Goal: Task Accomplishment & Management: Manage account settings

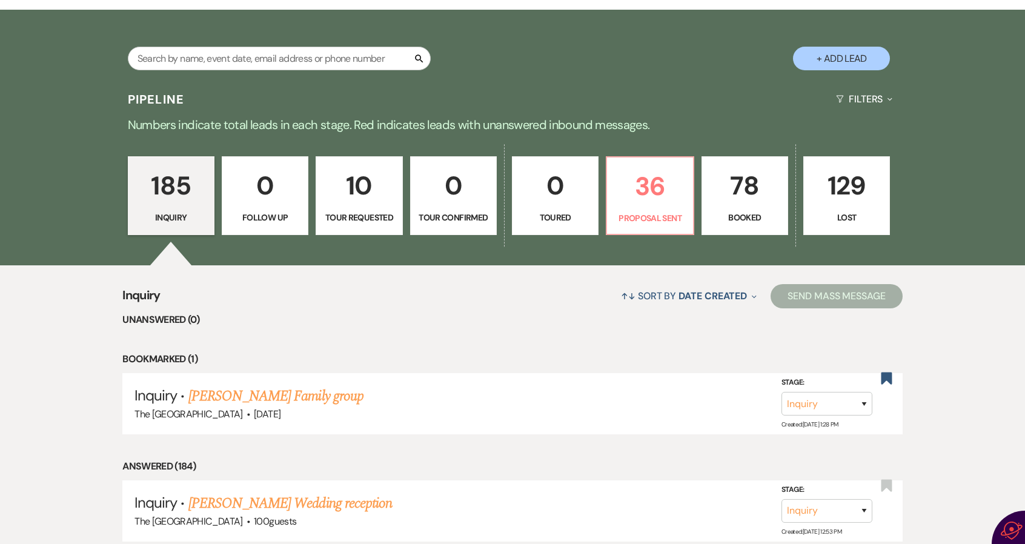
scroll to position [303, 0]
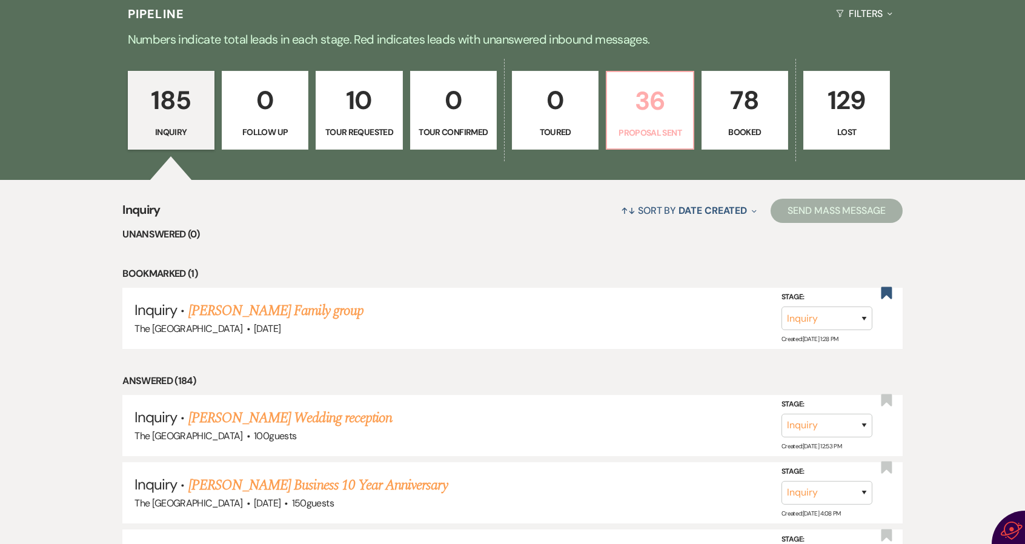
click at [644, 107] on p "36" at bounding box center [650, 101] width 71 height 41
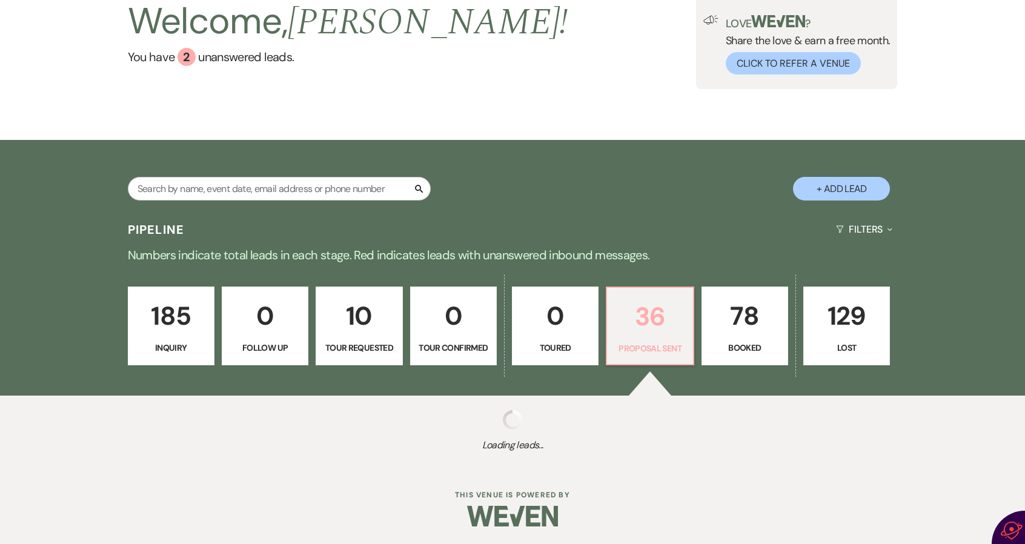
scroll to position [303, 0]
select select "6"
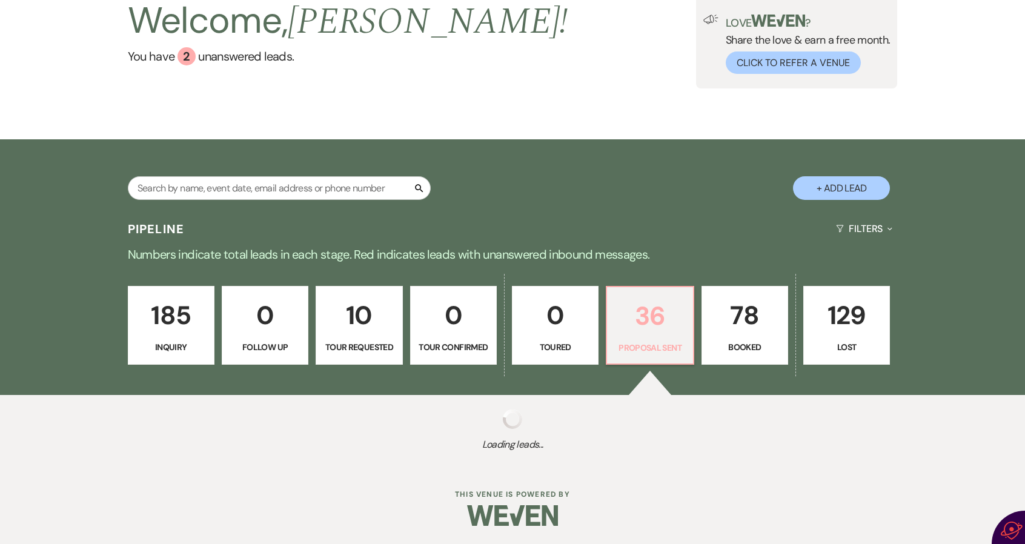
select select "6"
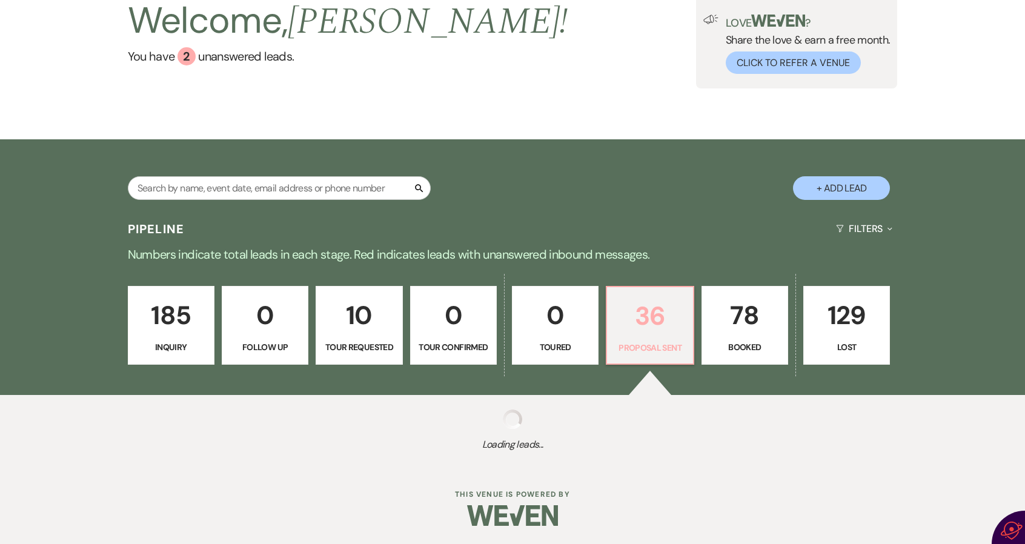
select select "6"
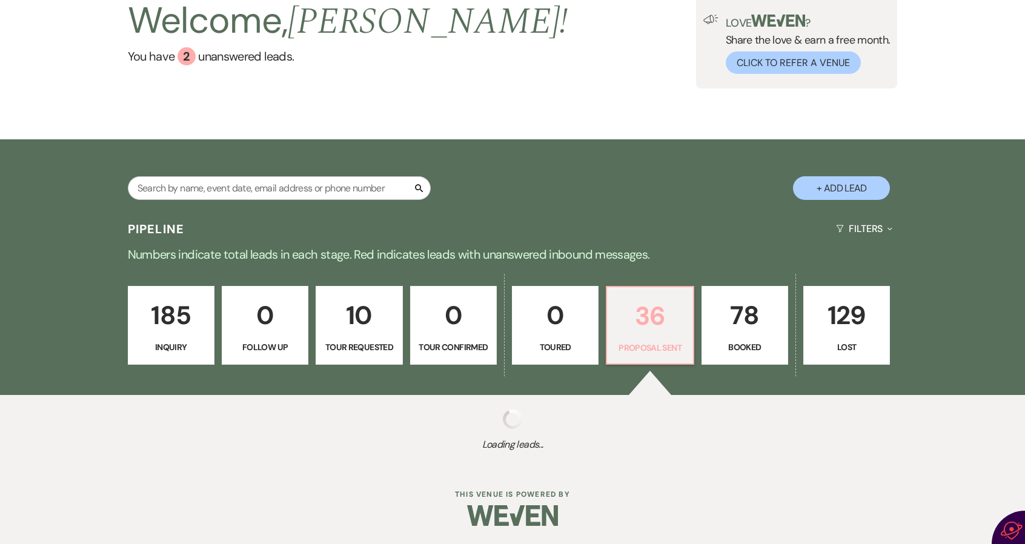
select select "6"
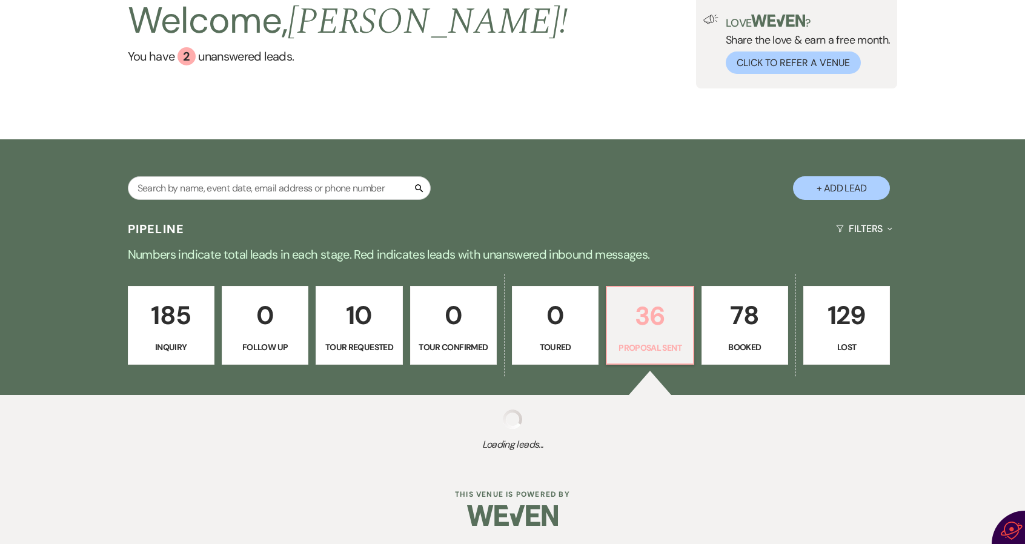
select select "6"
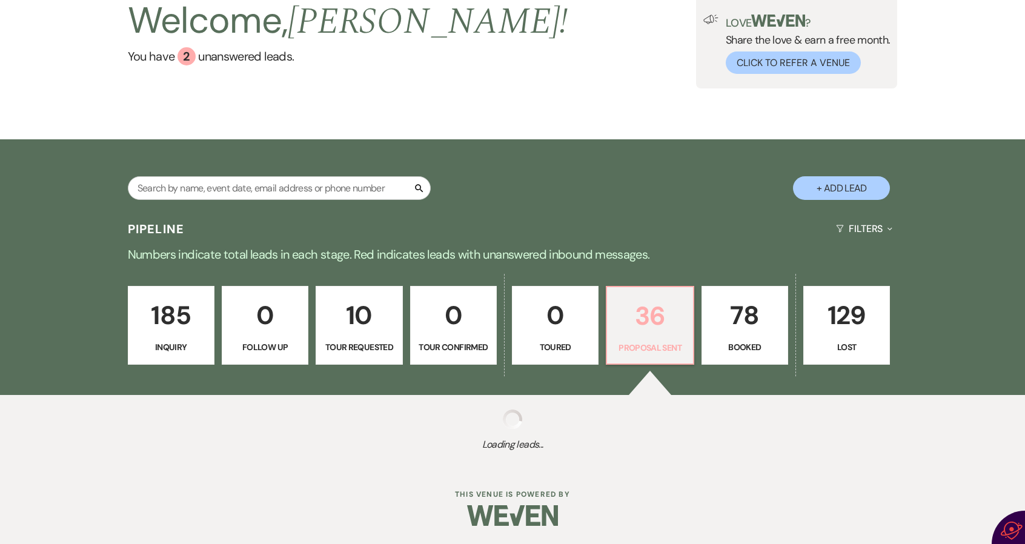
select select "6"
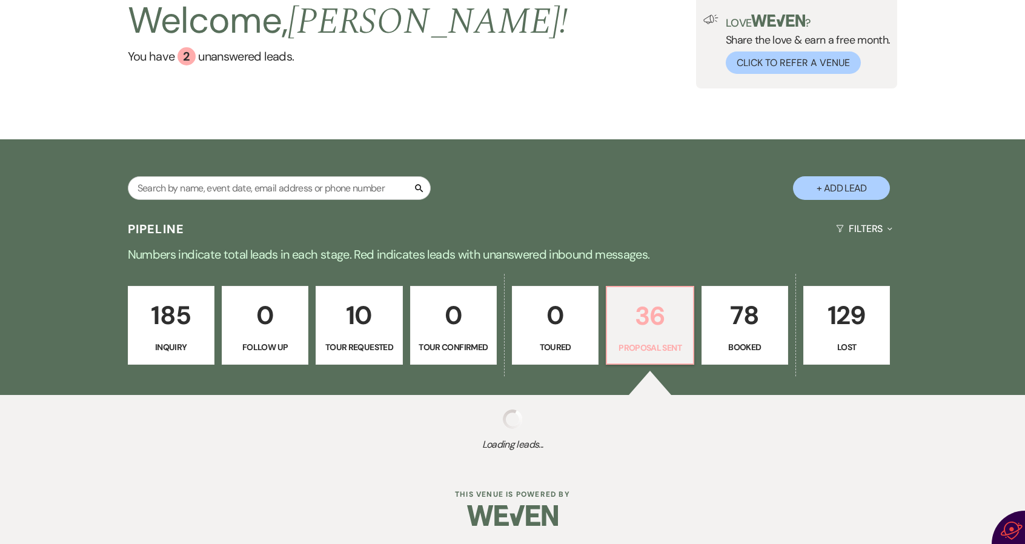
select select "6"
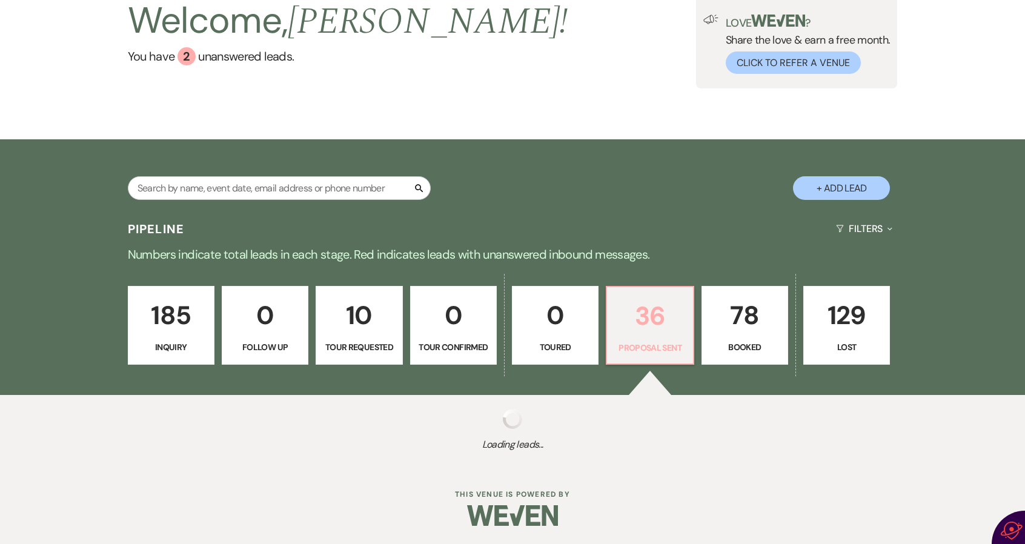
select select "6"
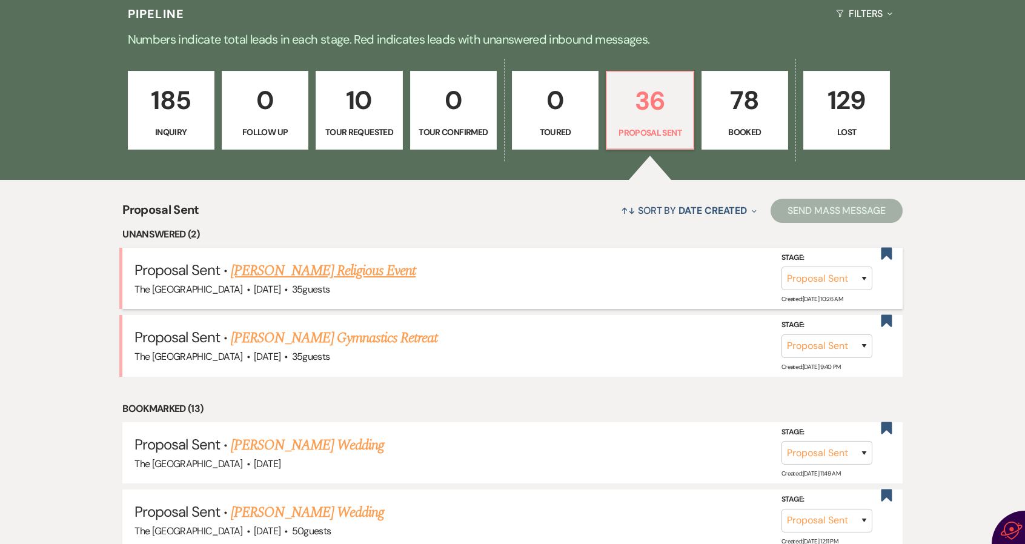
click at [376, 265] on link "Alyssa Renteria's Religious Event" at bounding box center [323, 271] width 185 height 22
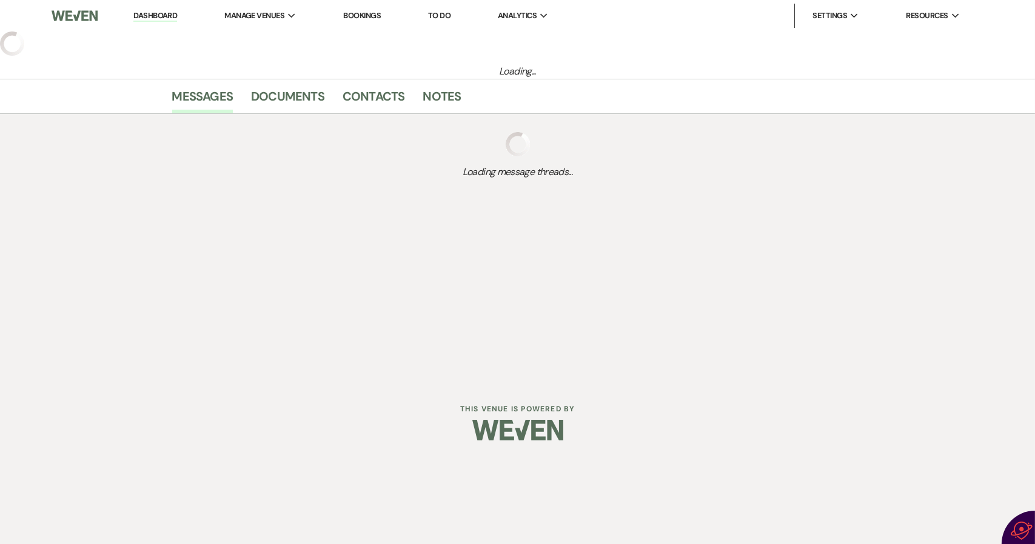
select select "6"
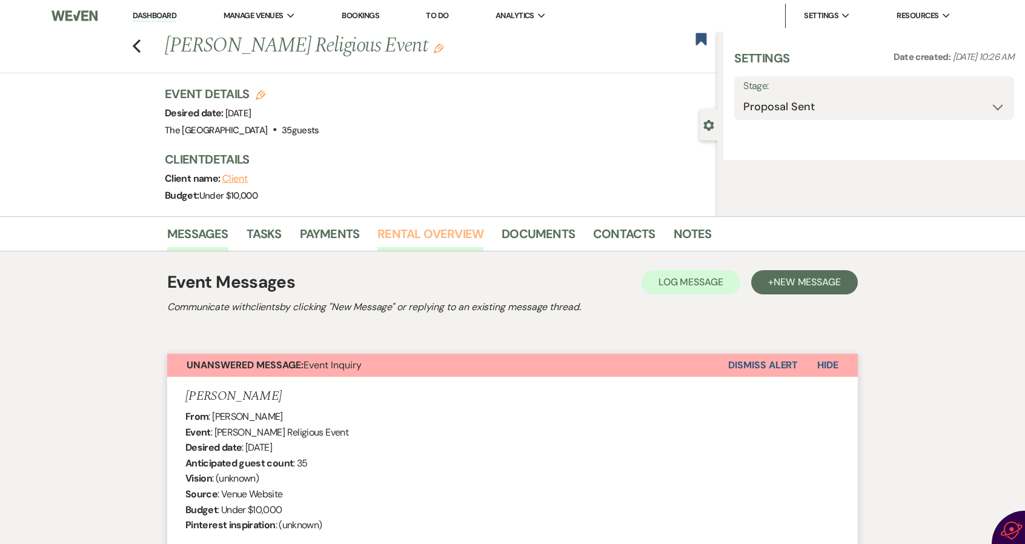
select select "5"
select select "12"
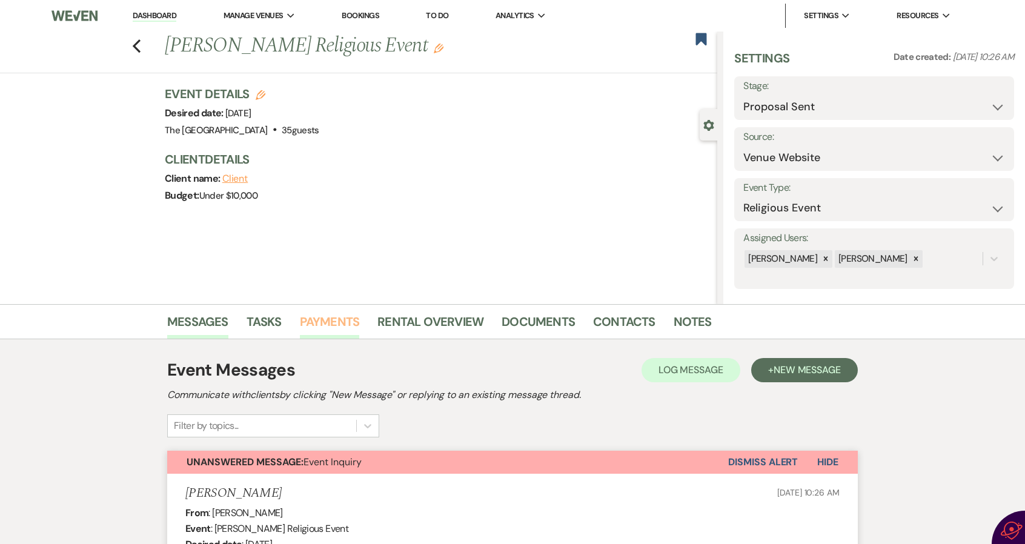
click at [332, 319] on link "Payments" at bounding box center [330, 325] width 60 height 27
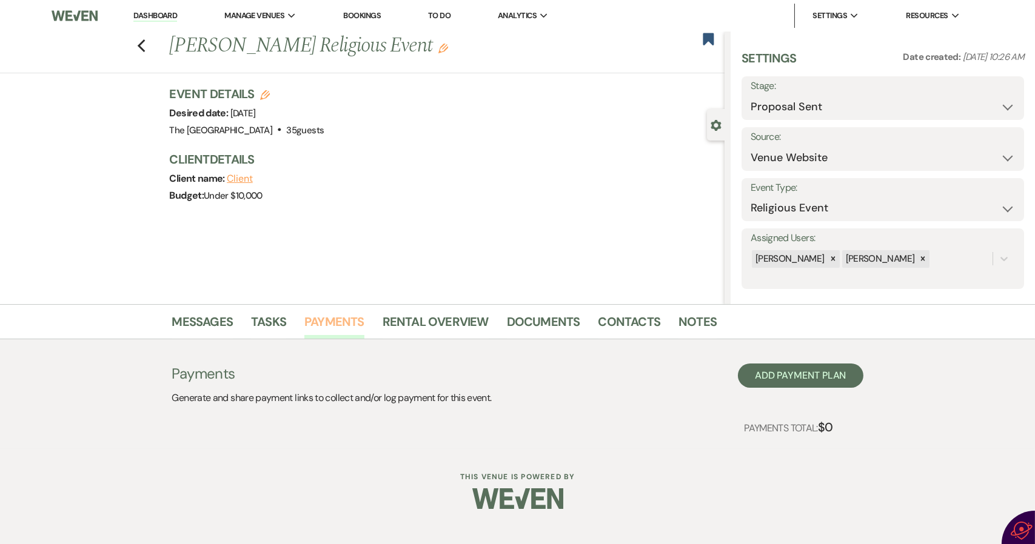
click at [335, 321] on link "Payments" at bounding box center [334, 325] width 60 height 27
click at [141, 48] on use "button" at bounding box center [141, 45] width 8 height 13
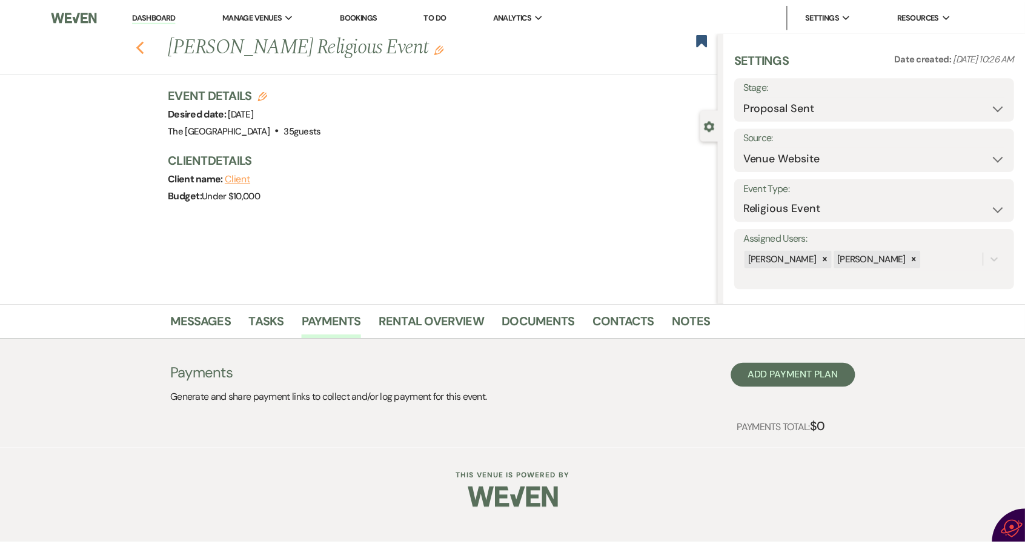
scroll to position [303, 0]
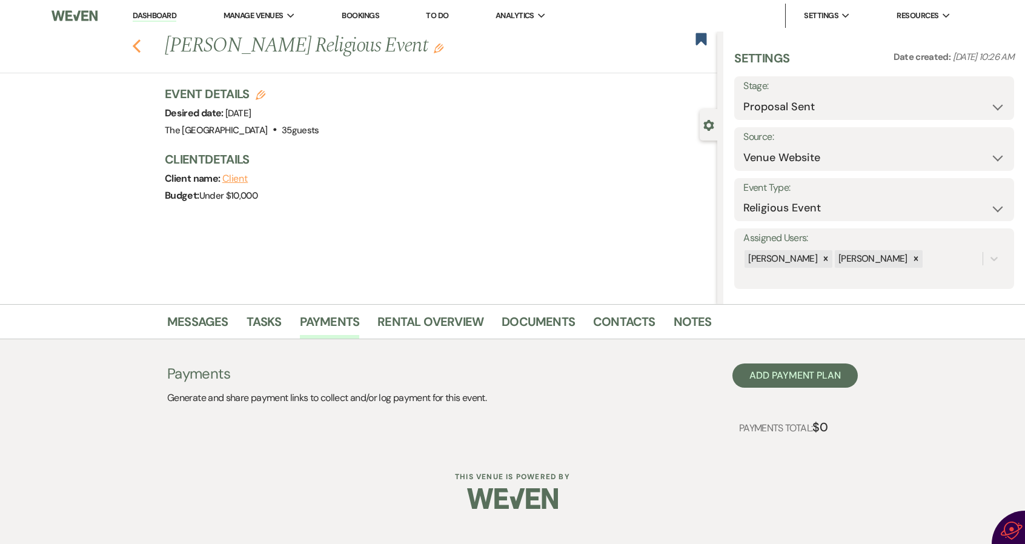
select select "6"
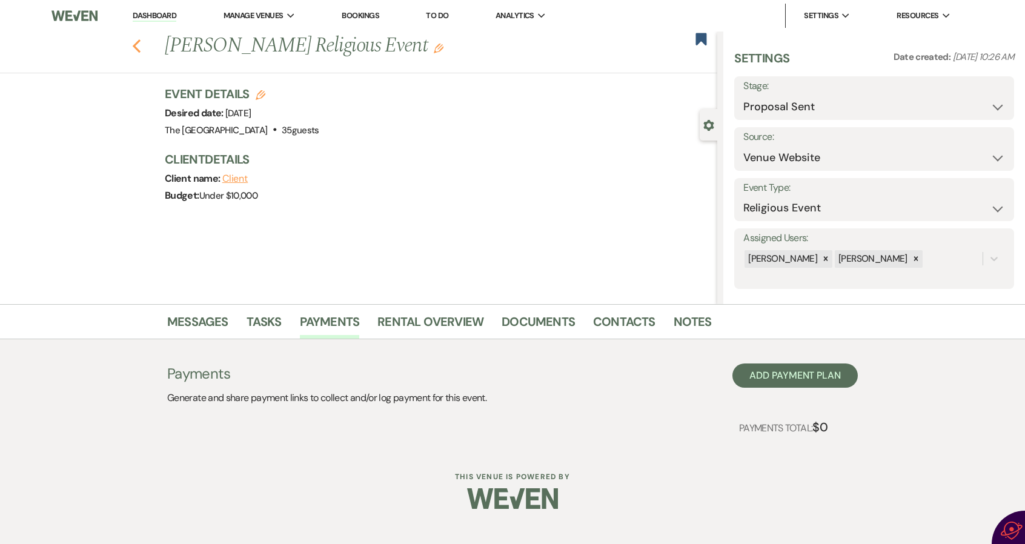
select select "6"
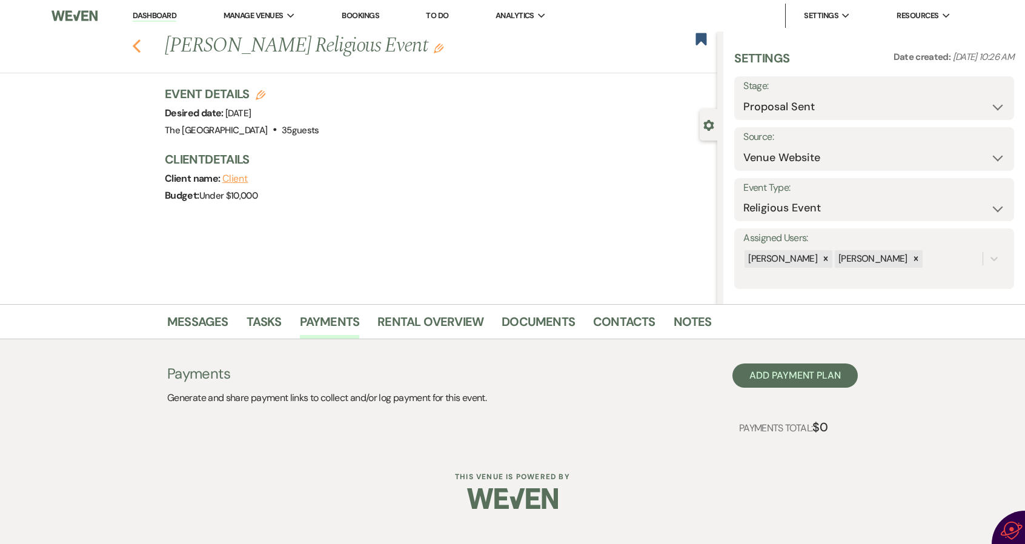
select select "6"
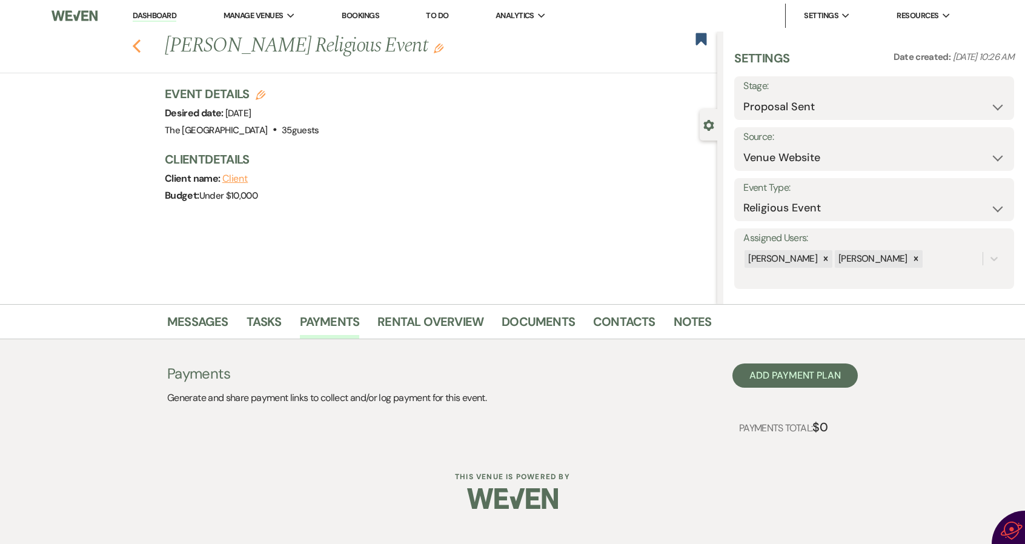
select select "6"
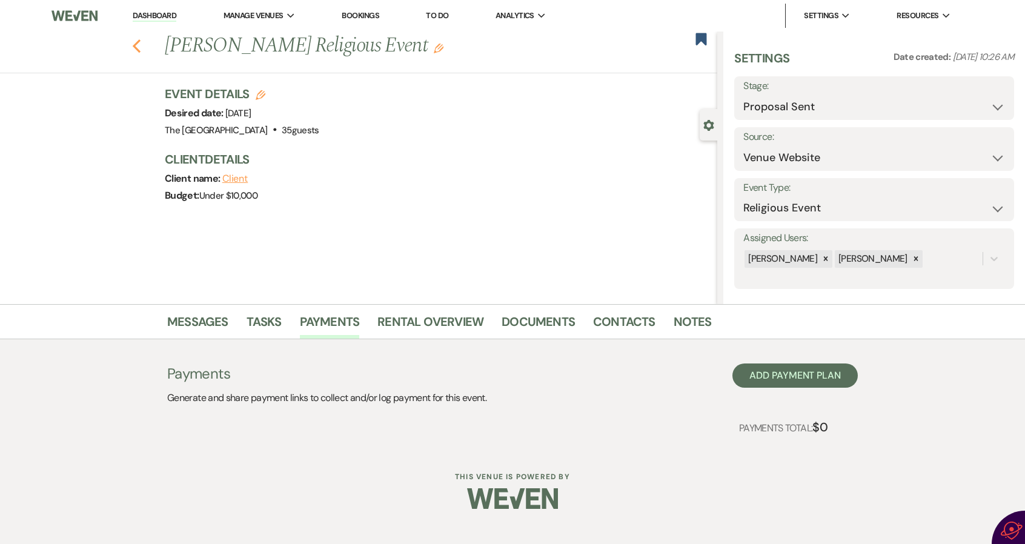
select select "6"
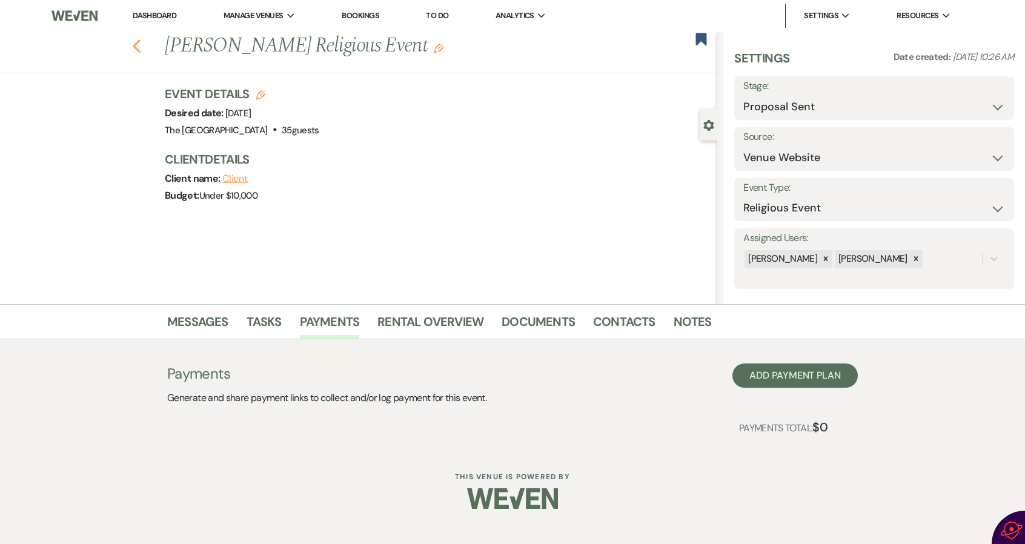
select select "6"
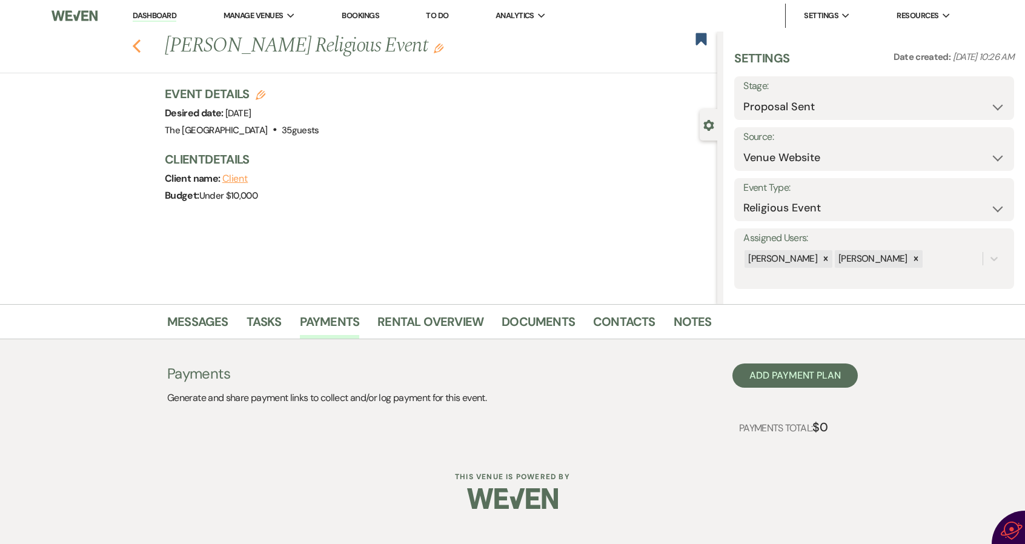
select select "6"
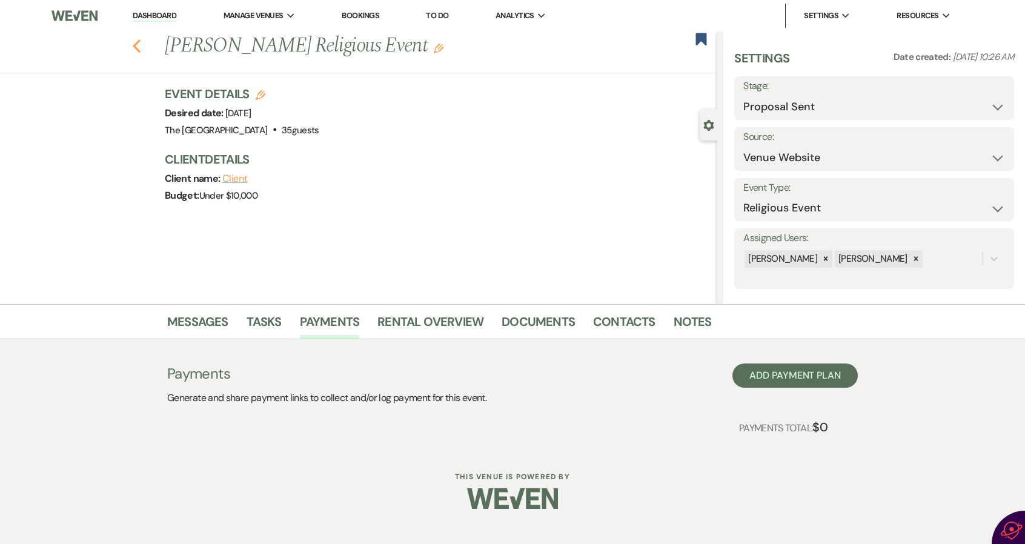
select select "6"
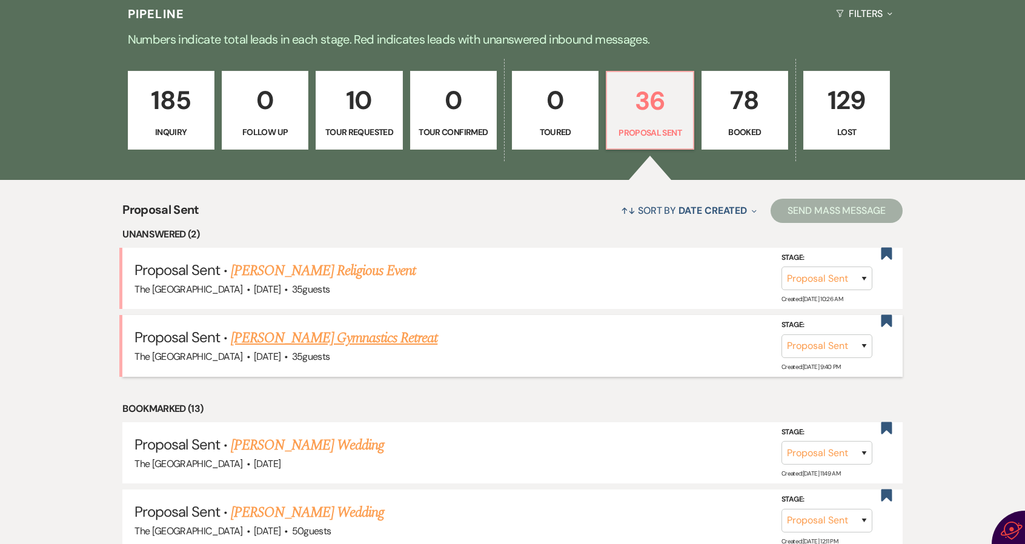
click at [334, 337] on link "Kristy Wood's Gymnastics Retreat" at bounding box center [334, 338] width 207 height 22
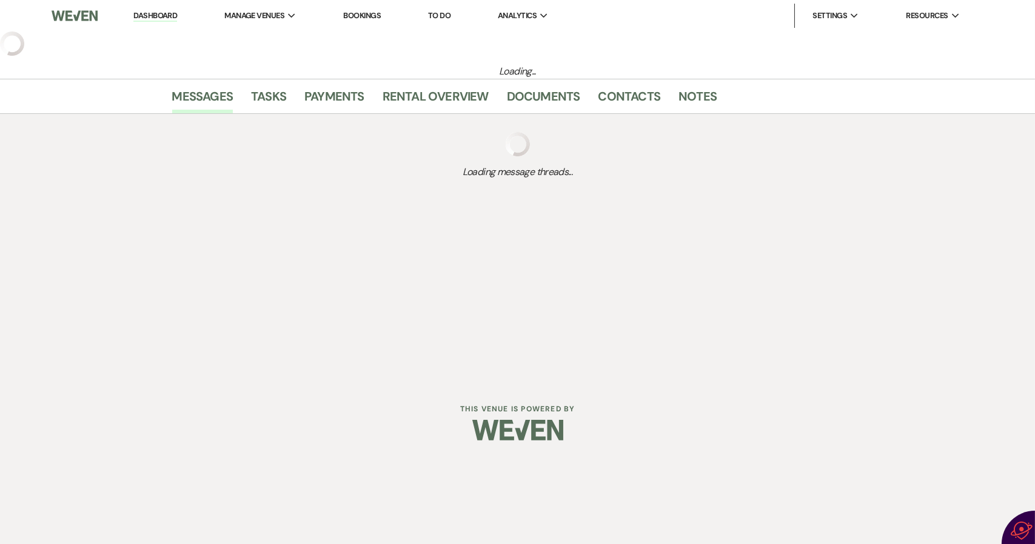
select select "6"
select select "5"
select select "13"
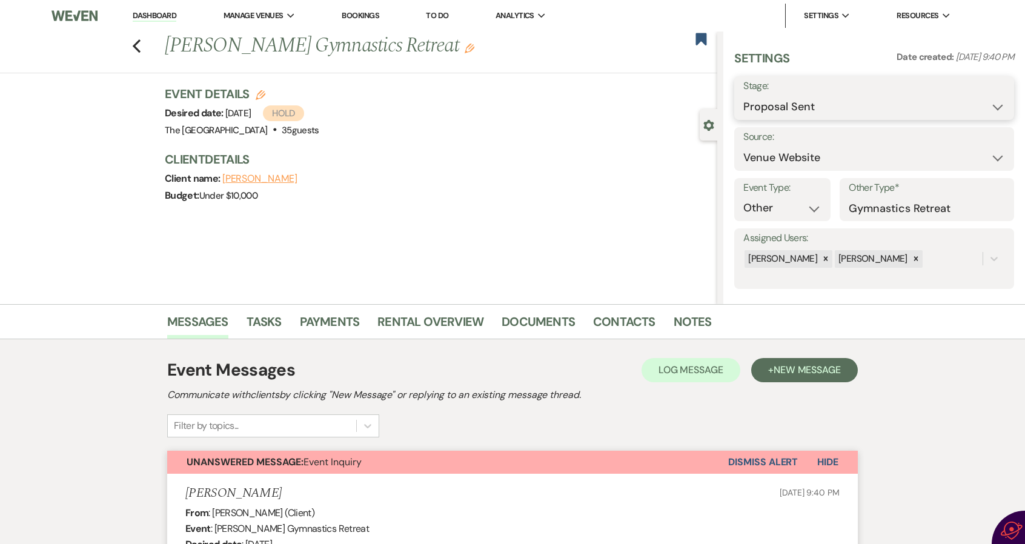
click at [829, 104] on select "Inquiry Follow Up Tour Requested Tour Confirmed Toured Proposal Sent Booked Lost" at bounding box center [875, 107] width 262 height 24
select select "7"
click at [744, 95] on select "Inquiry Follow Up Tour Requested Tour Confirmed Toured Proposal Sent Booked Lost" at bounding box center [875, 107] width 262 height 24
click at [980, 99] on button "Save" at bounding box center [984, 98] width 59 height 24
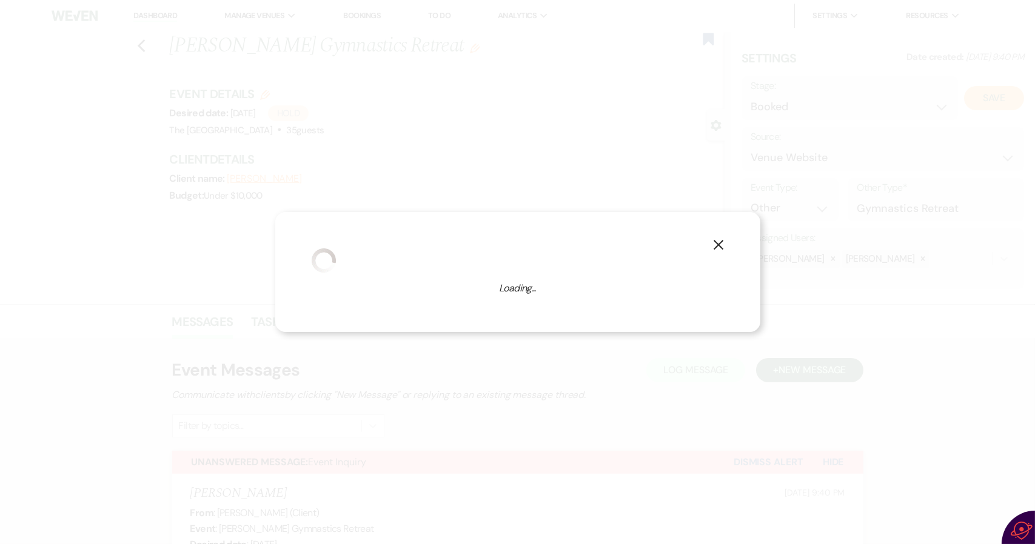
select select "13"
select select "613"
select select "eventDateAnd"
select select "false"
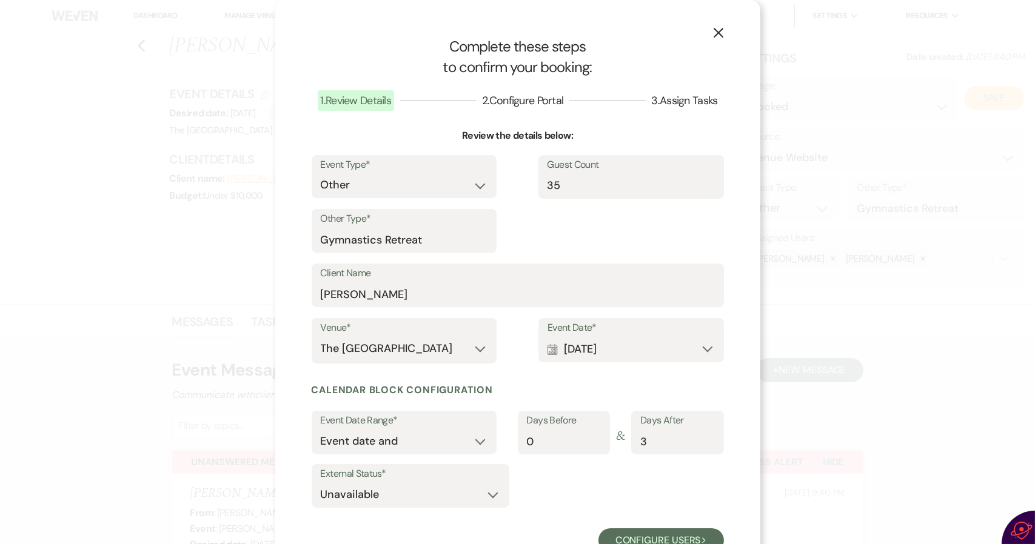
scroll to position [45, 0]
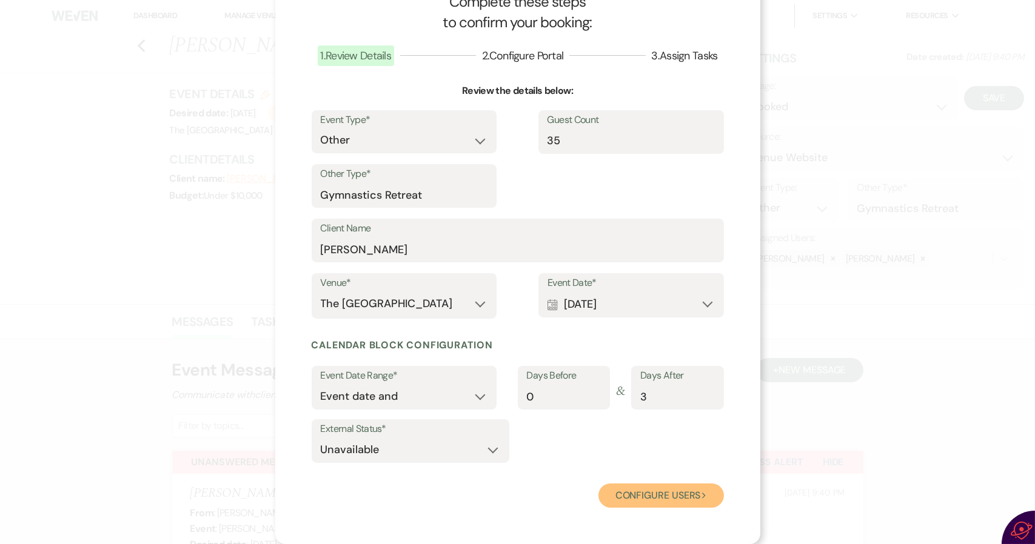
click at [645, 494] on button "Configure users Next" at bounding box center [660, 496] width 125 height 24
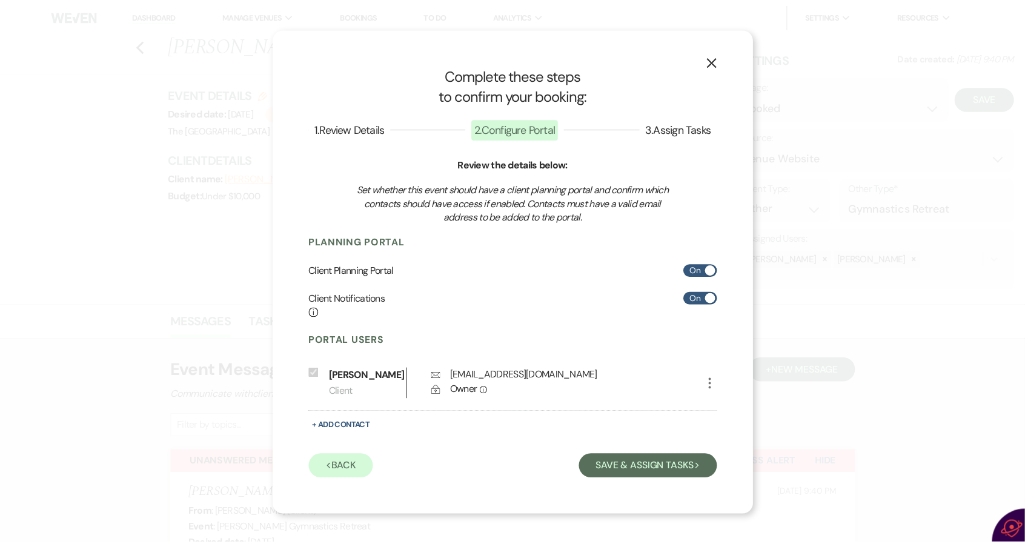
scroll to position [0, 0]
click at [696, 266] on label "On" at bounding box center [707, 270] width 34 height 13
click at [696, 266] on input "On" at bounding box center [707, 270] width 34 height 13
checkbox input "false"
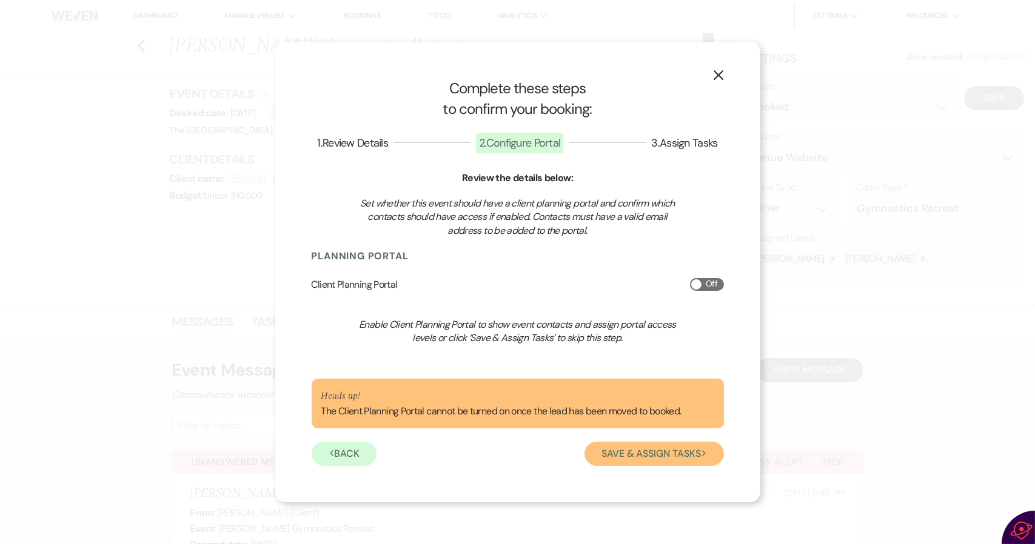
click at [657, 455] on button "Save & Assign Tasks Next" at bounding box center [653, 454] width 139 height 24
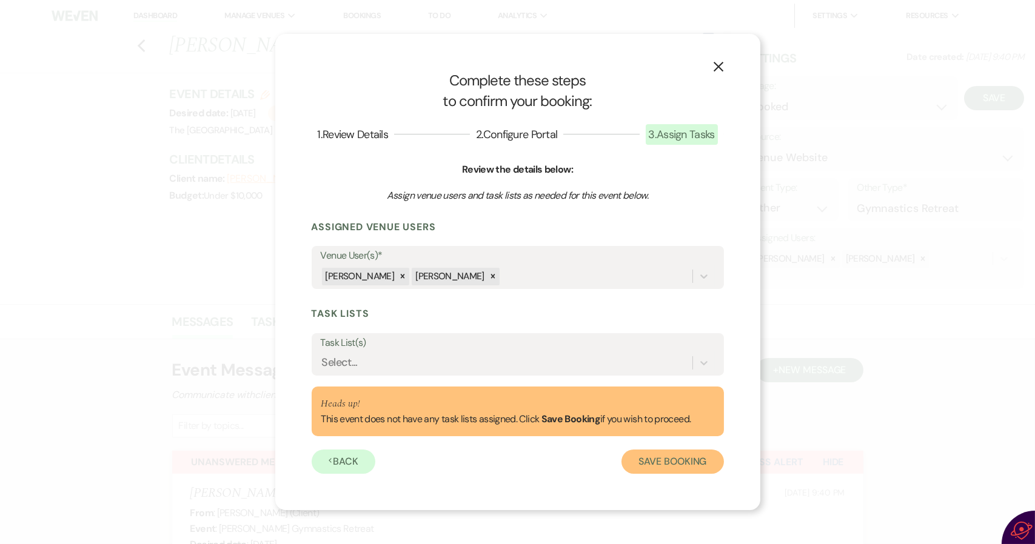
click at [658, 465] on button "Save Booking" at bounding box center [672, 462] width 102 height 24
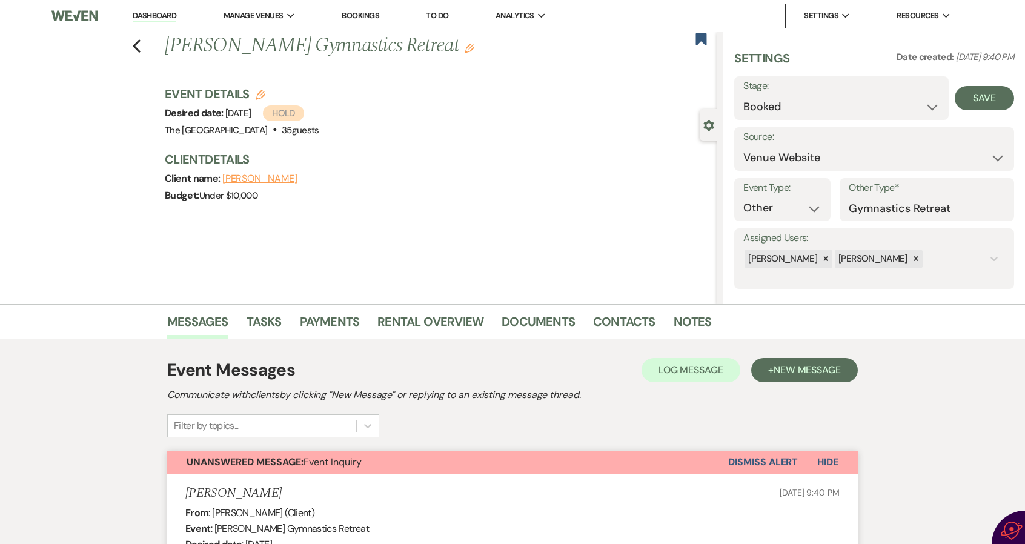
click at [304, 113] on span "Hold" at bounding box center [283, 113] width 41 height 16
click at [262, 90] on icon "Edit" at bounding box center [261, 95] width 10 height 10
select select "613"
select select "eventDateAnd"
select select "false"
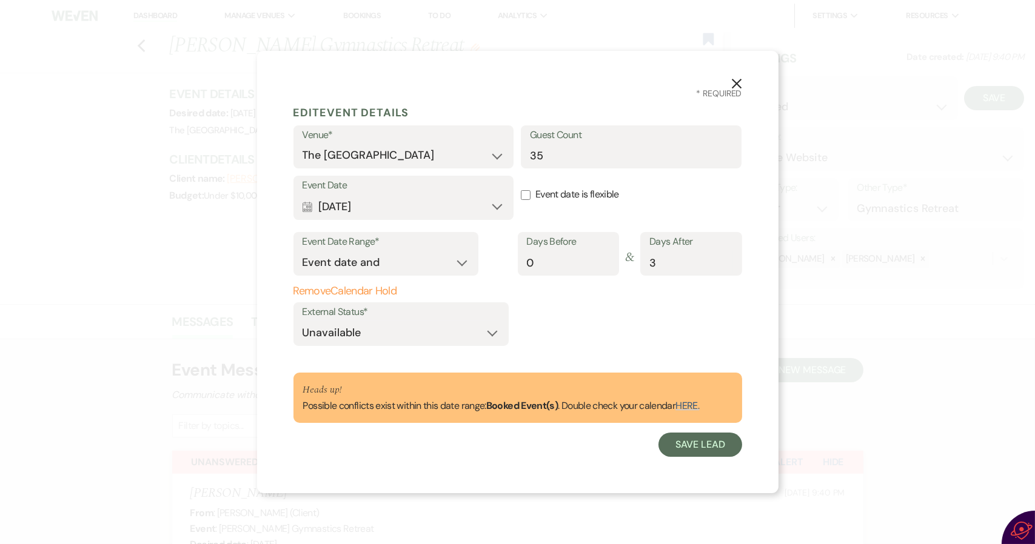
click at [365, 289] on button "Remove Calendar Hold" at bounding box center [400, 291] width 215 height 12
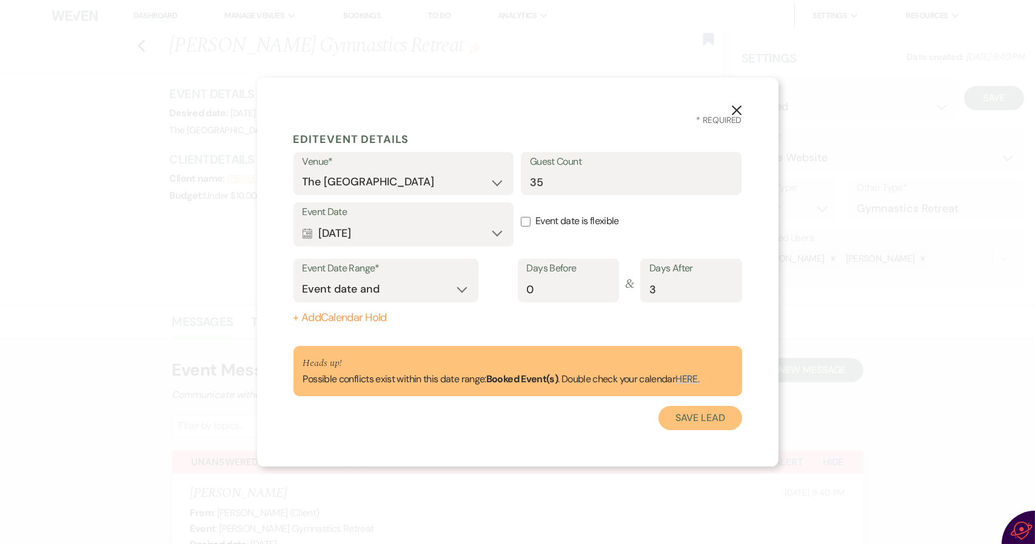
click at [687, 421] on button "Save Lead" at bounding box center [699, 418] width 83 height 24
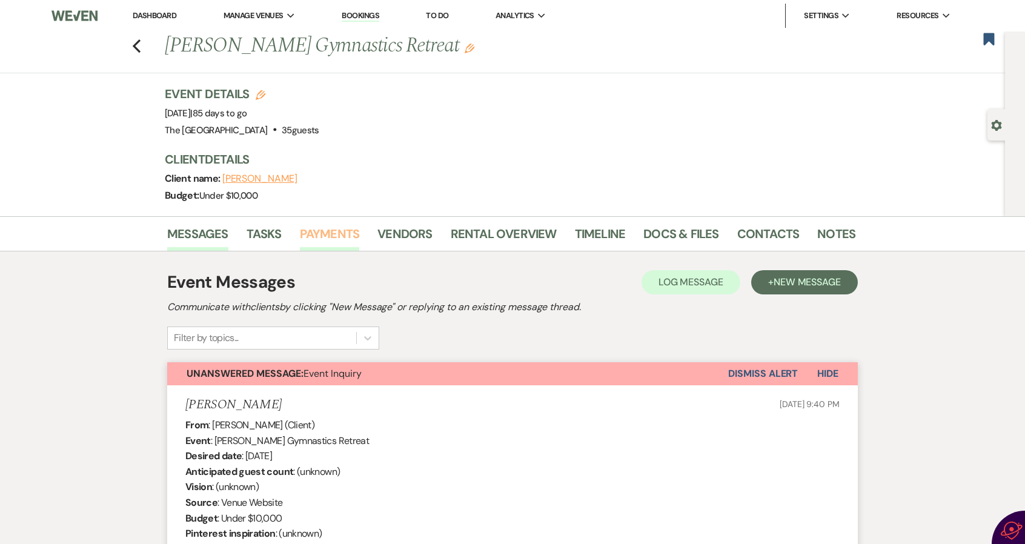
click at [338, 235] on link "Payments" at bounding box center [330, 237] width 60 height 27
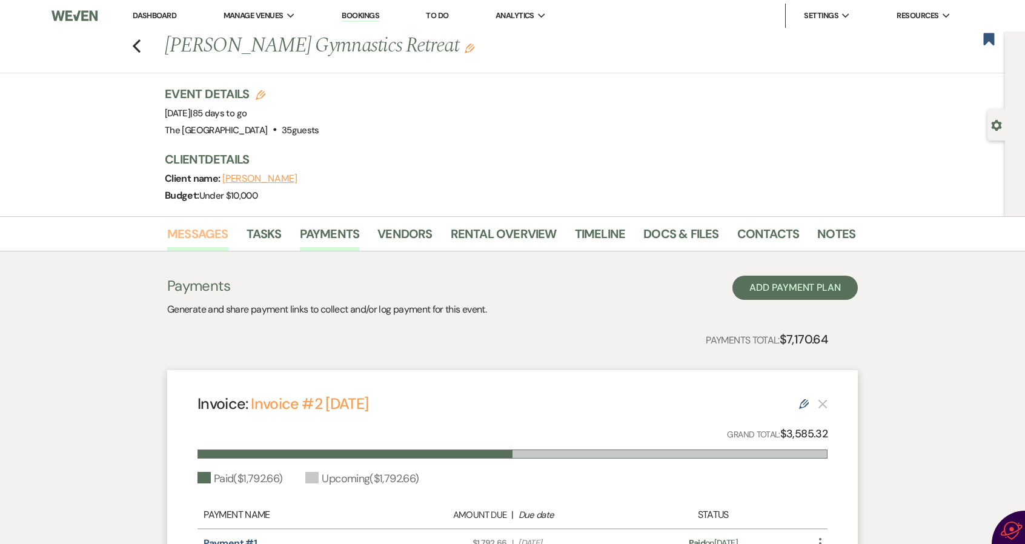
click at [218, 232] on link "Messages" at bounding box center [197, 237] width 61 height 27
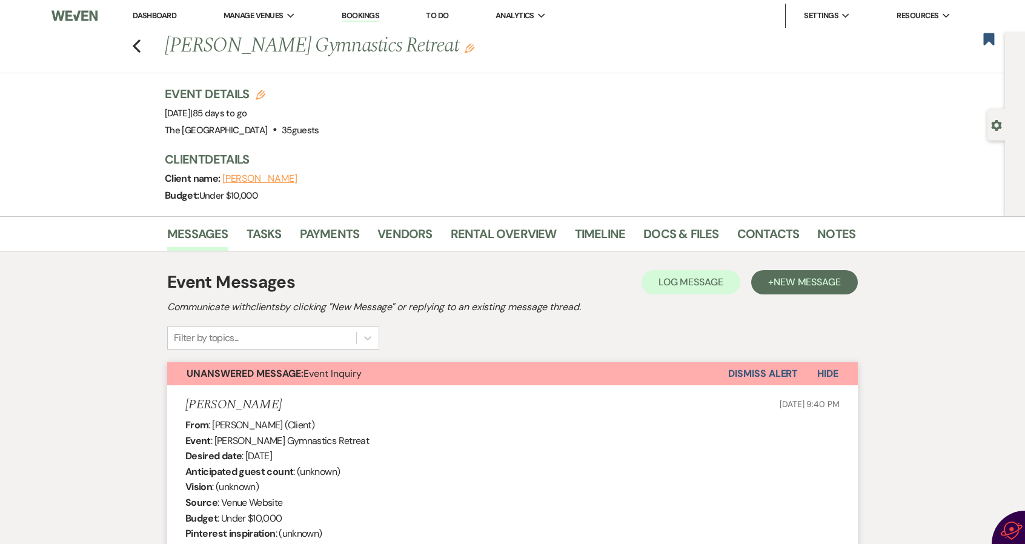
click at [465, 47] on icon "Edit" at bounding box center [470, 49] width 10 height 10
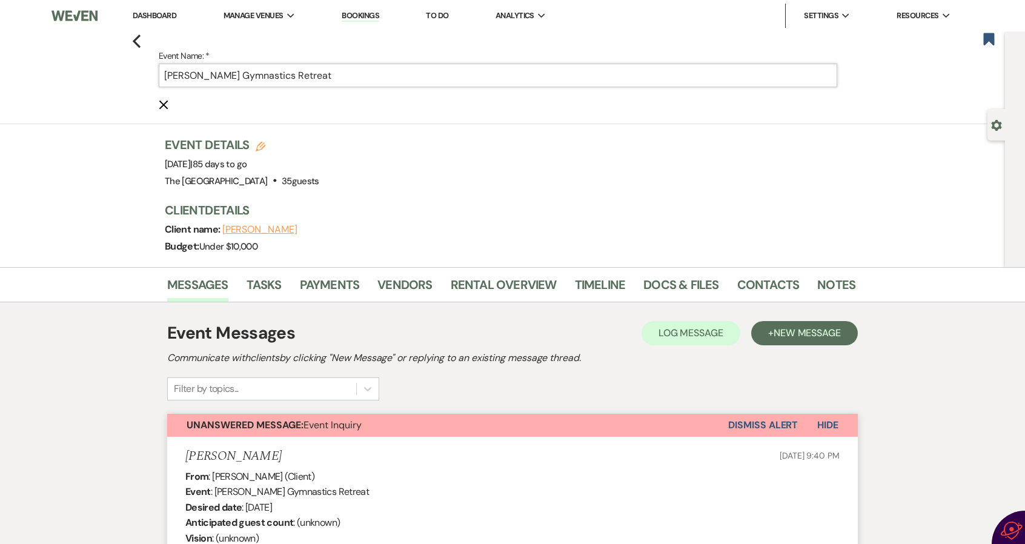
click at [375, 79] on input "Kristy Wood's Gymnastics Retreat" at bounding box center [498, 76] width 679 height 24
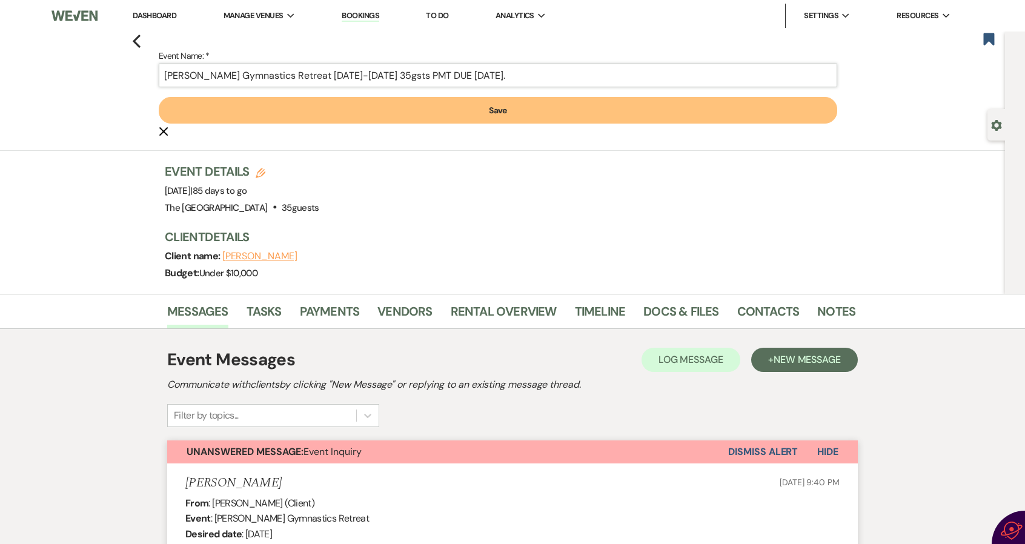
type input "Kristy Wood's Gymnastics Retreat Nov 7-10th 35gsts PMT DUE Aug 31."
click at [378, 110] on button "Save" at bounding box center [498, 110] width 679 height 27
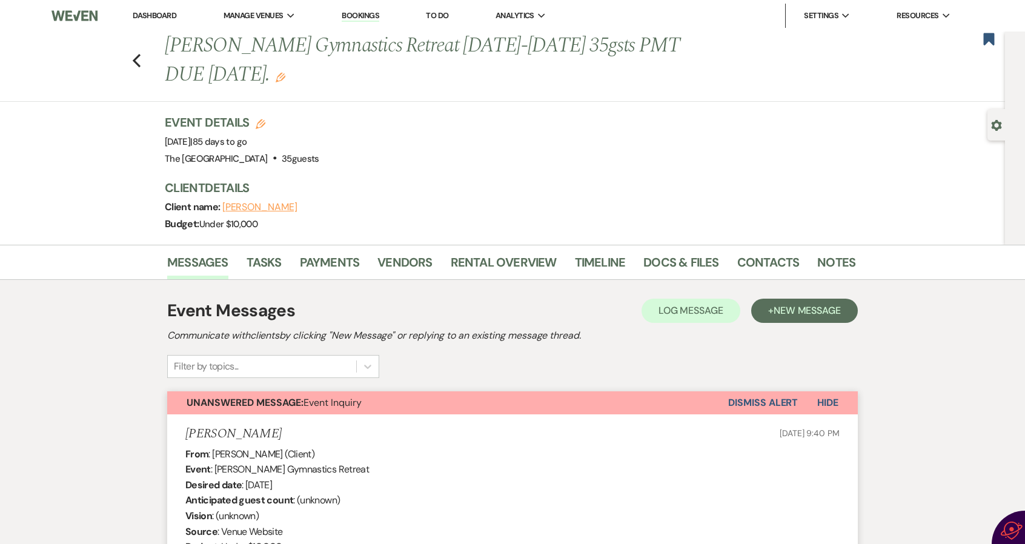
click at [253, 209] on button "Kristy Wood" at bounding box center [259, 207] width 75 height 10
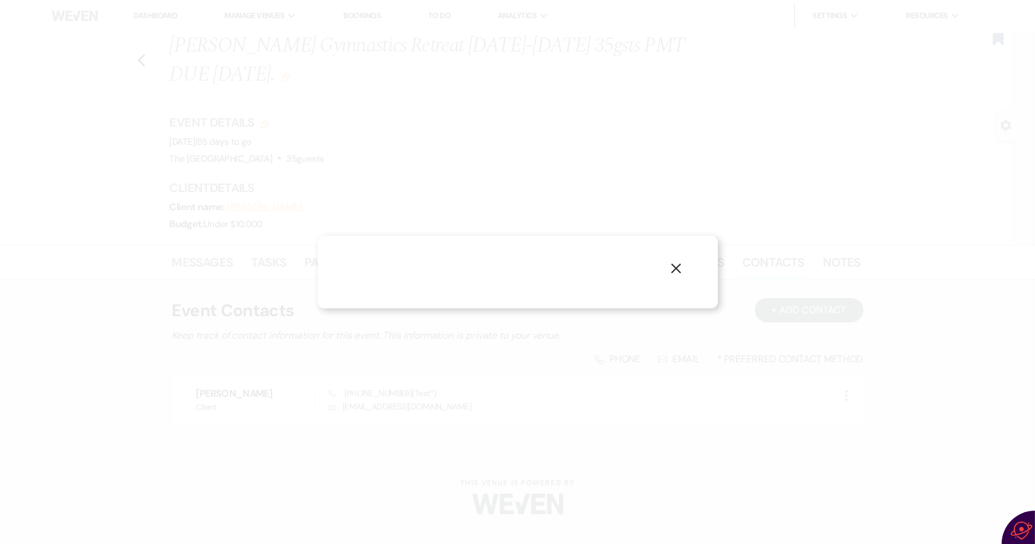
select select "1"
select select "text"
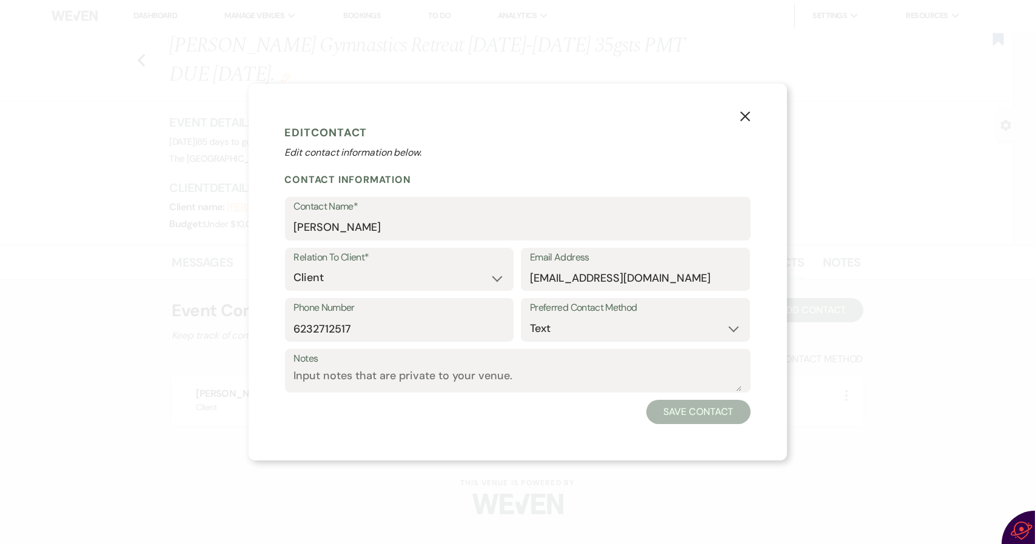
click at [742, 113] on icon "X" at bounding box center [744, 116] width 11 height 11
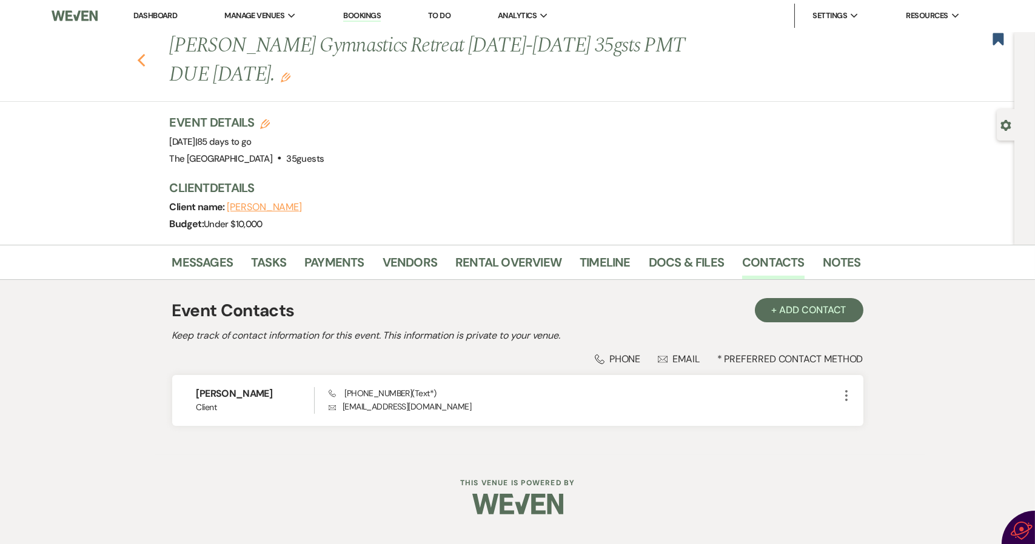
click at [138, 56] on icon "Previous" at bounding box center [141, 60] width 9 height 15
select select "6"
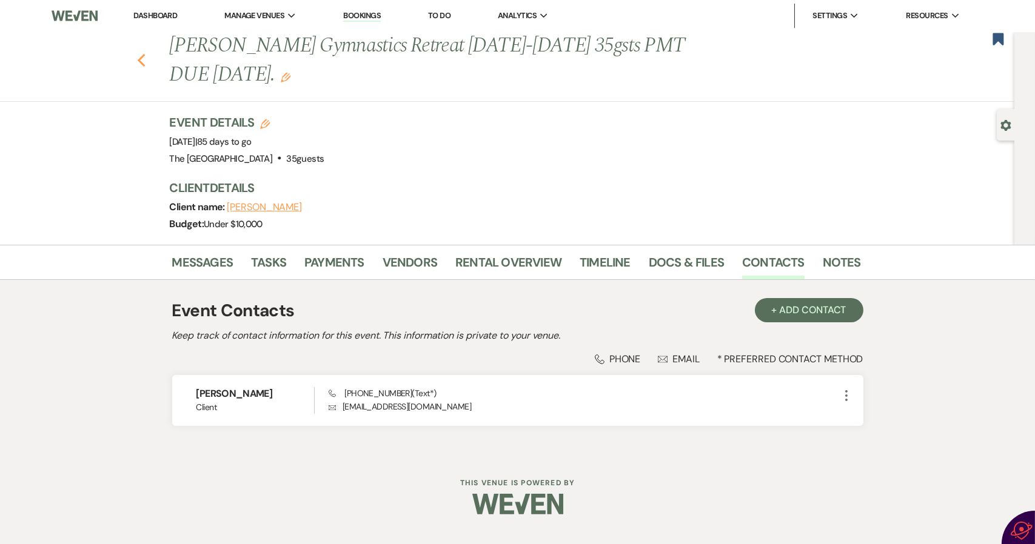
select select "6"
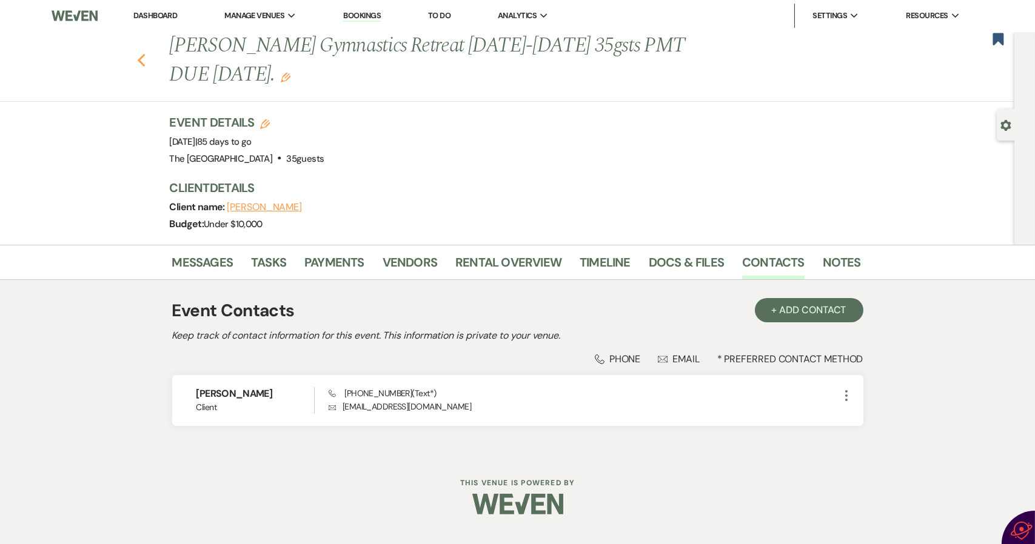
select select "6"
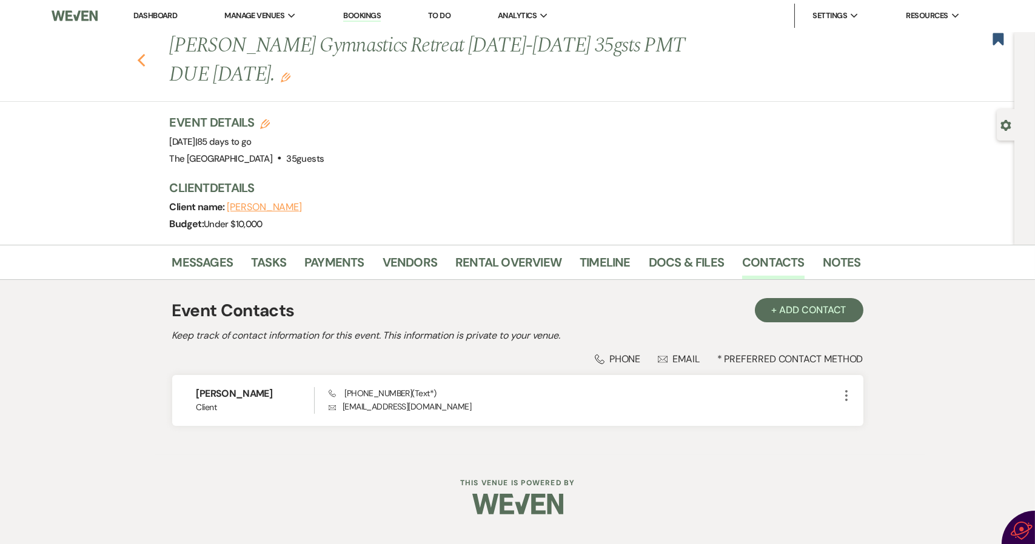
select select "6"
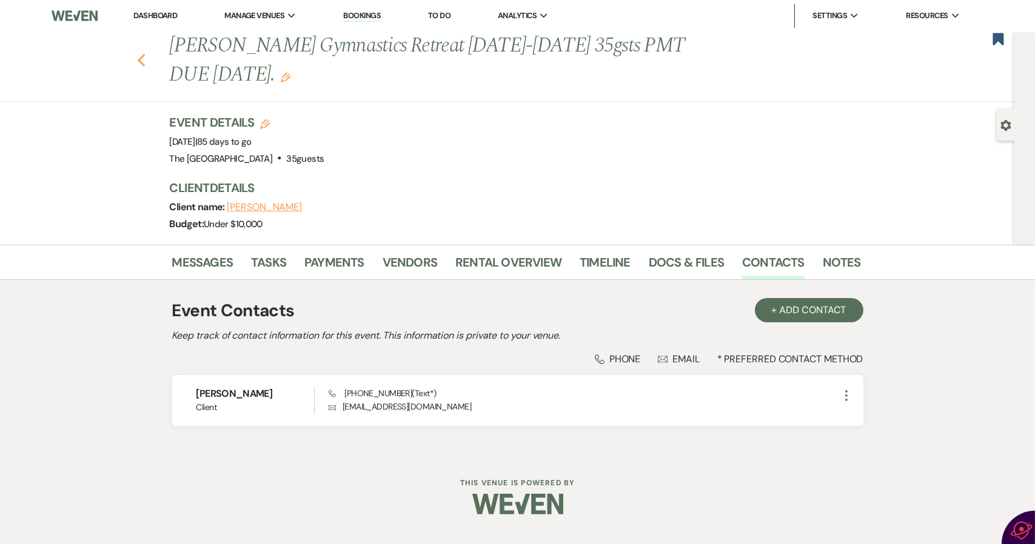
select select "6"
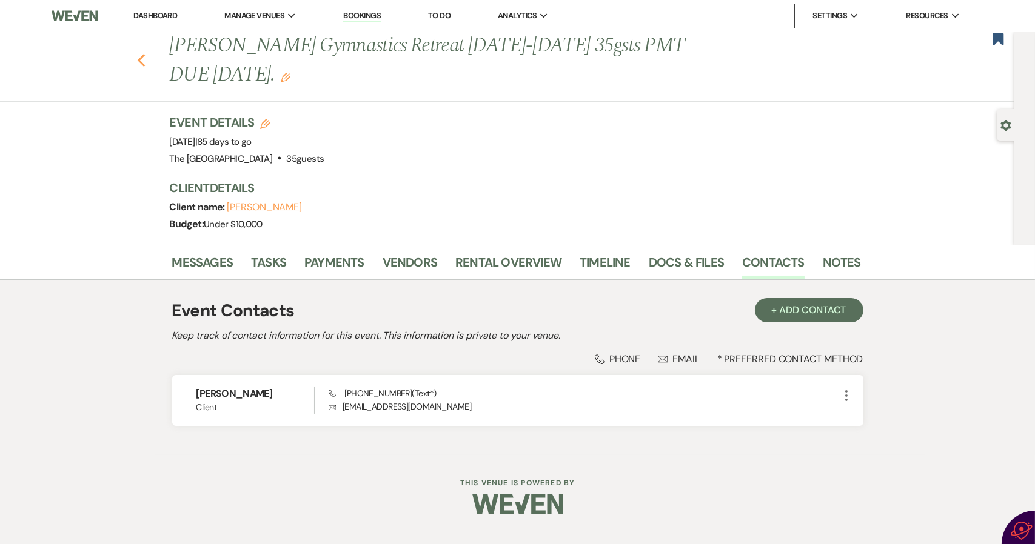
select select "6"
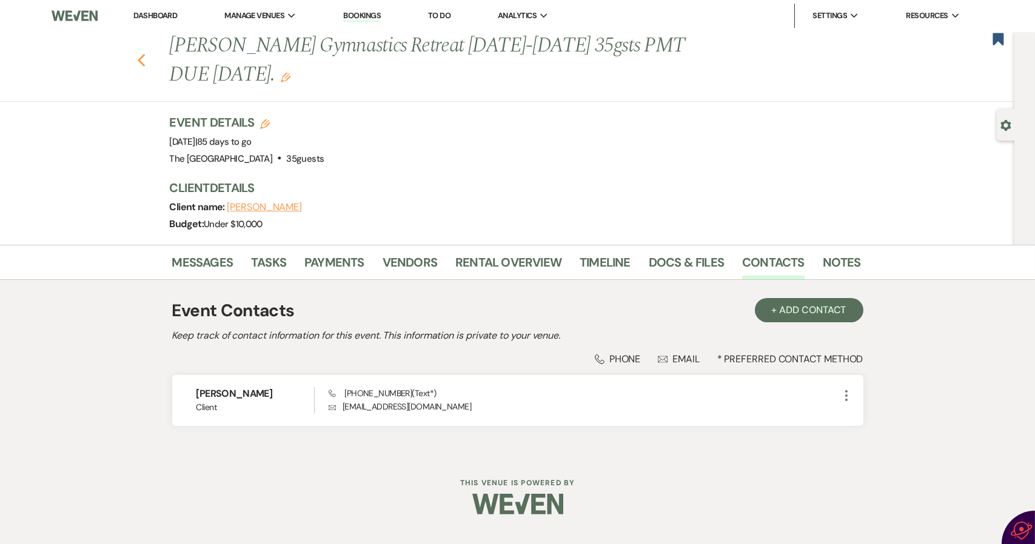
select select "6"
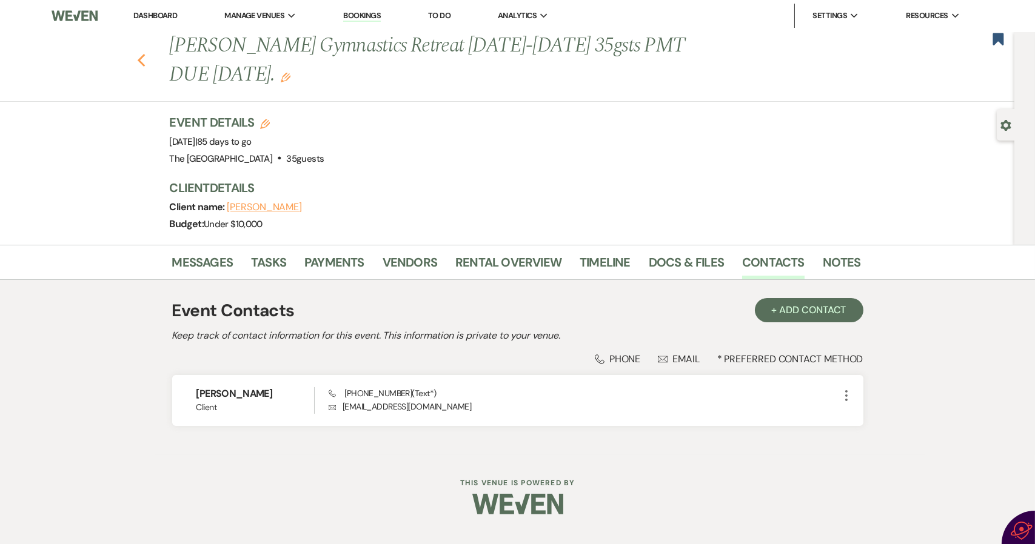
select select "6"
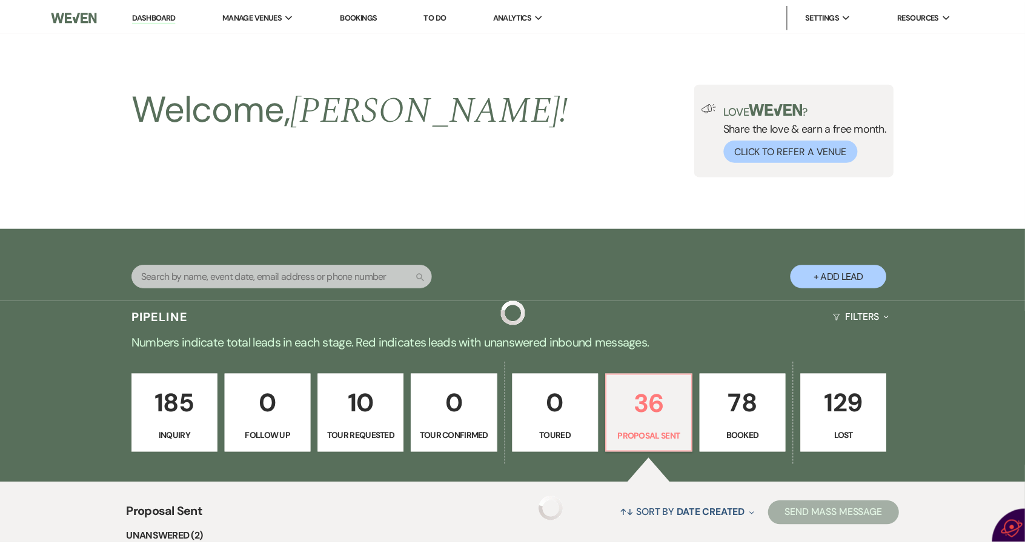
scroll to position [303, 0]
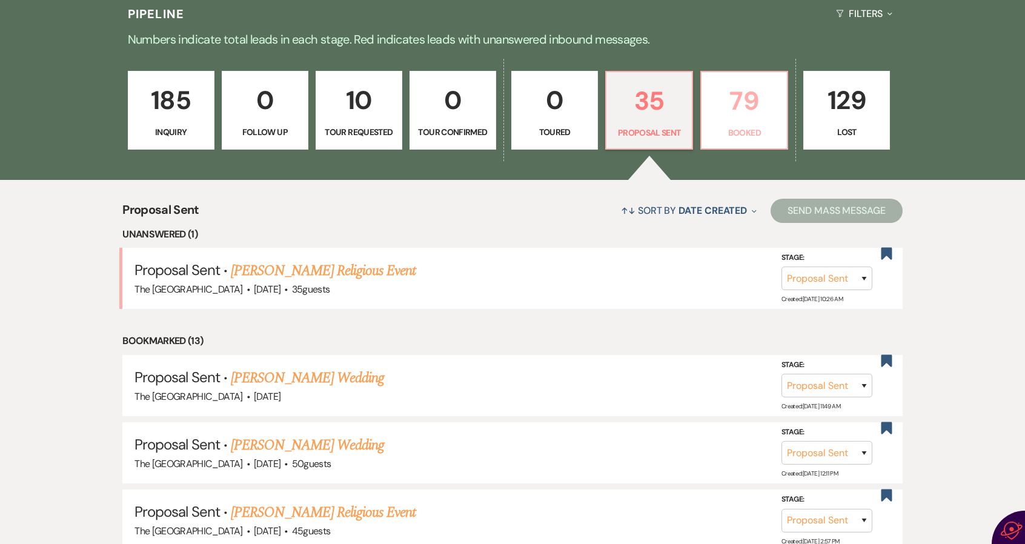
click at [739, 124] on link "79 Booked" at bounding box center [745, 110] width 88 height 79
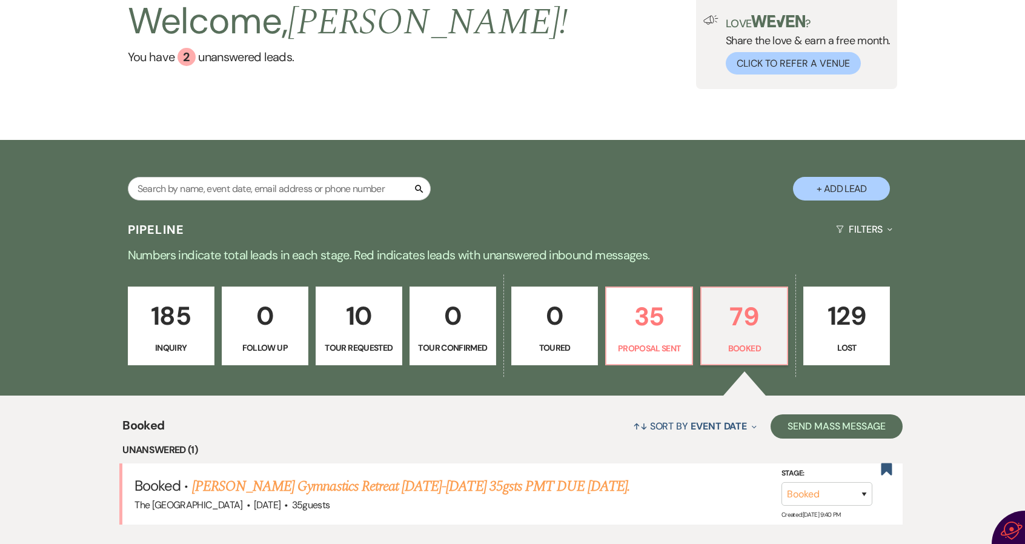
scroll to position [303, 0]
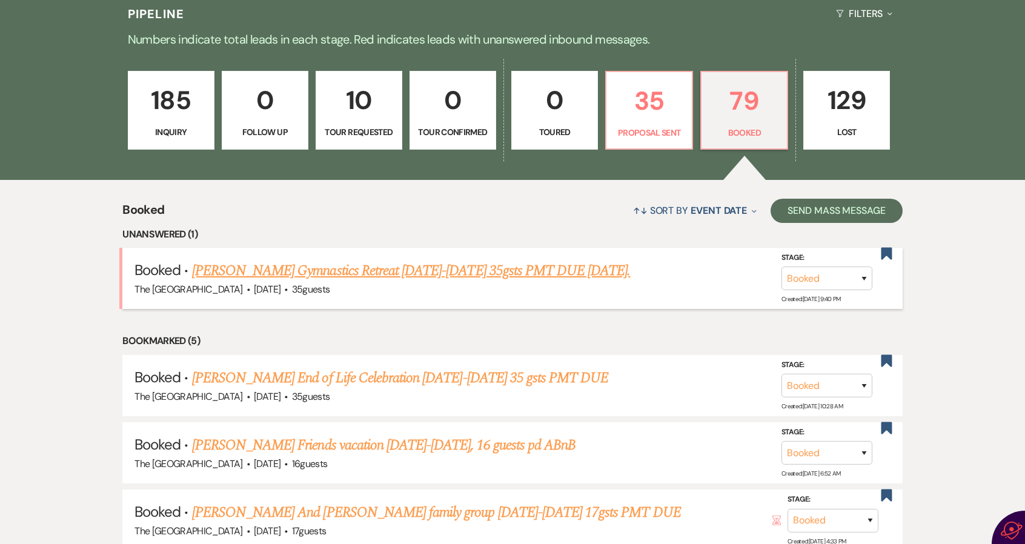
click at [386, 266] on link "Kristy Wood's Gymnastics Retreat Nov 7-10th 35gsts PMT DUE Aug 31." at bounding box center [411, 271] width 439 height 22
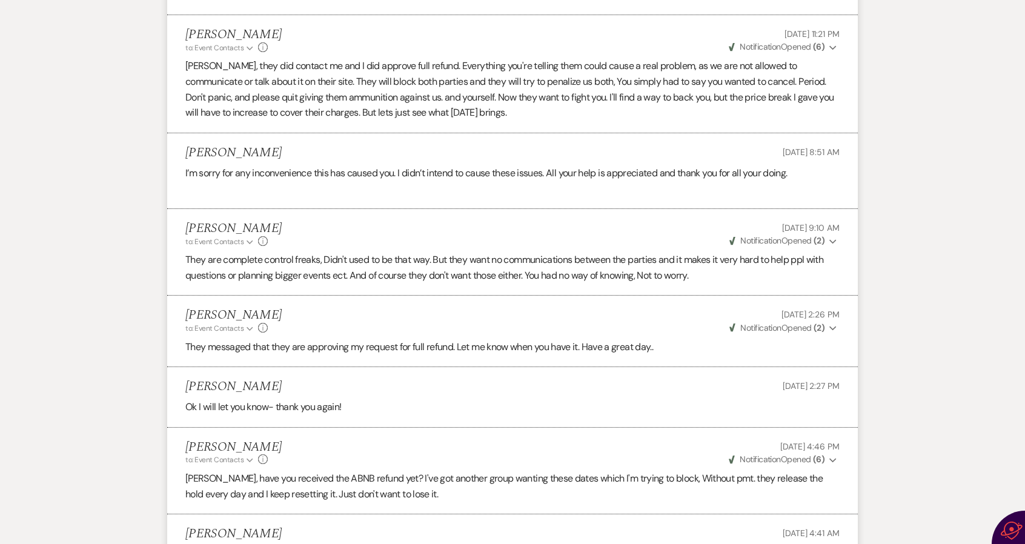
scroll to position [2716, 0]
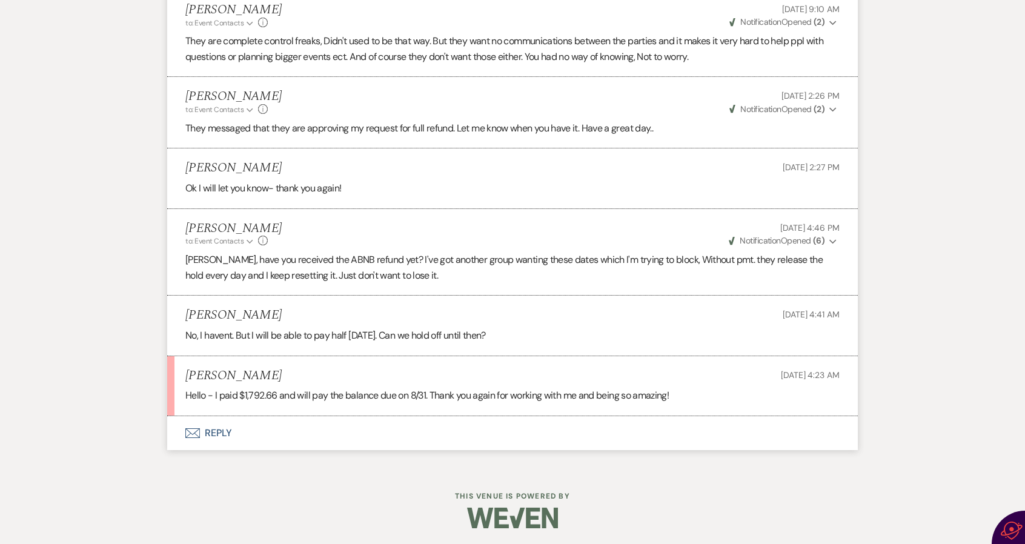
click at [223, 428] on button "Envelope Reply" at bounding box center [512, 433] width 691 height 34
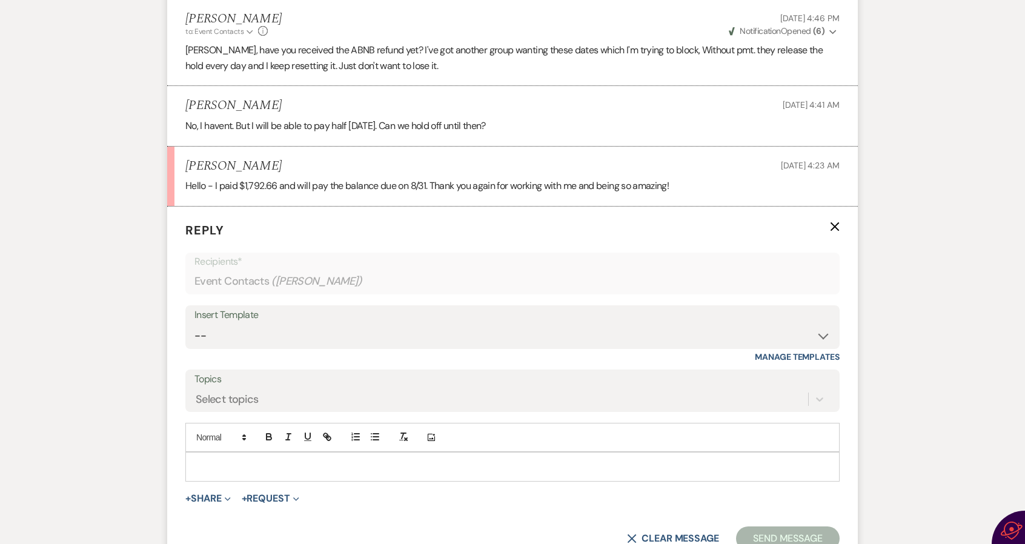
scroll to position [2947, 0]
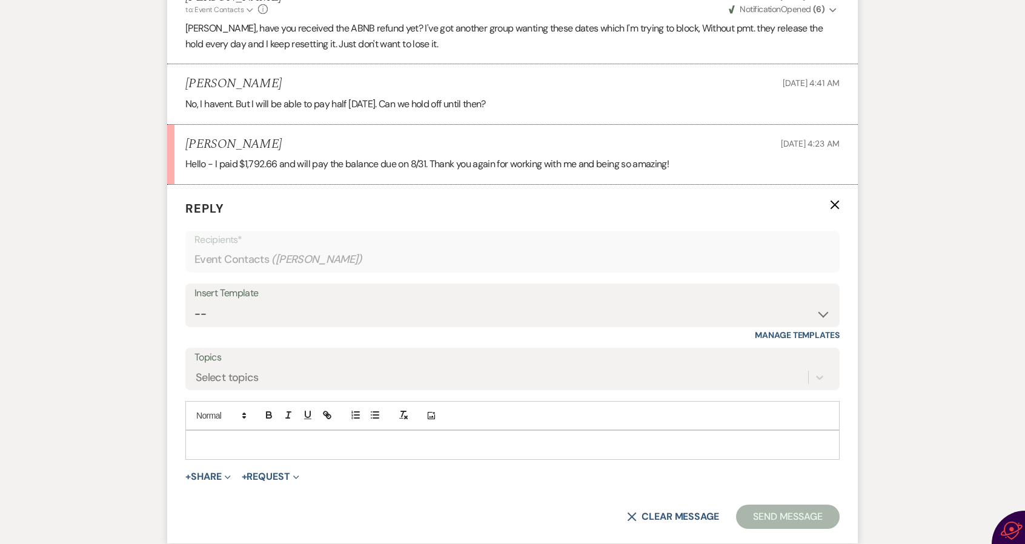
click at [231, 435] on div at bounding box center [512, 445] width 653 height 28
click at [231, 435] on div "A" at bounding box center [512, 445] width 653 height 28
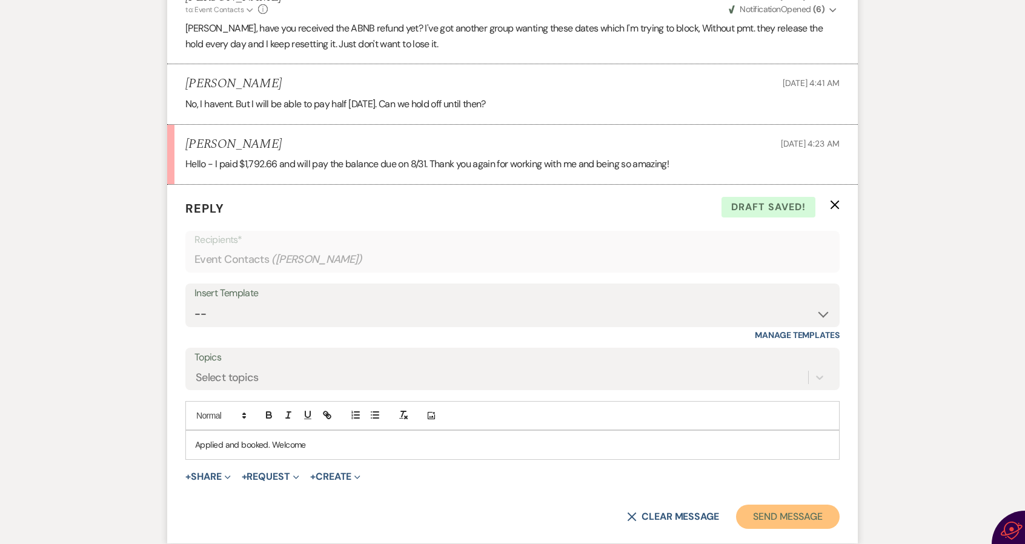
click at [776, 505] on button "Send Message" at bounding box center [788, 517] width 104 height 24
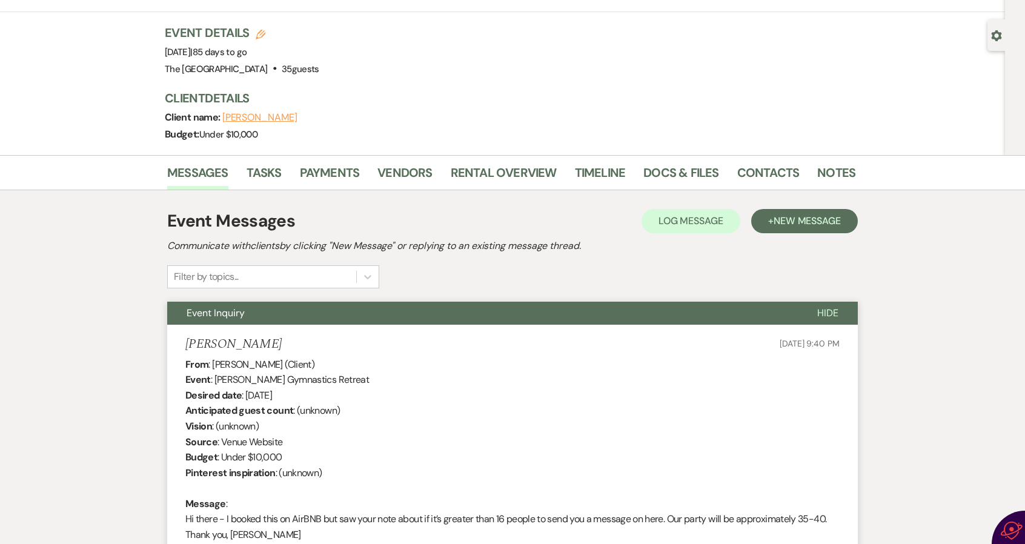
scroll to position [0, 0]
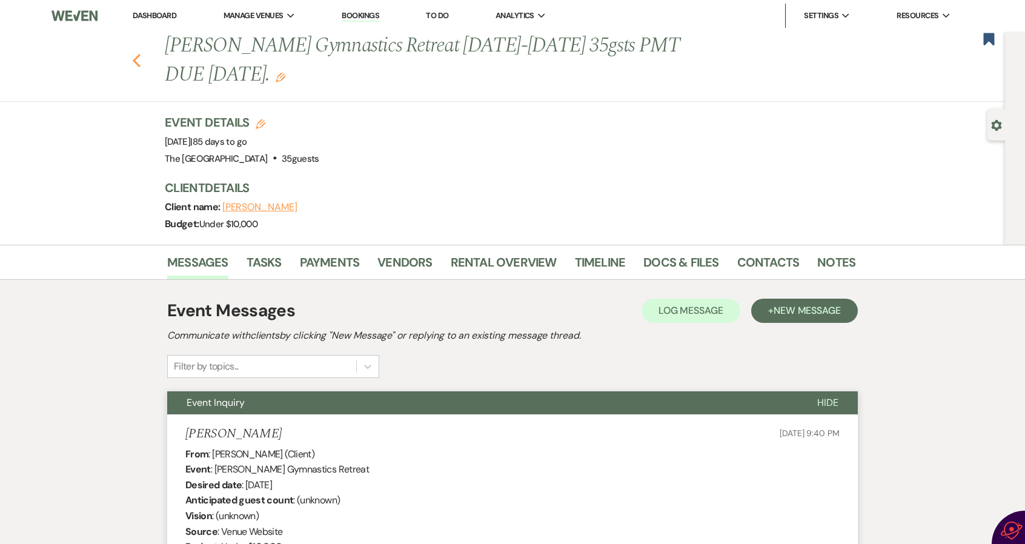
click at [139, 58] on use "button" at bounding box center [137, 60] width 8 height 13
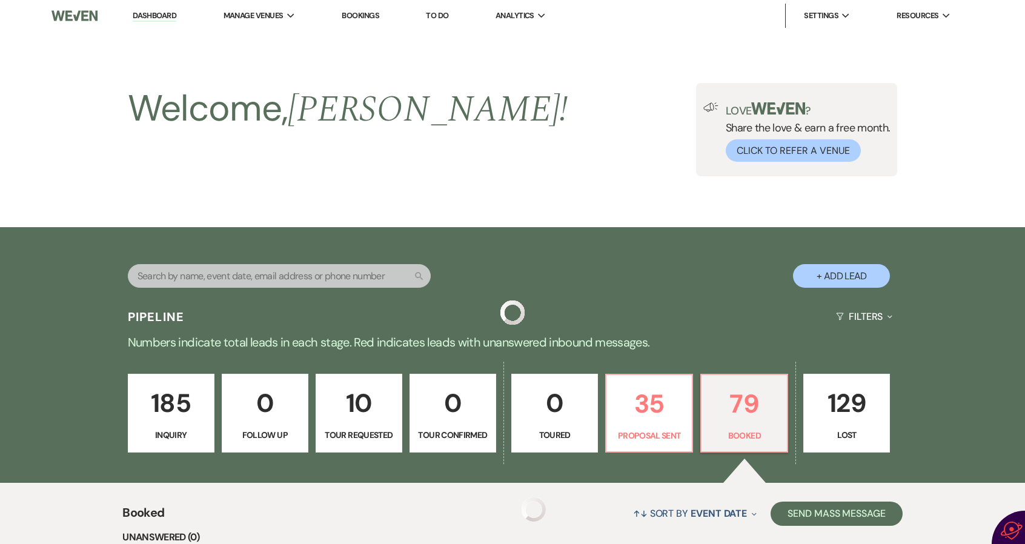
scroll to position [303, 0]
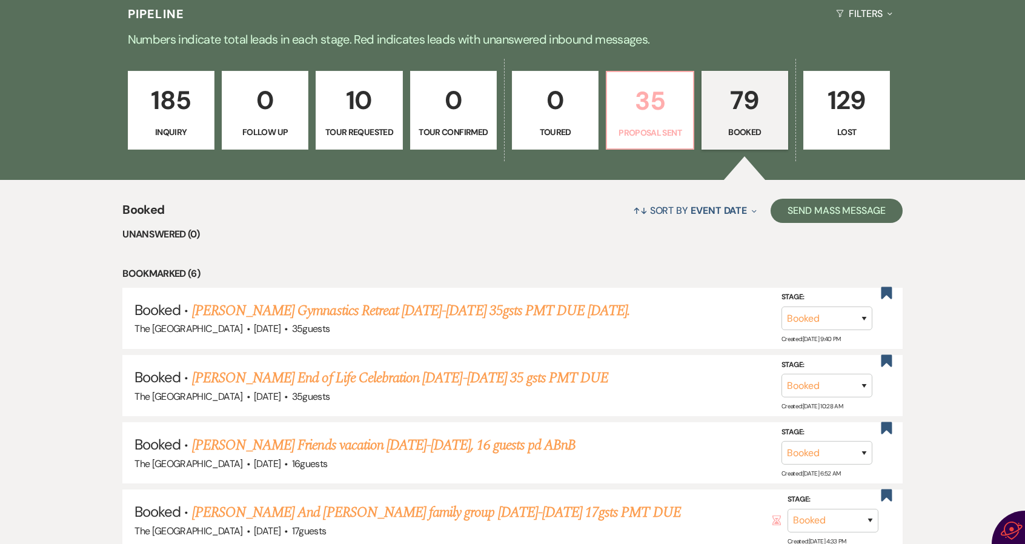
click at [662, 113] on p "35" at bounding box center [650, 101] width 71 height 41
select select "6"
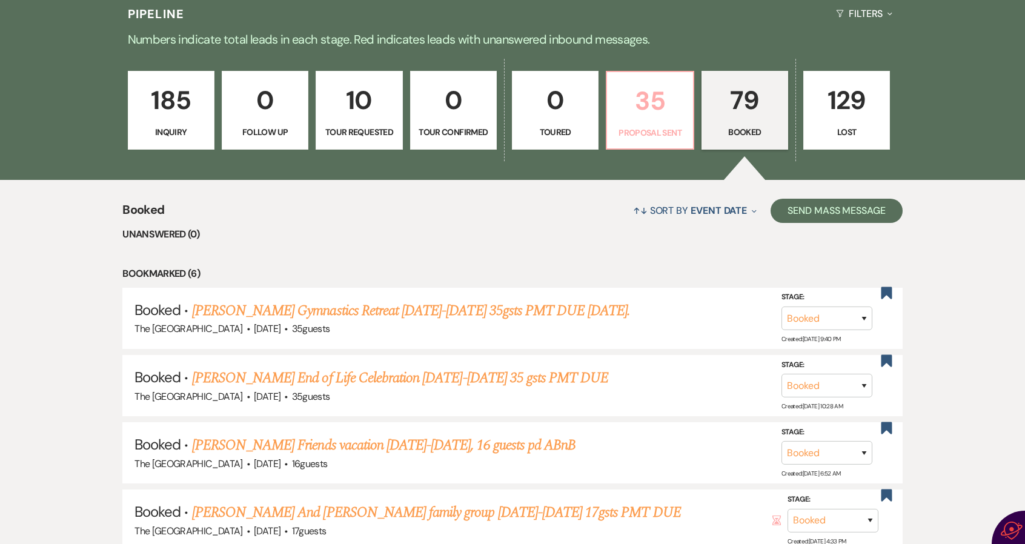
select select "6"
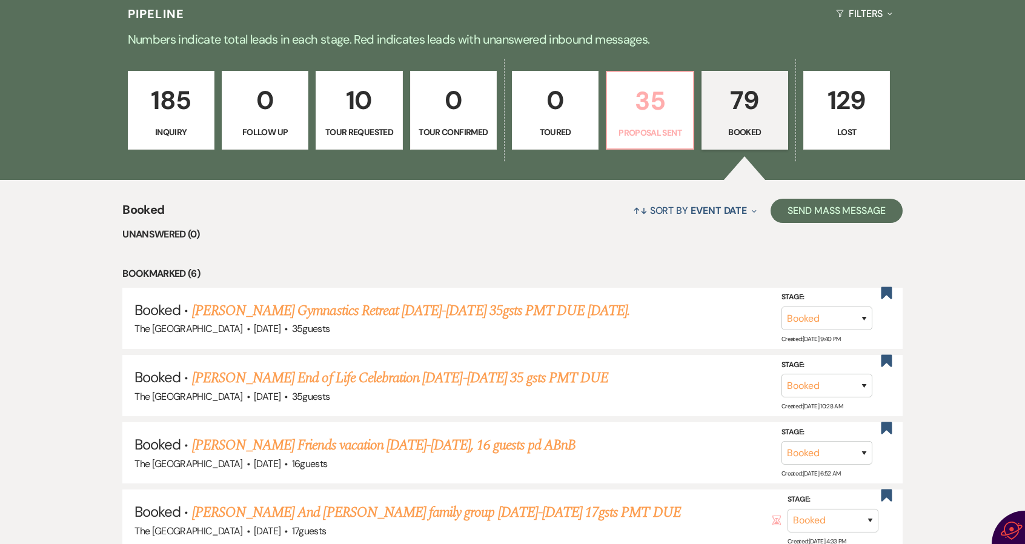
select select "6"
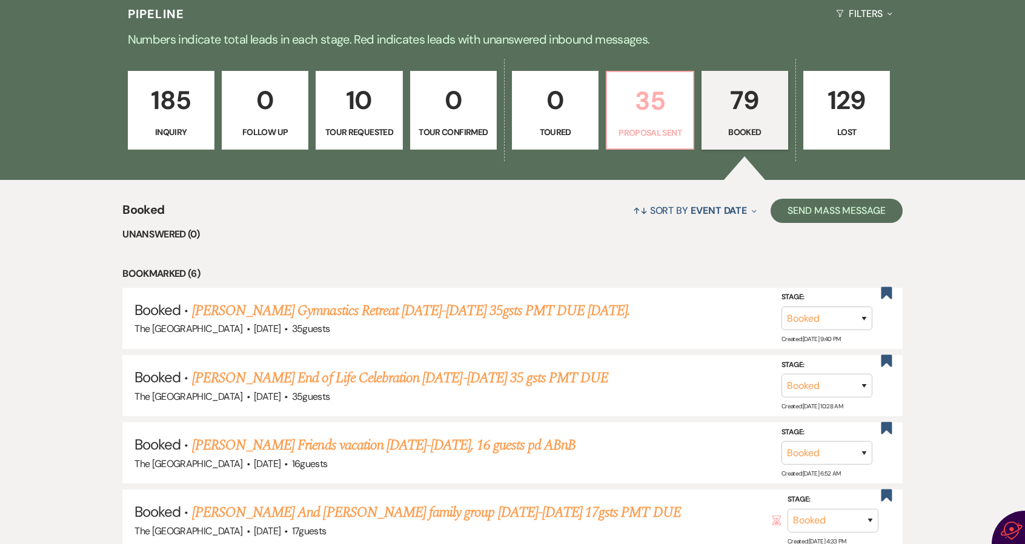
select select "6"
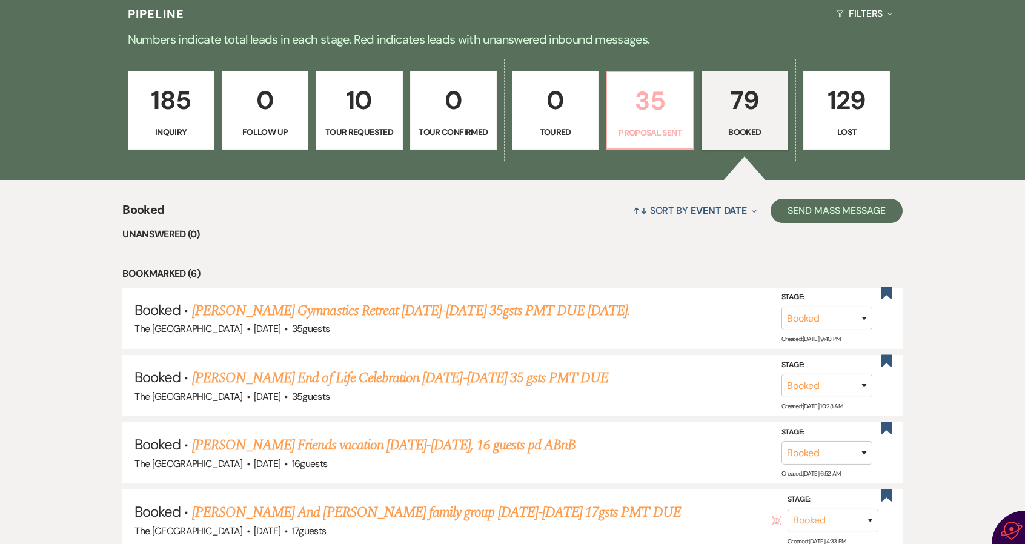
select select "6"
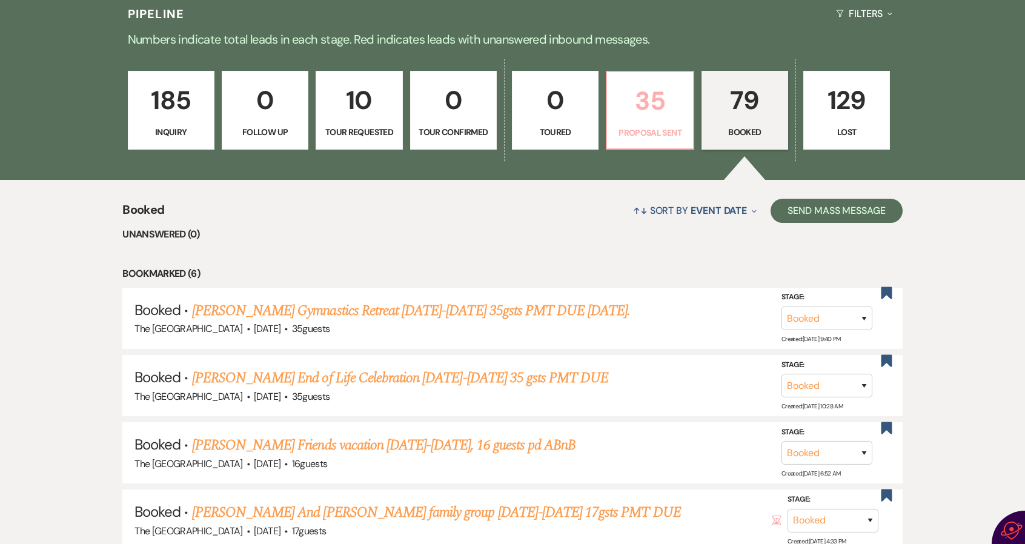
select select "6"
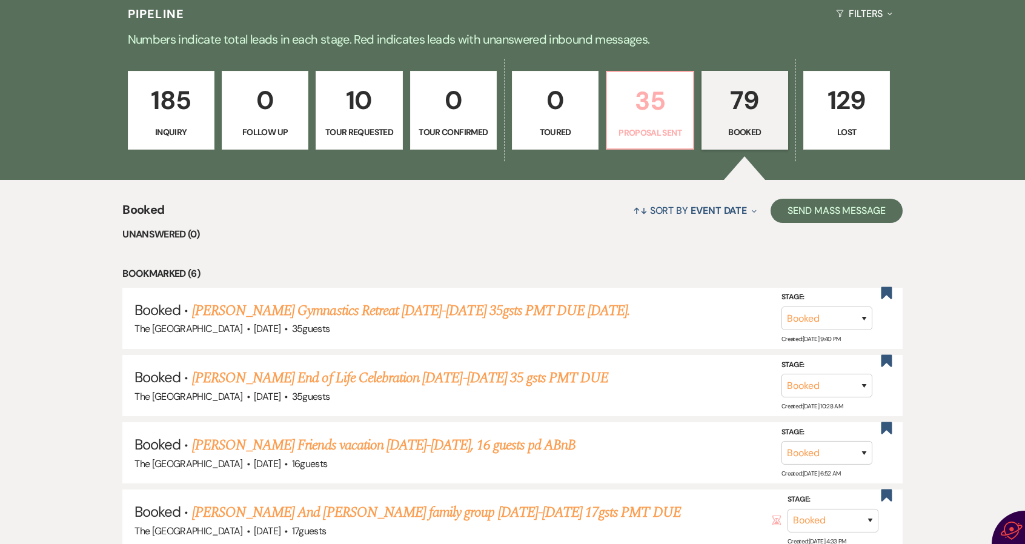
select select "6"
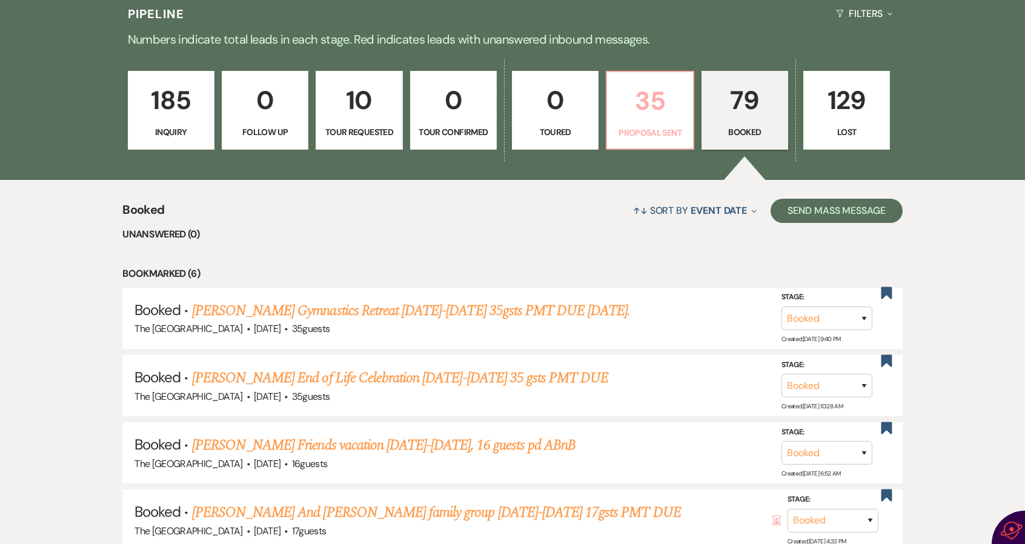
select select "6"
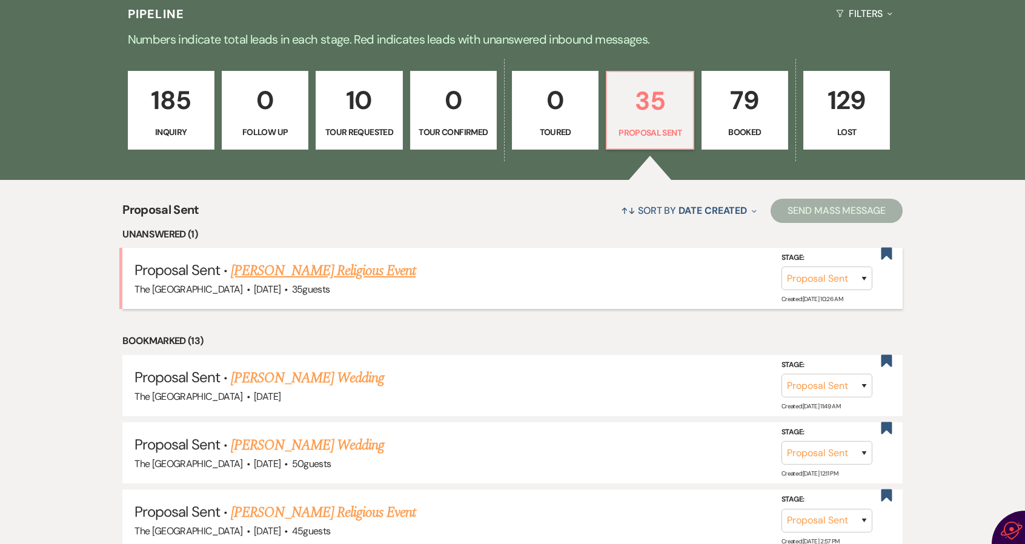
click at [335, 268] on link "Alyssa Renteria's Religious Event" at bounding box center [323, 271] width 185 height 22
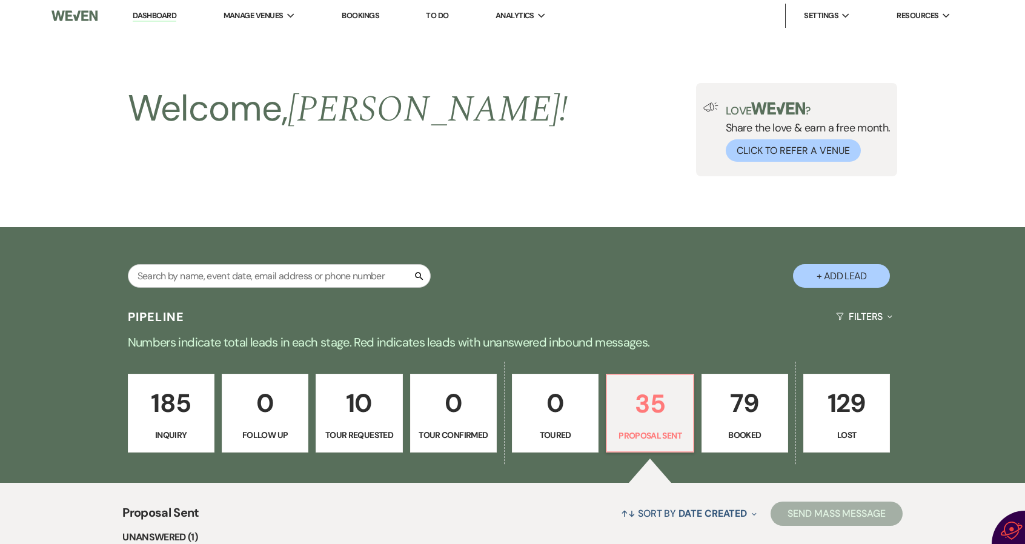
select select "6"
select select "5"
select select "12"
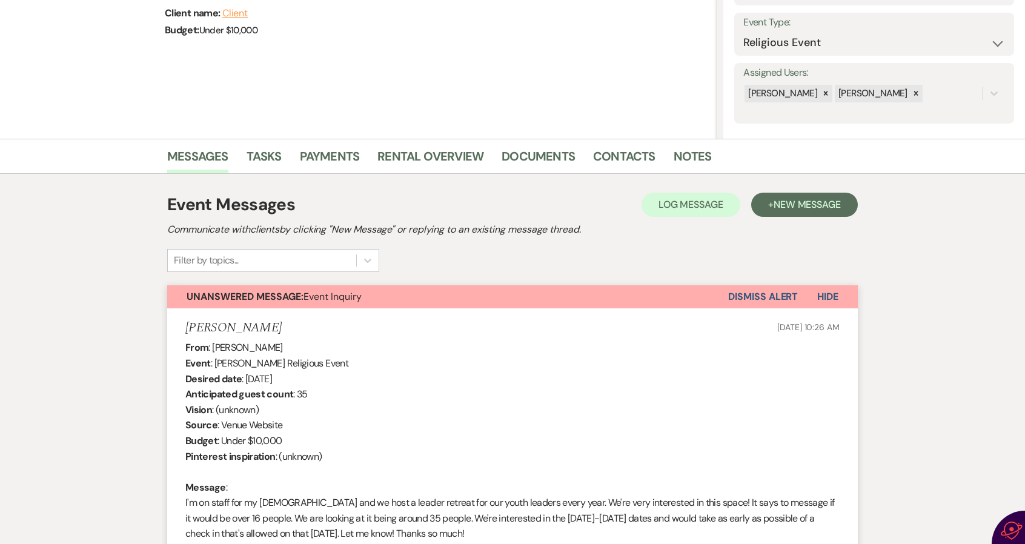
scroll to position [44, 0]
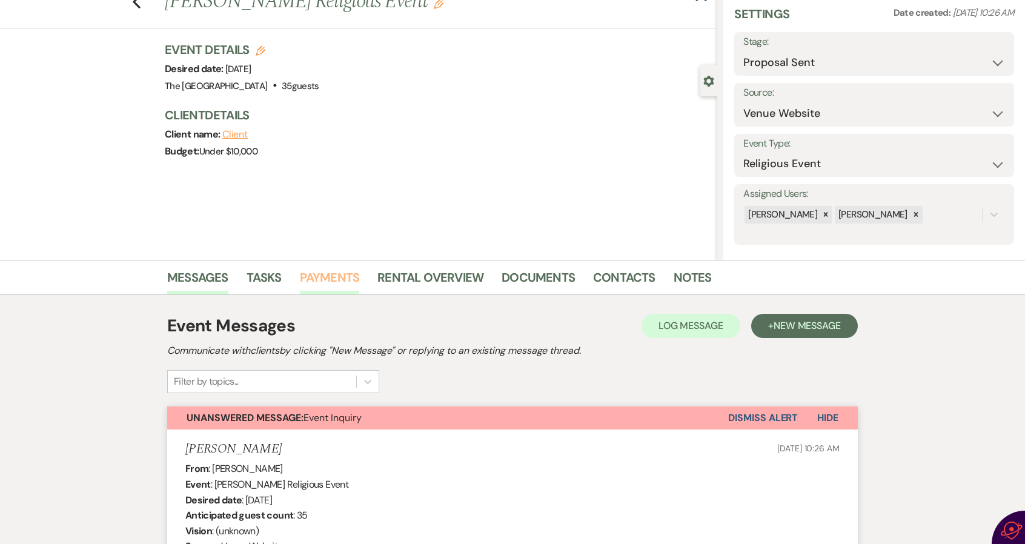
click at [344, 277] on link "Payments" at bounding box center [330, 281] width 60 height 27
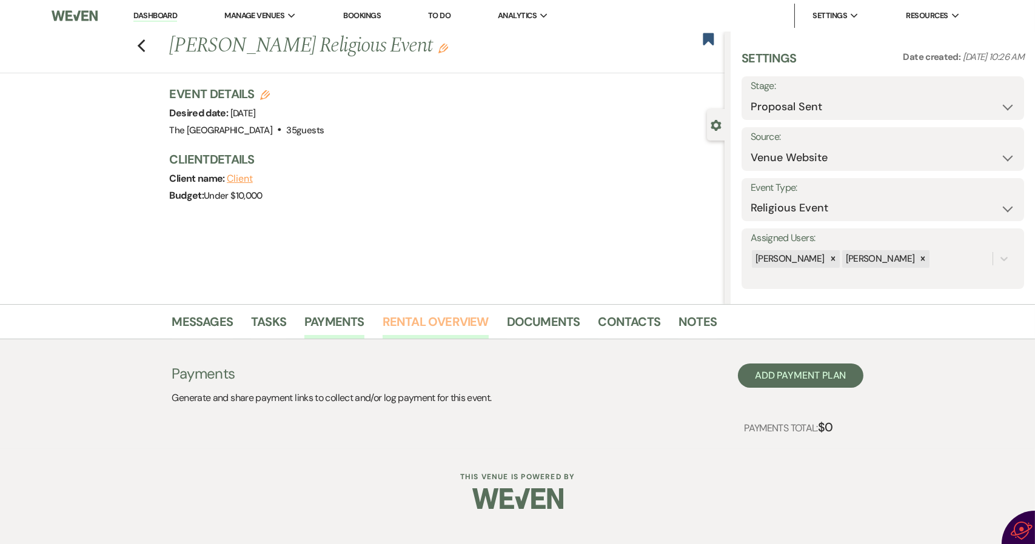
click at [456, 323] on link "Rental Overview" at bounding box center [435, 325] width 106 height 27
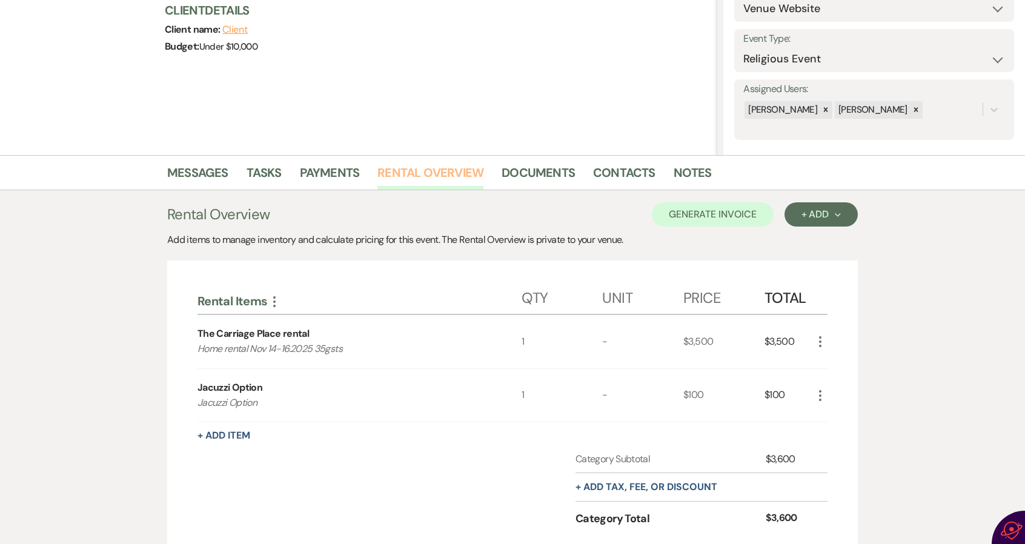
scroll to position [182, 0]
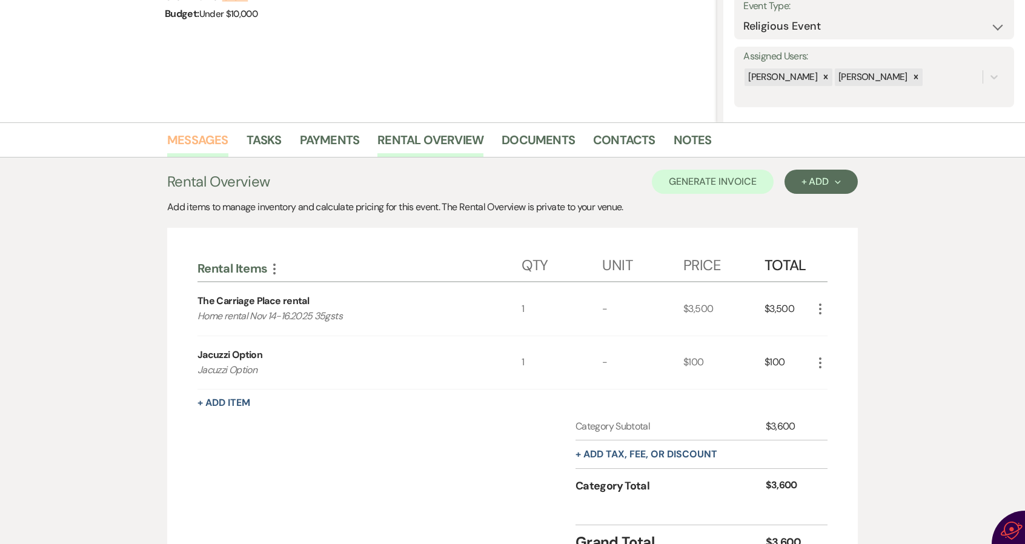
click at [209, 133] on link "Messages" at bounding box center [197, 143] width 61 height 27
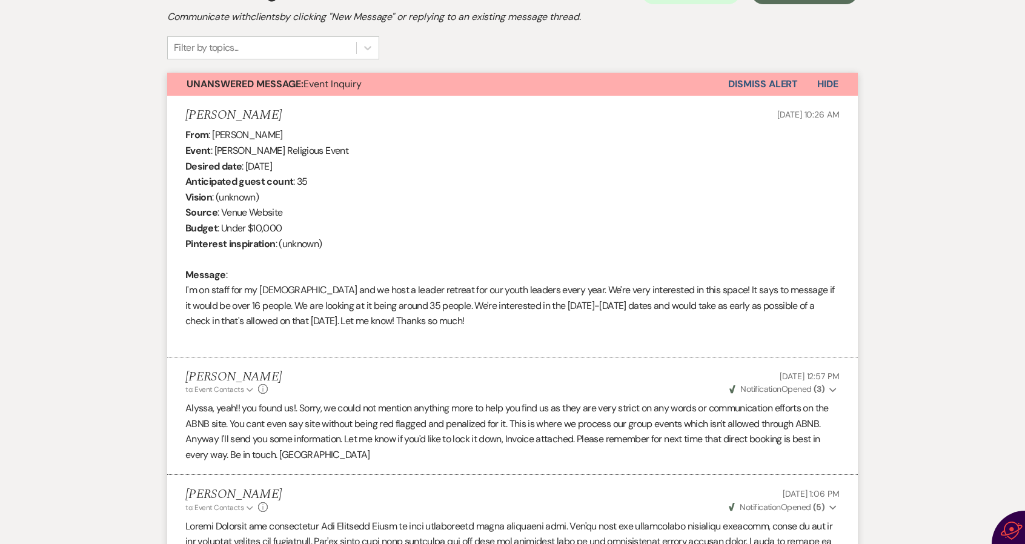
scroll to position [136, 0]
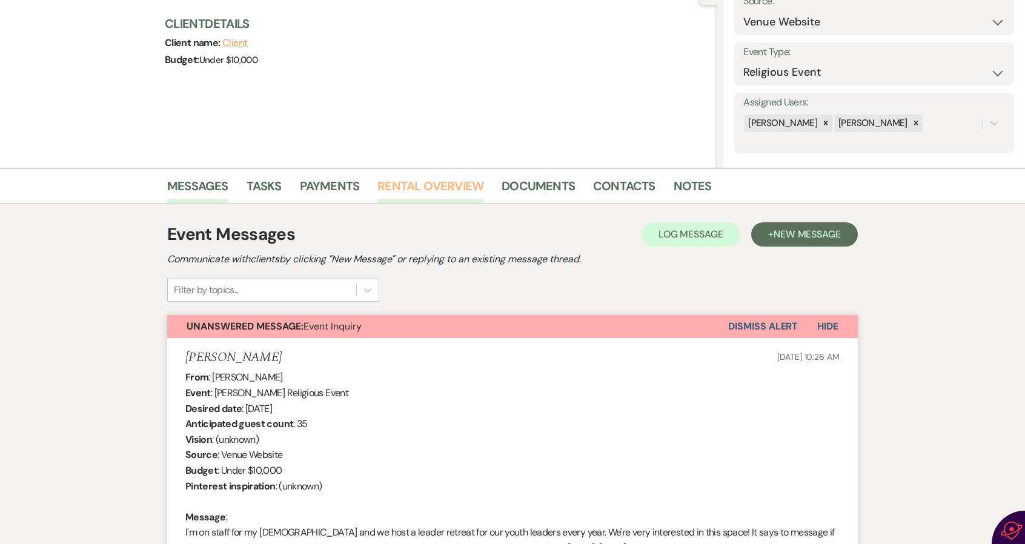
click at [445, 190] on link "Rental Overview" at bounding box center [431, 189] width 106 height 27
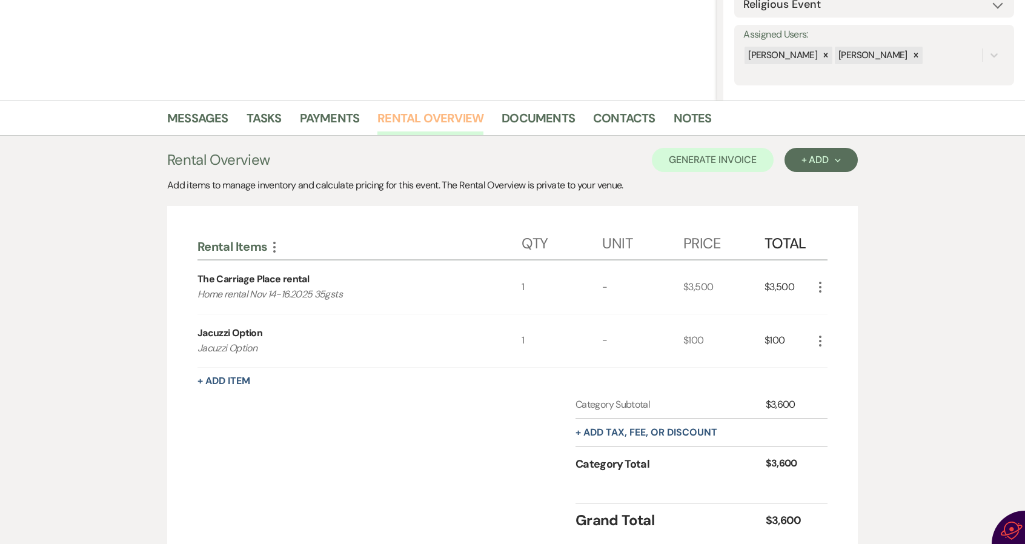
scroll to position [257, 0]
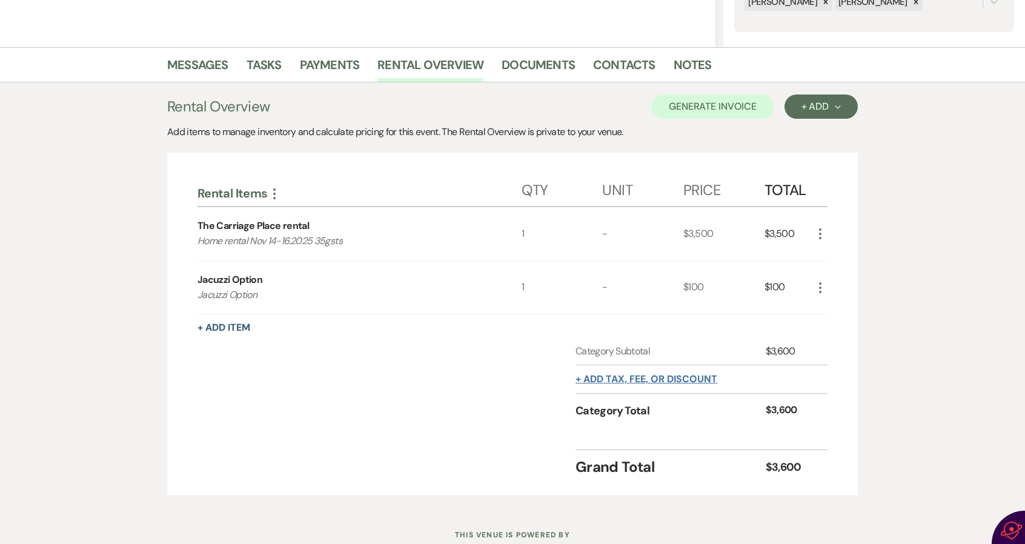
click at [624, 378] on button "+ Add tax, fee, or discount" at bounding box center [647, 380] width 142 height 10
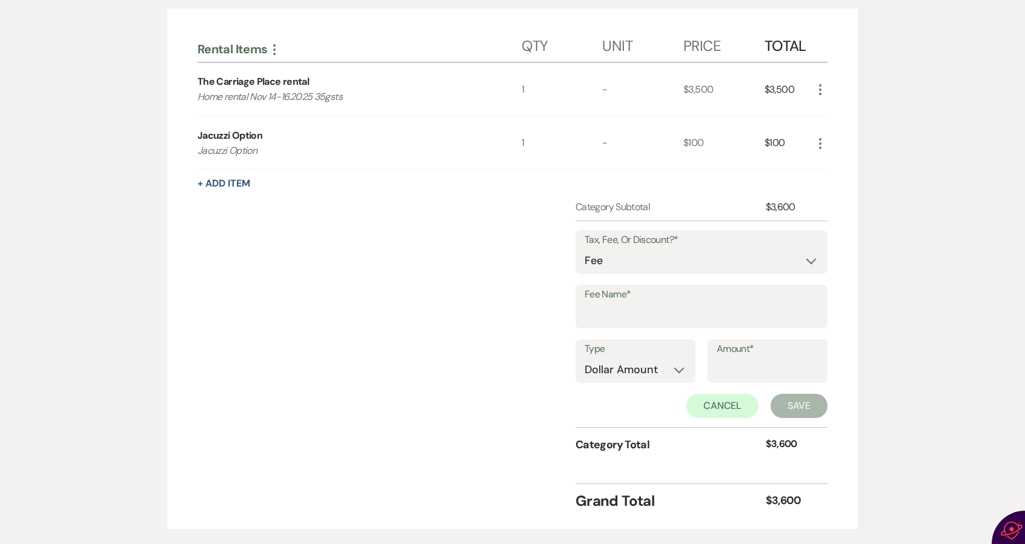
scroll to position [439, 0]
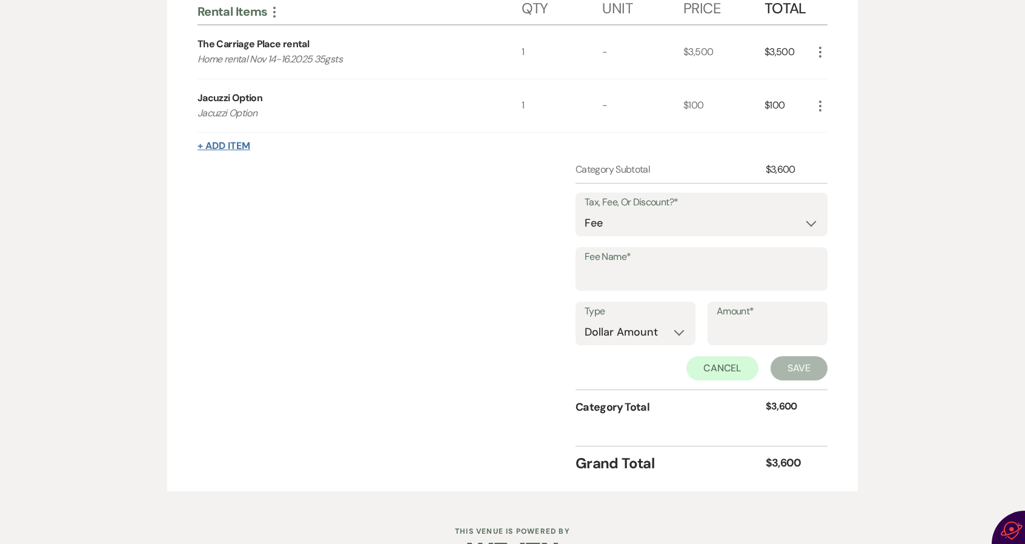
click at [217, 141] on button "+ Add Item" at bounding box center [224, 146] width 53 height 10
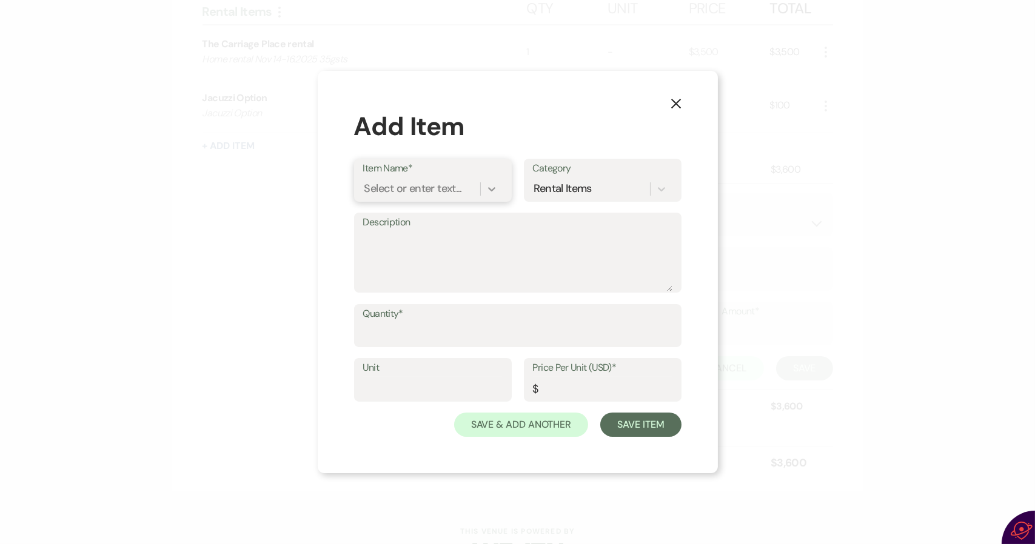
click at [492, 190] on icon at bounding box center [491, 189] width 7 height 4
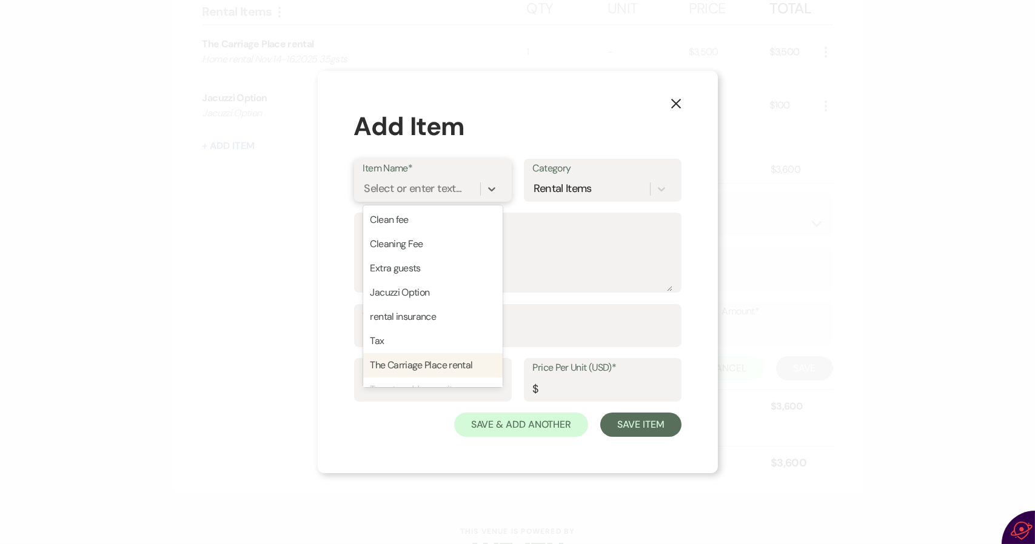
click at [434, 362] on div "The Carriage Place rental" at bounding box center [432, 365] width 139 height 24
type textarea "Home rental"
type input "0"
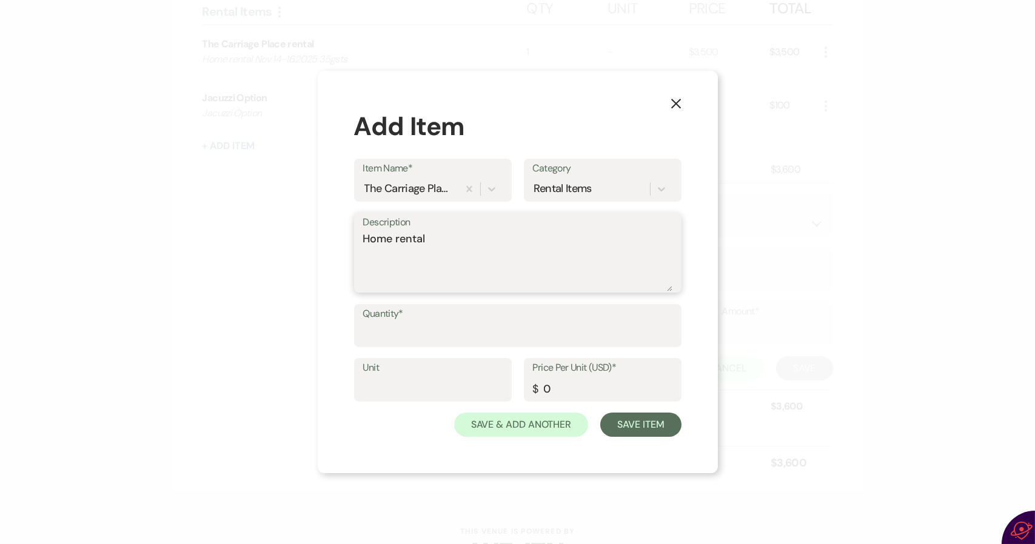
click at [443, 238] on textarea "Home rental" at bounding box center [517, 261] width 309 height 61
type textarea "Home rental early checkin"
click at [364, 327] on input "Quantity*" at bounding box center [517, 334] width 309 height 24
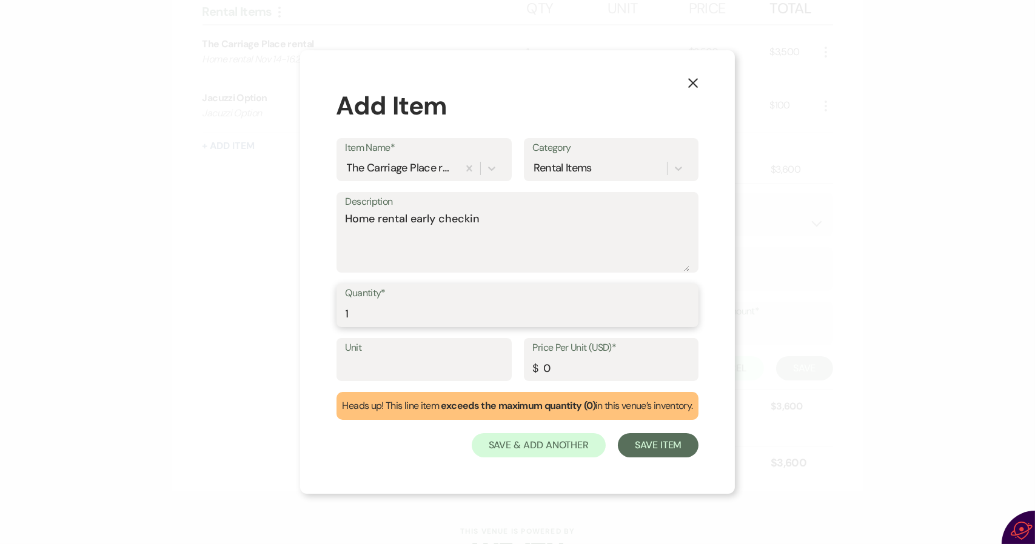
type input "1"
click at [555, 369] on input "0" at bounding box center [611, 368] width 157 height 24
type input "350.00"
click at [656, 449] on button "Save Item" at bounding box center [658, 445] width 81 height 24
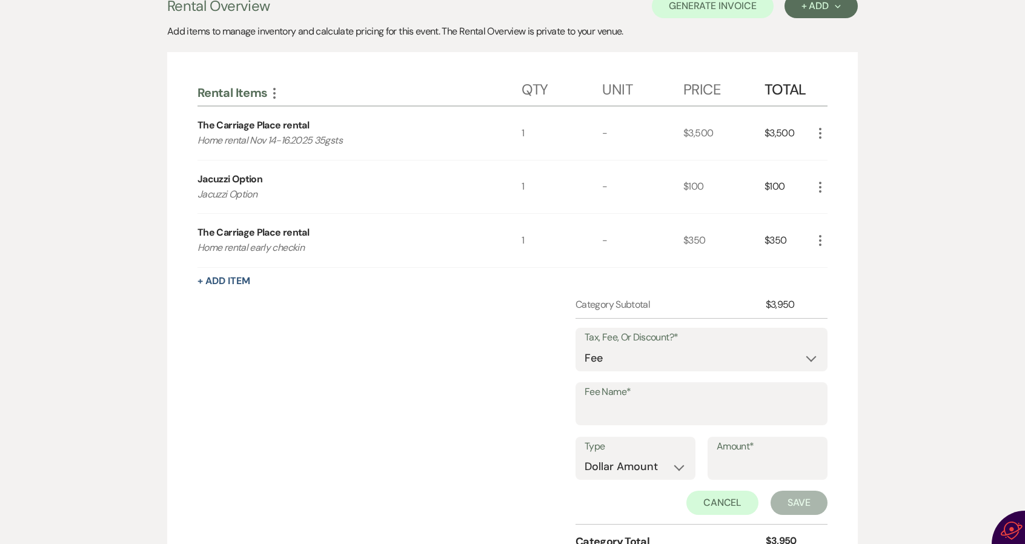
scroll to position [347, 0]
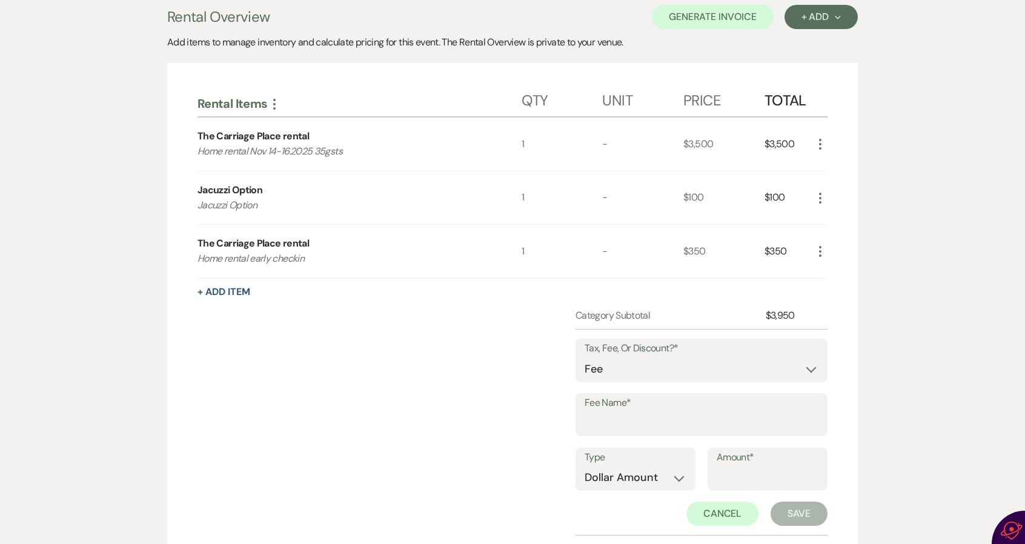
click at [785, 508] on button "Save" at bounding box center [799, 514] width 57 height 24
click at [729, 359] on select "Fee Discount Tax" at bounding box center [701, 370] width 235 height 24
click at [487, 398] on div "Category Subtotal $3,950 Tax, Fee, Or Discount?* Fee Discount Tax Fee Name* Typ…" at bounding box center [513, 446] width 630 height 277
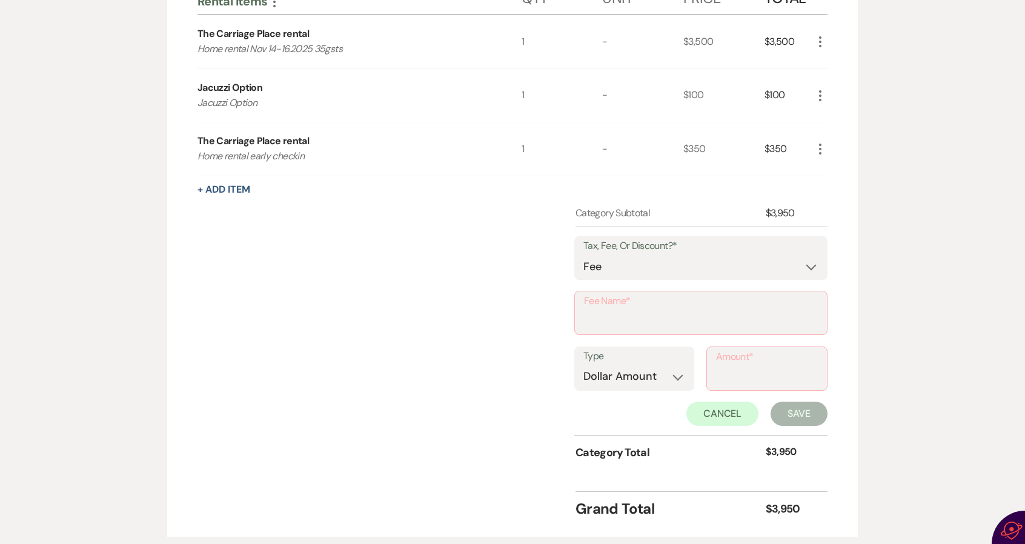
scroll to position [531, 0]
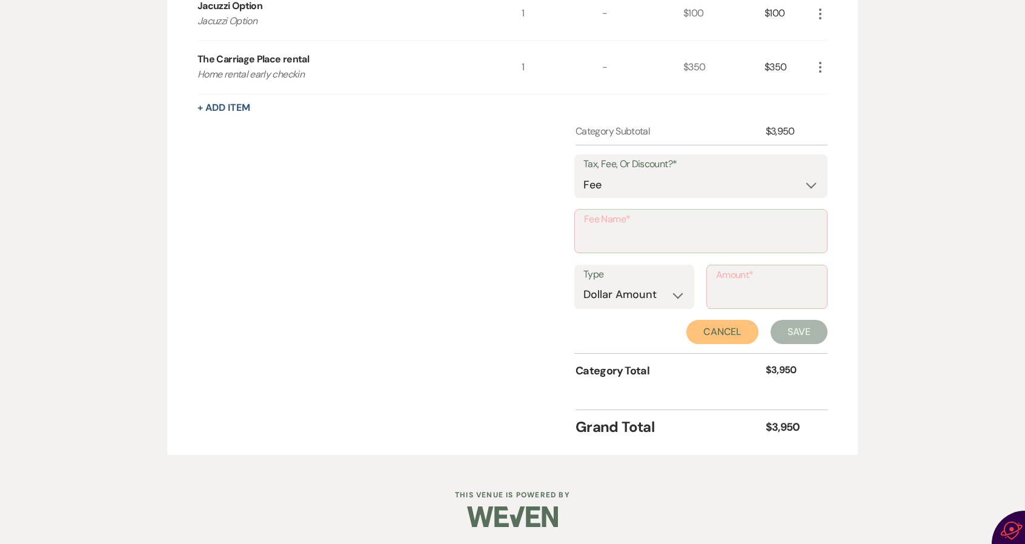
click at [705, 336] on button "Cancel" at bounding box center [723, 332] width 73 height 24
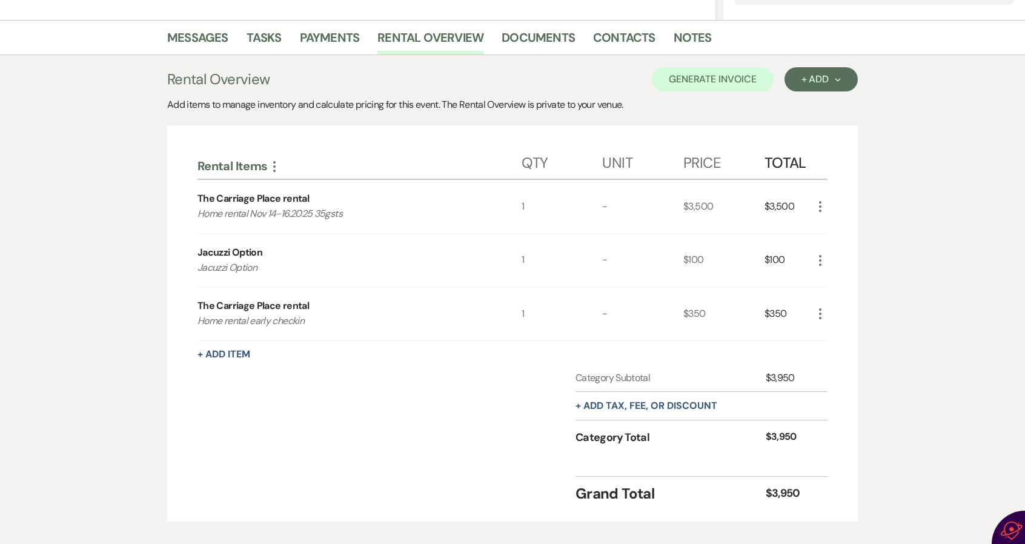
scroll to position [230, 0]
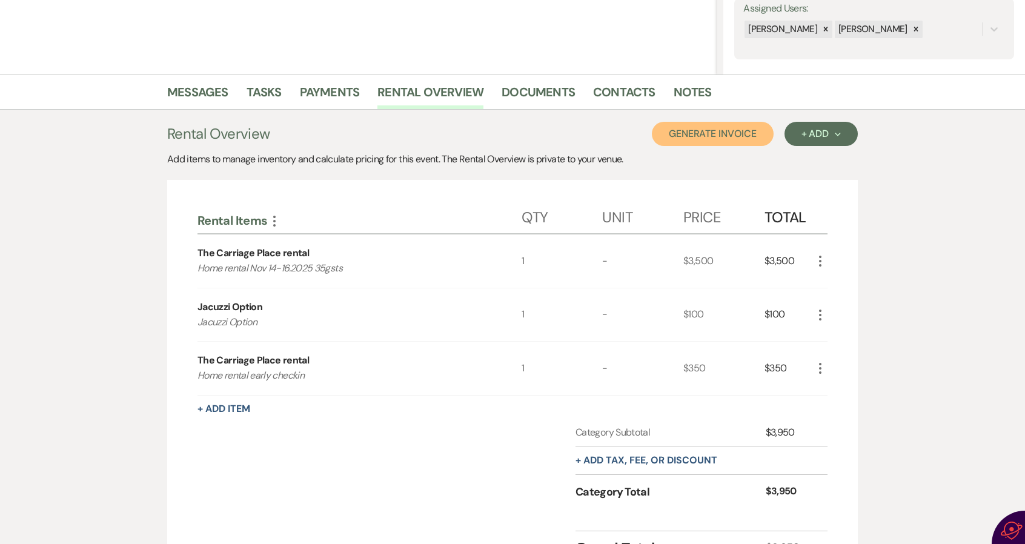
click at [702, 138] on button "Generate Invoice" at bounding box center [713, 134] width 122 height 24
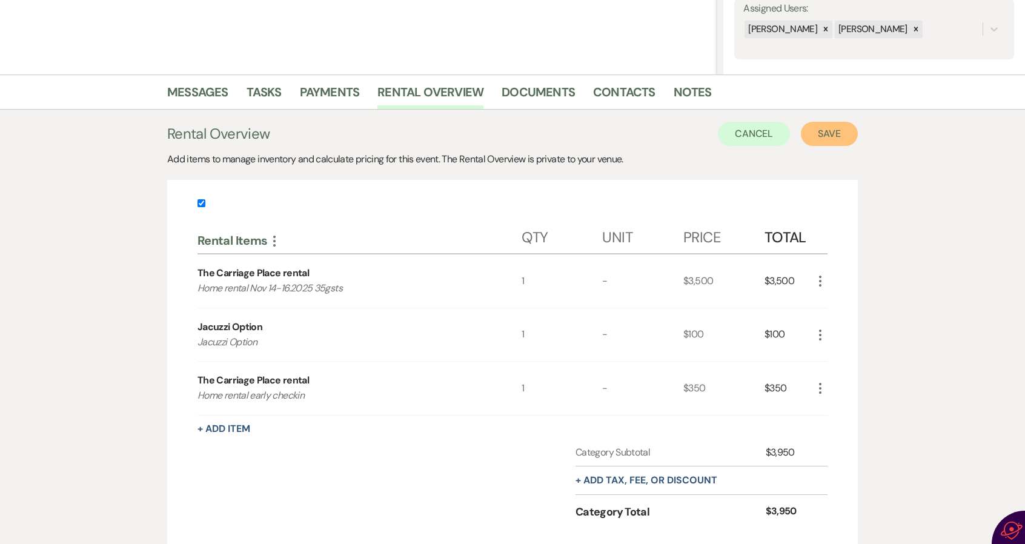
click at [827, 141] on button "Save" at bounding box center [829, 134] width 57 height 24
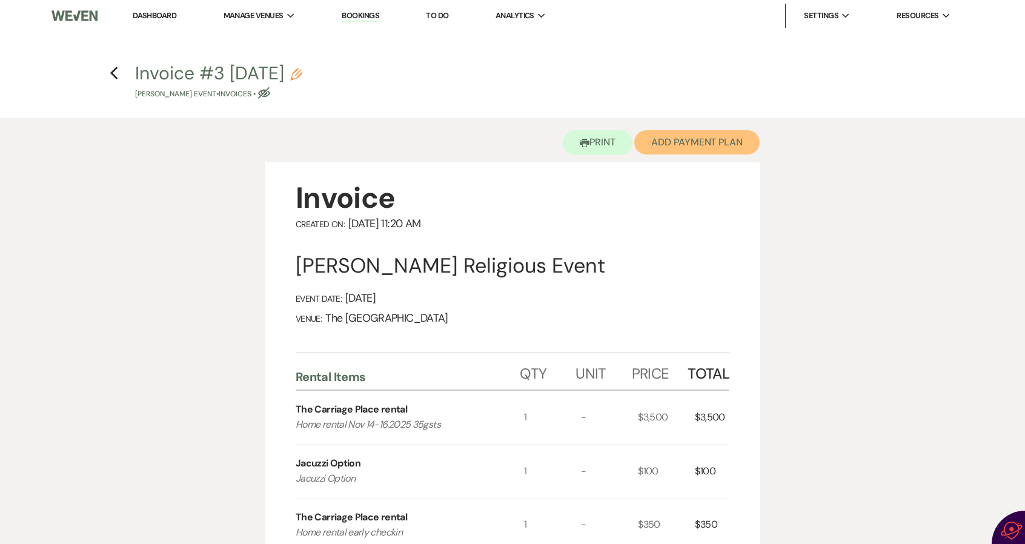
click at [693, 142] on button "Add Payment Plan" at bounding box center [697, 142] width 125 height 24
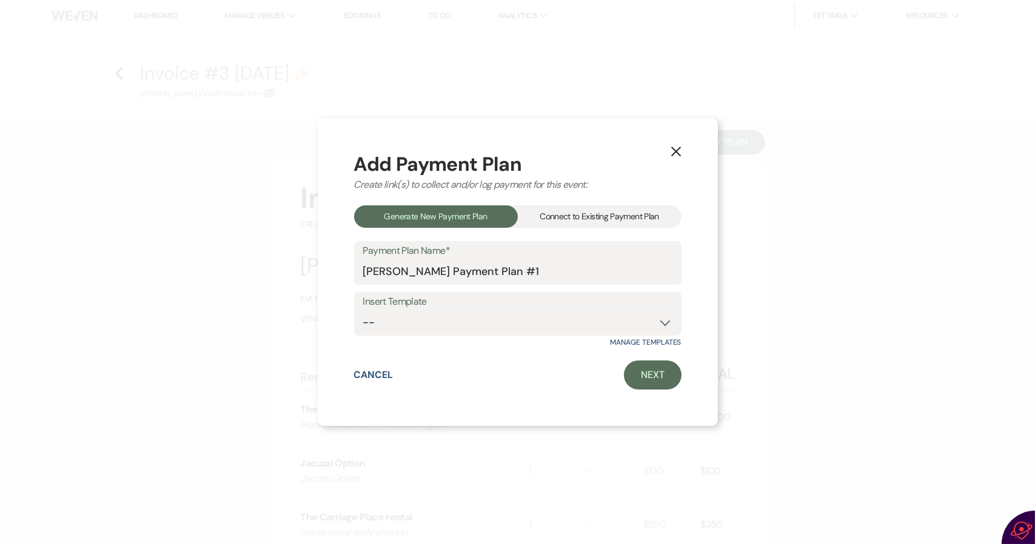
click at [638, 214] on div "Connect to Existing Payment Plan" at bounding box center [600, 216] width 164 height 22
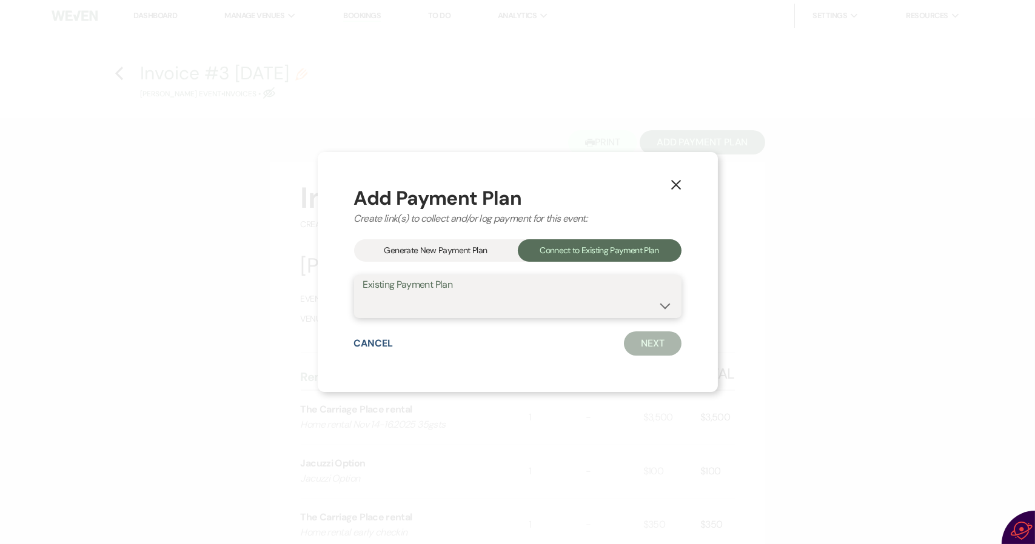
click at [604, 313] on select at bounding box center [517, 305] width 309 height 24
click at [602, 304] on select at bounding box center [517, 305] width 309 height 24
click at [459, 255] on div "Generate New Payment Plan" at bounding box center [436, 250] width 164 height 22
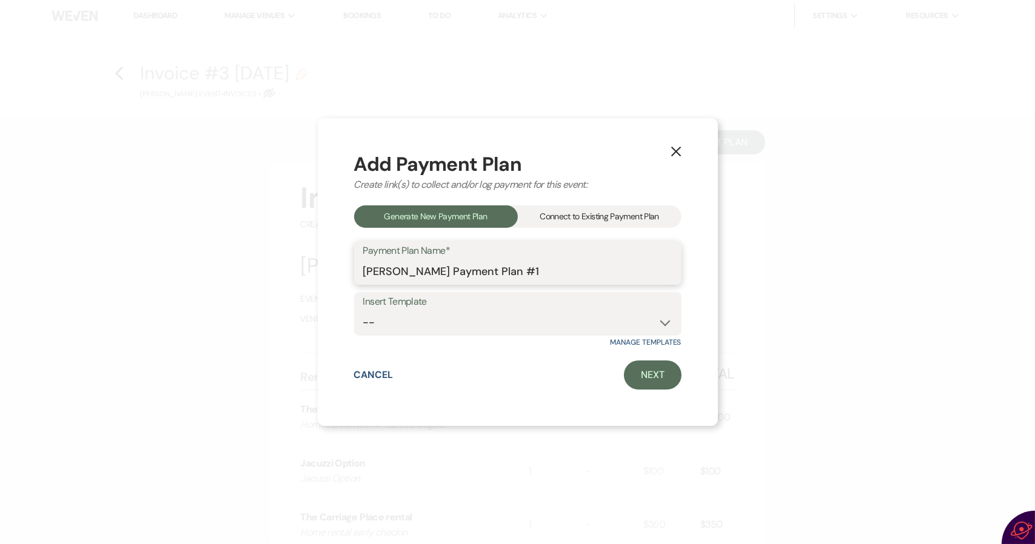
click at [565, 272] on input "Alyssa Renteria's Payment Plan #1" at bounding box center [517, 272] width 309 height 24
click at [642, 374] on link "Next" at bounding box center [653, 375] width 58 height 29
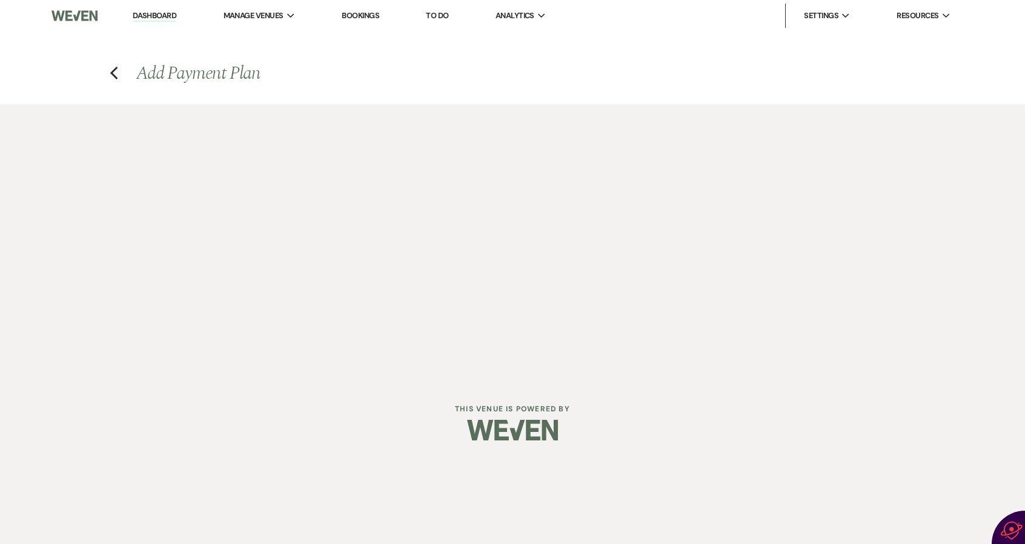
select select "27343"
select select "2"
select select "percentage"
select select "false"
select select "client"
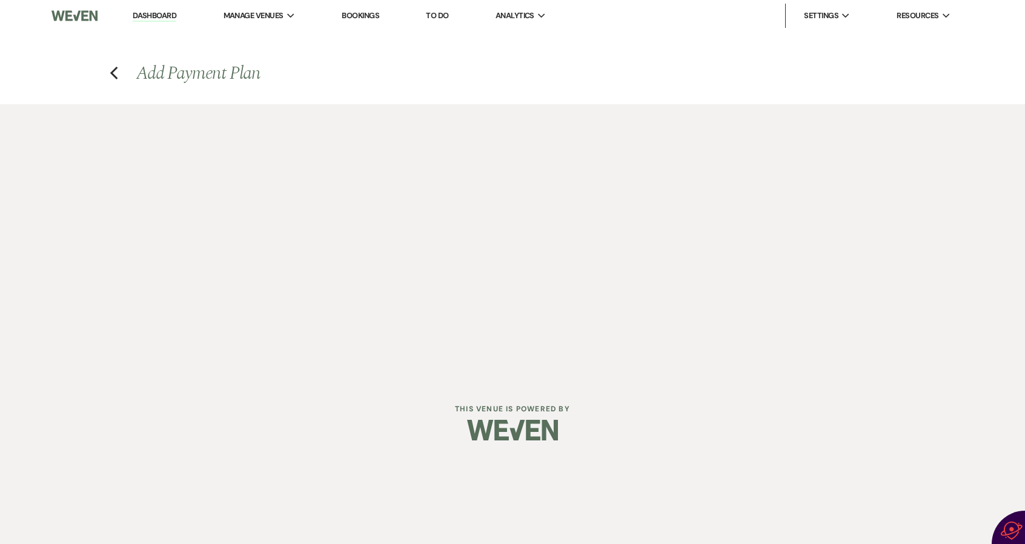
select select "weeks"
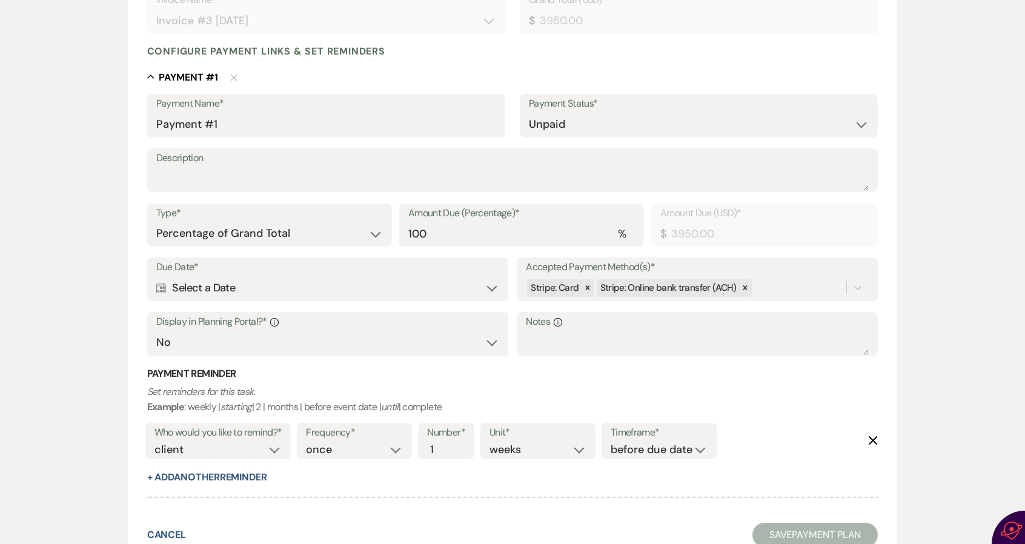
scroll to position [303, 0]
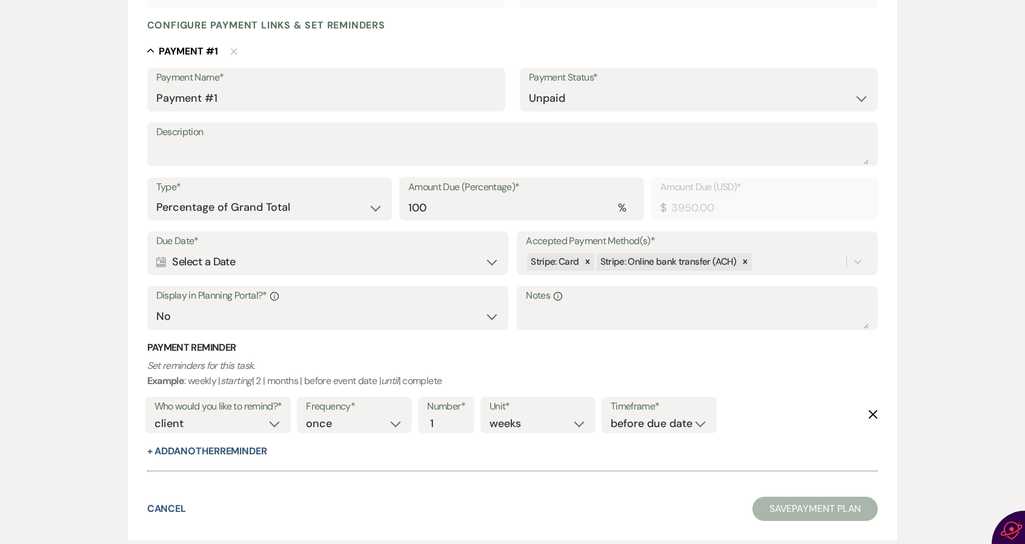
click at [248, 130] on label "Description" at bounding box center [512, 133] width 713 height 18
click at [248, 141] on textarea "Description" at bounding box center [512, 153] width 713 height 24
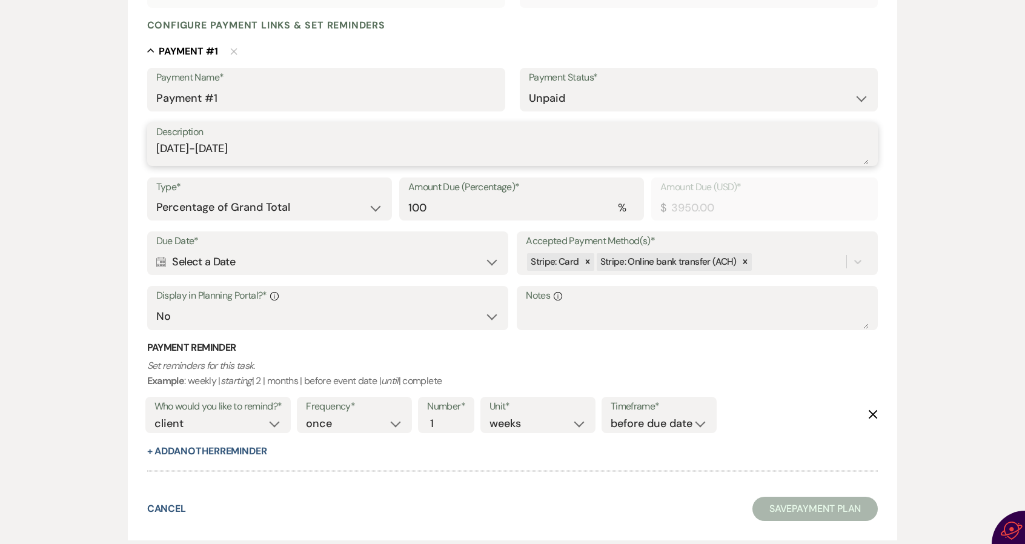
type textarea "November 14-16"
click at [156, 256] on div "Due Date* Calendar Select a Date Expand" at bounding box center [327, 254] width 361 height 44
click at [164, 260] on icon "Calendar" at bounding box center [161, 262] width 10 height 11
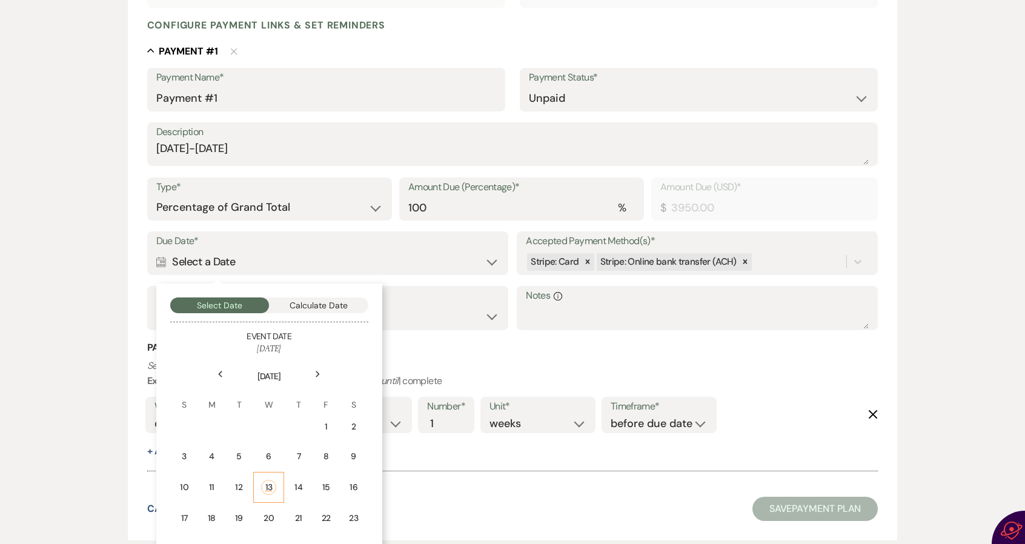
click at [272, 487] on div "13" at bounding box center [268, 487] width 15 height 15
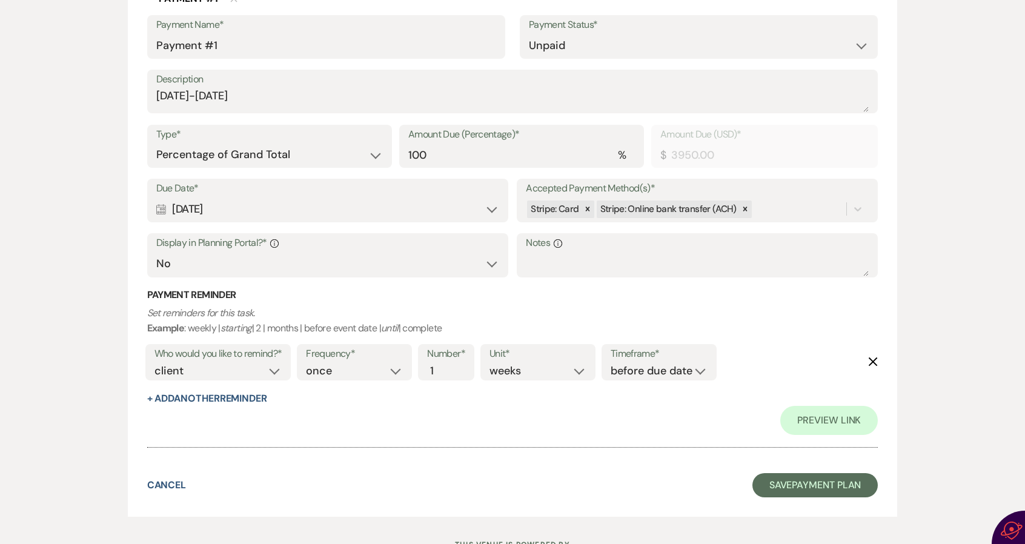
scroll to position [405, 0]
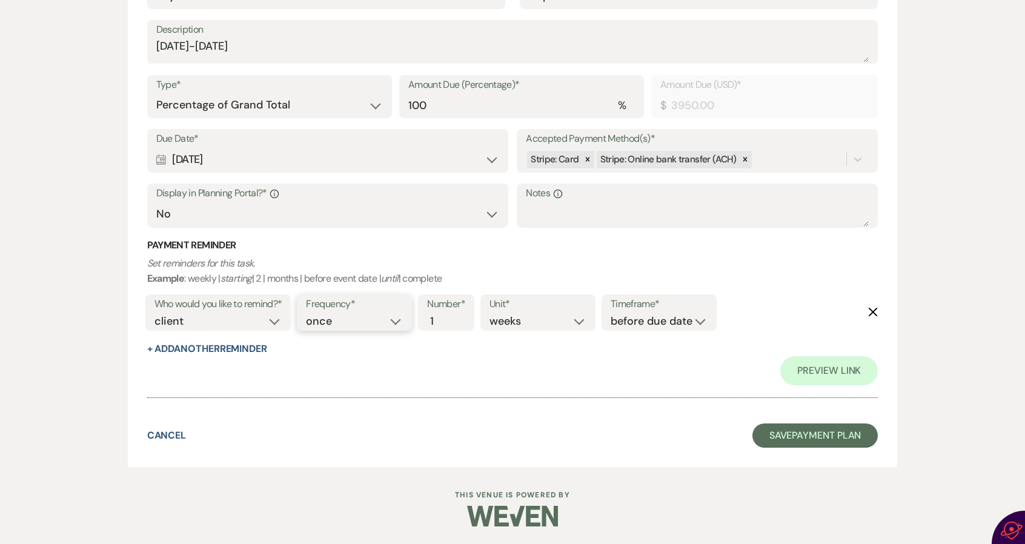
click at [385, 323] on select "once daily weekly monthly" at bounding box center [354, 321] width 97 height 16
select select "daily"
click at [308, 313] on select "once daily weekly monthly" at bounding box center [354, 321] width 97 height 16
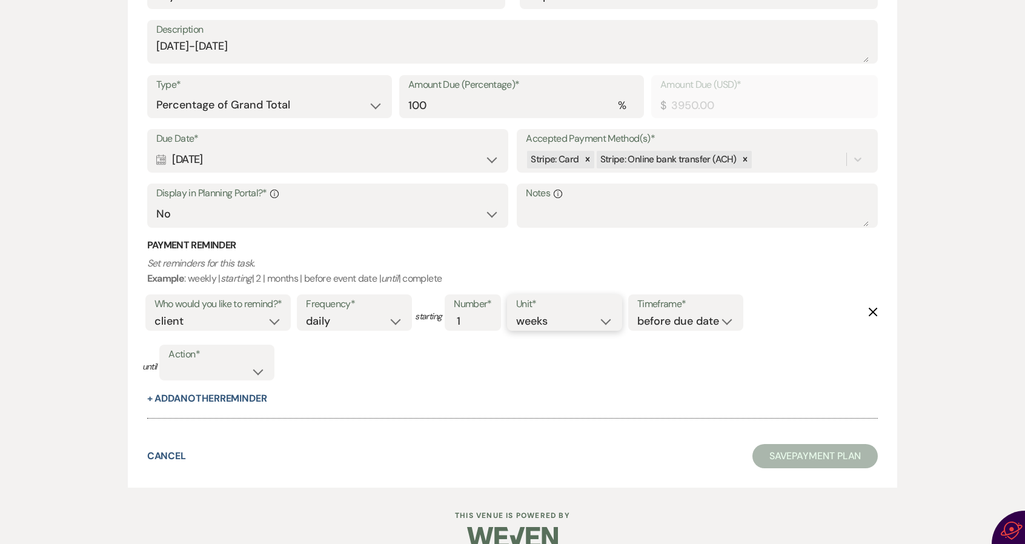
click at [590, 316] on select "days weeks months" at bounding box center [564, 321] width 97 height 16
select select "days"
click at [519, 313] on select "days weeks months" at bounding box center [564, 321] width 97 height 16
click at [665, 322] on select "before due date after due date on due date on custom date" at bounding box center [686, 321] width 97 height 16
select select "afterDueDate"
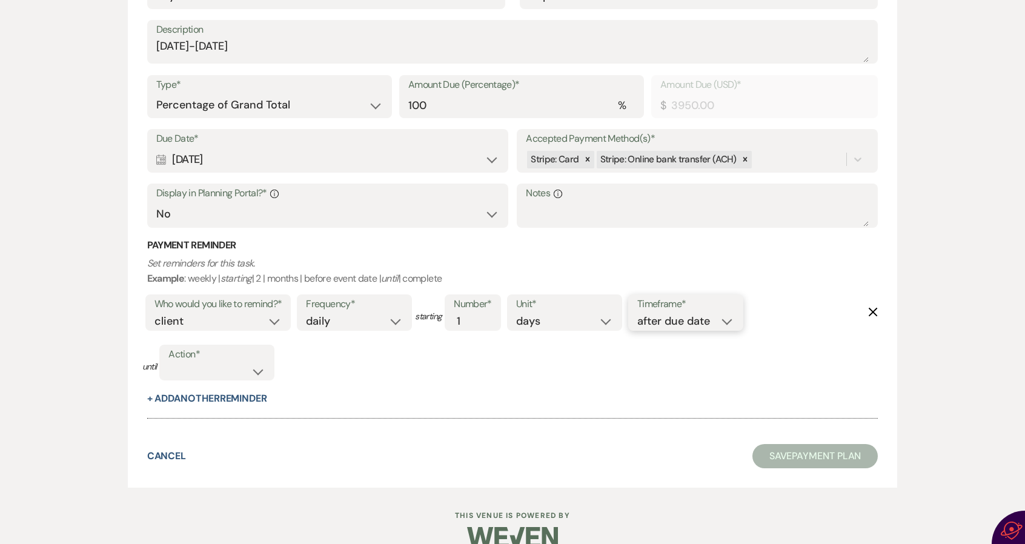
click at [640, 313] on select "before due date after due date on due date on custom date" at bounding box center [686, 321] width 97 height 16
click at [248, 367] on select "complete due date custom date" at bounding box center [216, 371] width 97 height 16
select select "complete"
click at [169, 363] on select "complete due date custom date" at bounding box center [216, 371] width 97 height 16
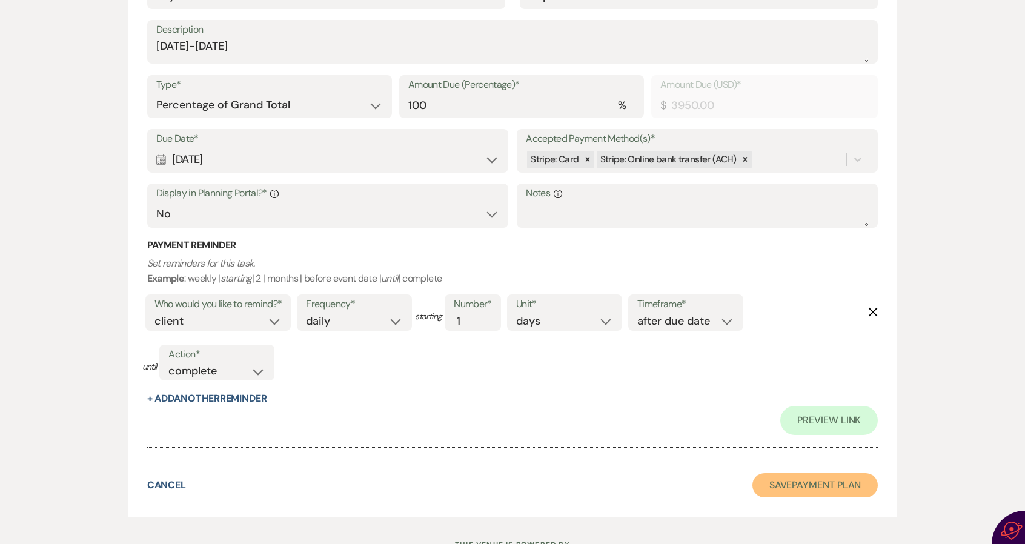
click at [808, 484] on button "Save Payment Plan" at bounding box center [816, 485] width 126 height 24
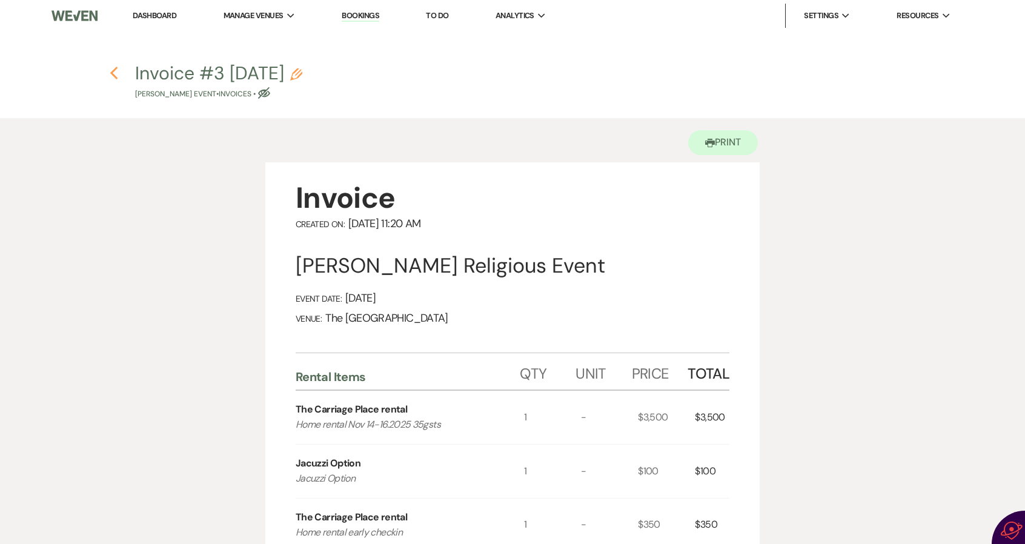
click at [114, 73] on icon "Previous" at bounding box center [114, 73] width 9 height 15
select select "6"
select select "5"
select select "12"
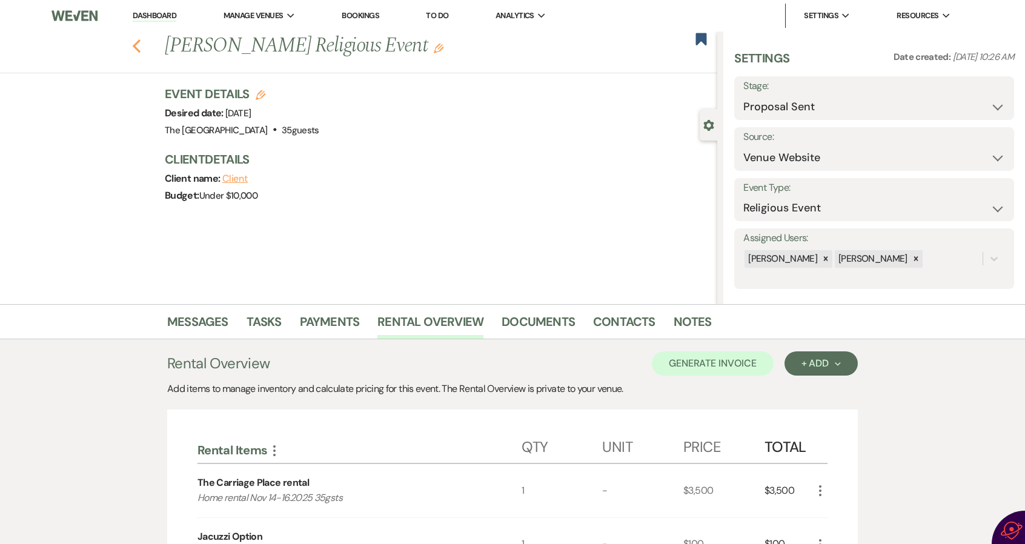
click at [139, 45] on use "button" at bounding box center [137, 45] width 8 height 13
select select "6"
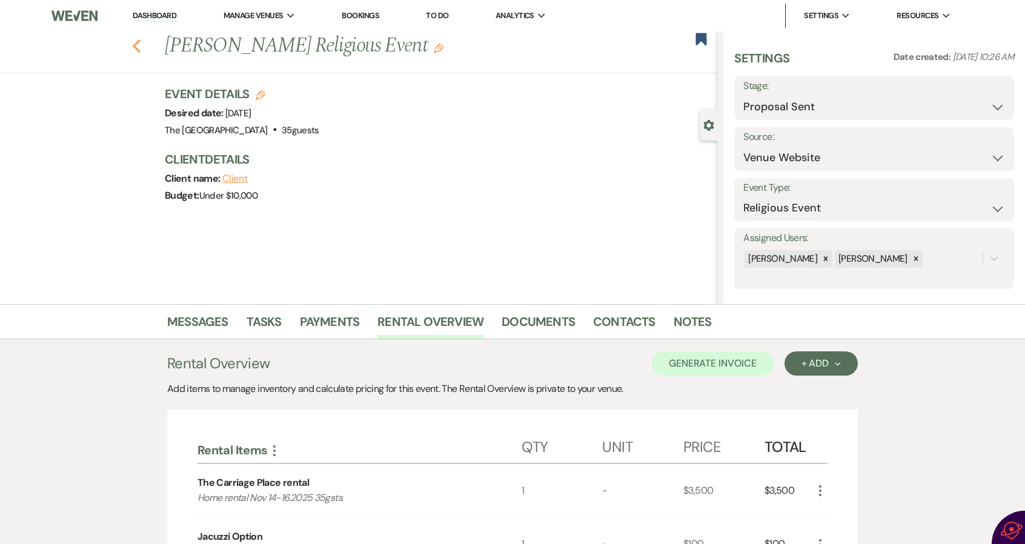
select select "6"
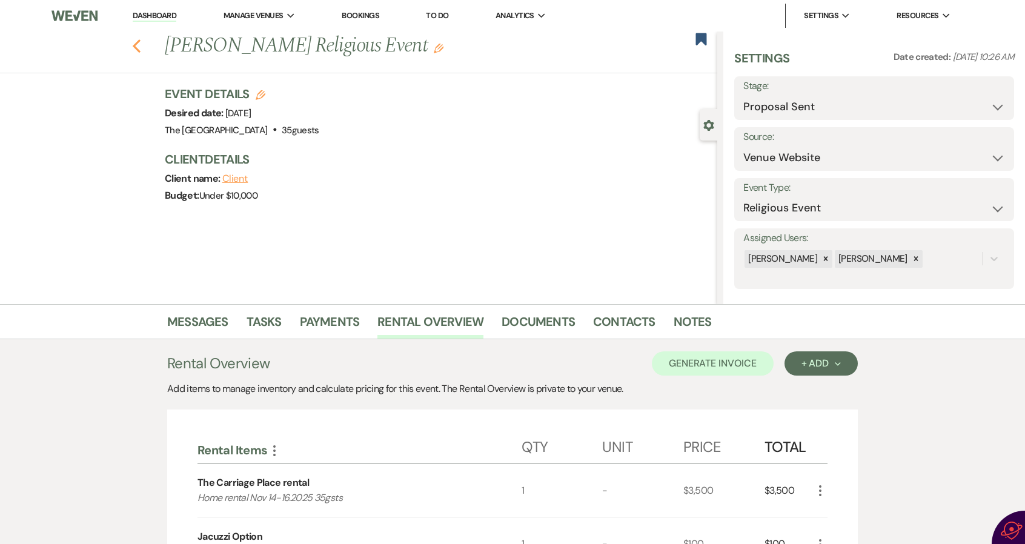
select select "6"
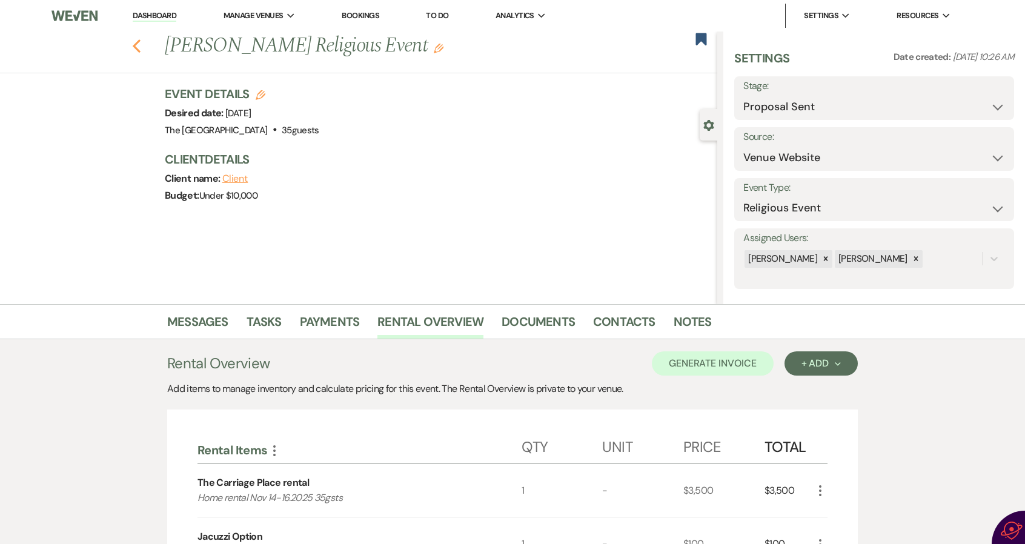
select select "6"
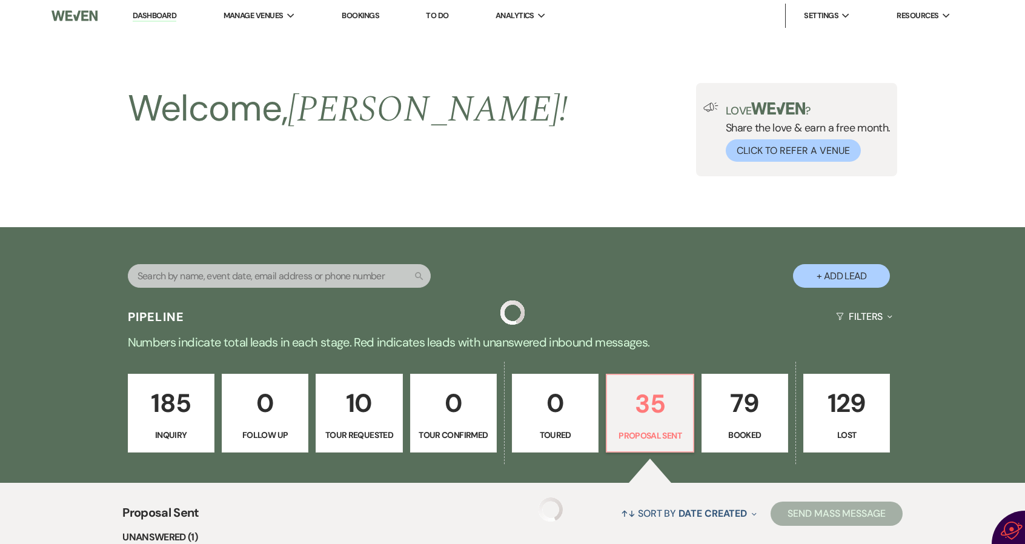
scroll to position [303, 0]
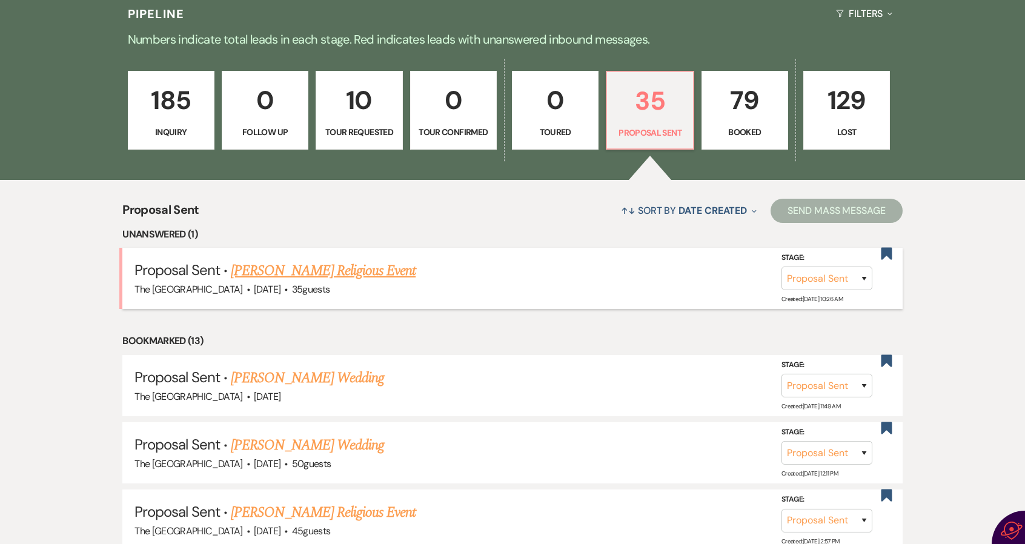
click at [281, 268] on link "Alyssa Renteria's Religious Event" at bounding box center [323, 271] width 185 height 22
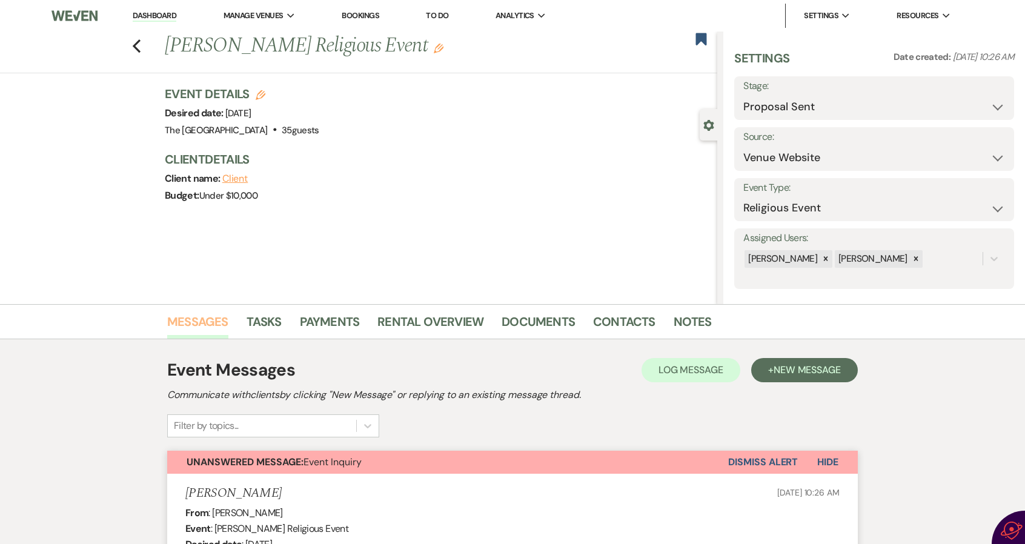
click at [201, 321] on link "Messages" at bounding box center [197, 325] width 61 height 27
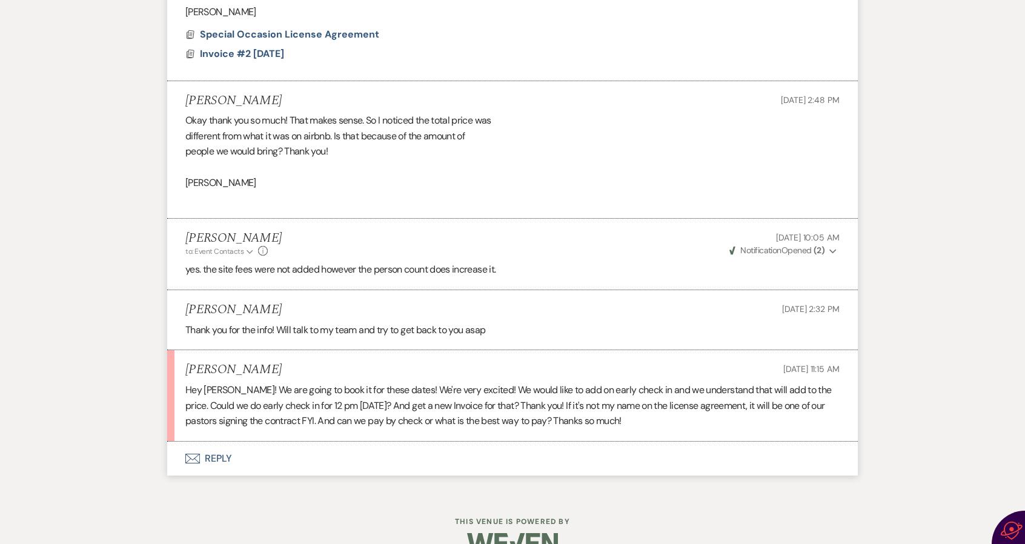
scroll to position [1105, 0]
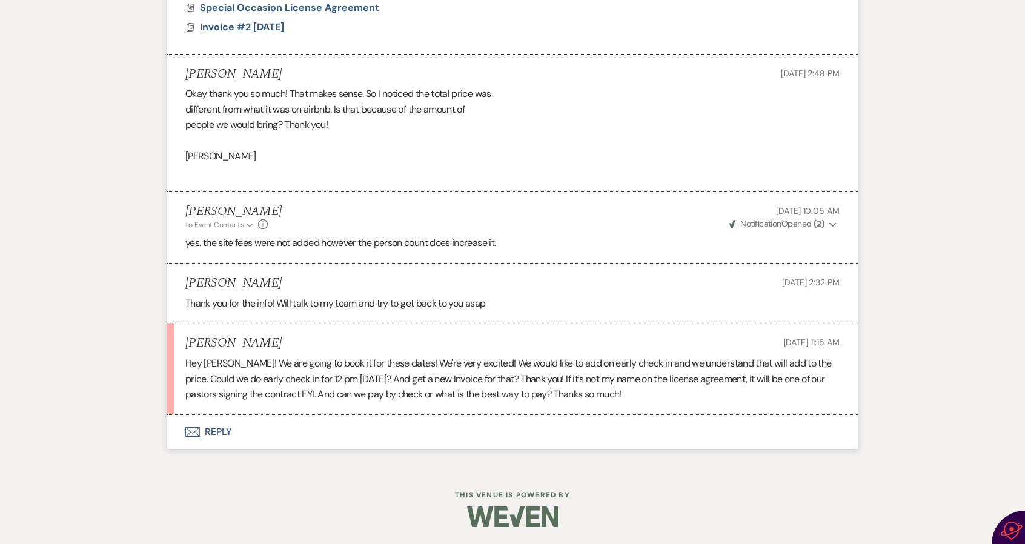
click at [221, 427] on button "Envelope Reply" at bounding box center [512, 432] width 691 height 34
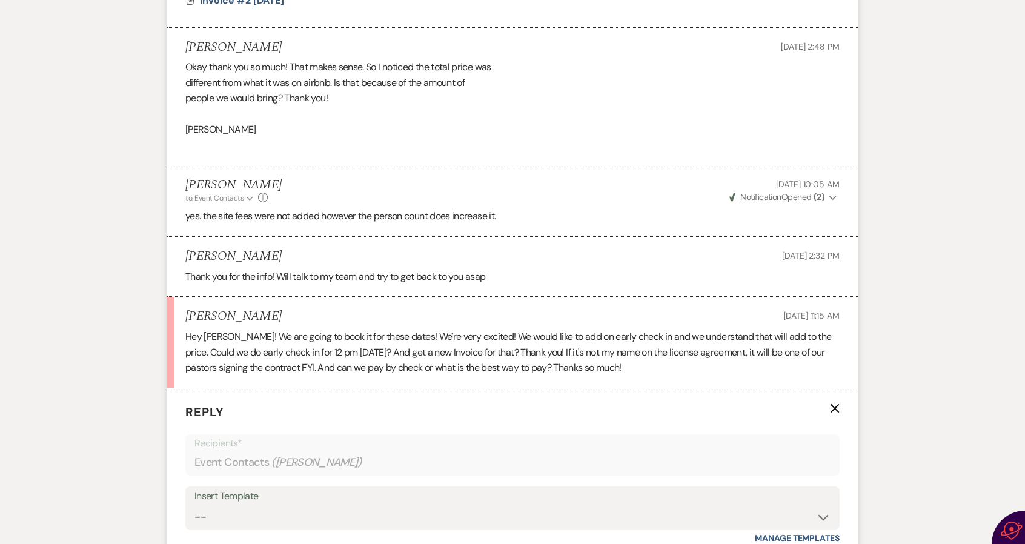
scroll to position [1427, 0]
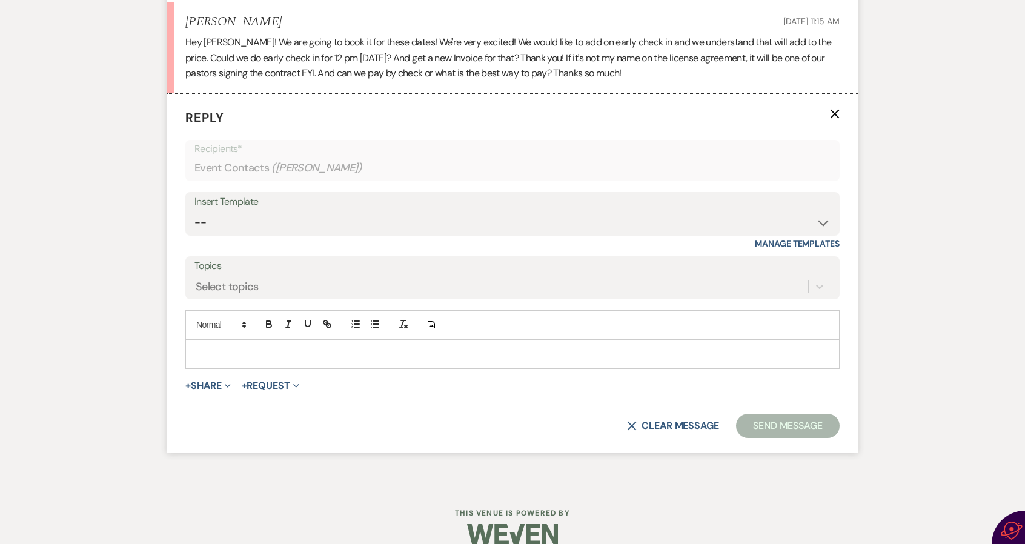
click at [231, 347] on p at bounding box center [512, 353] width 635 height 13
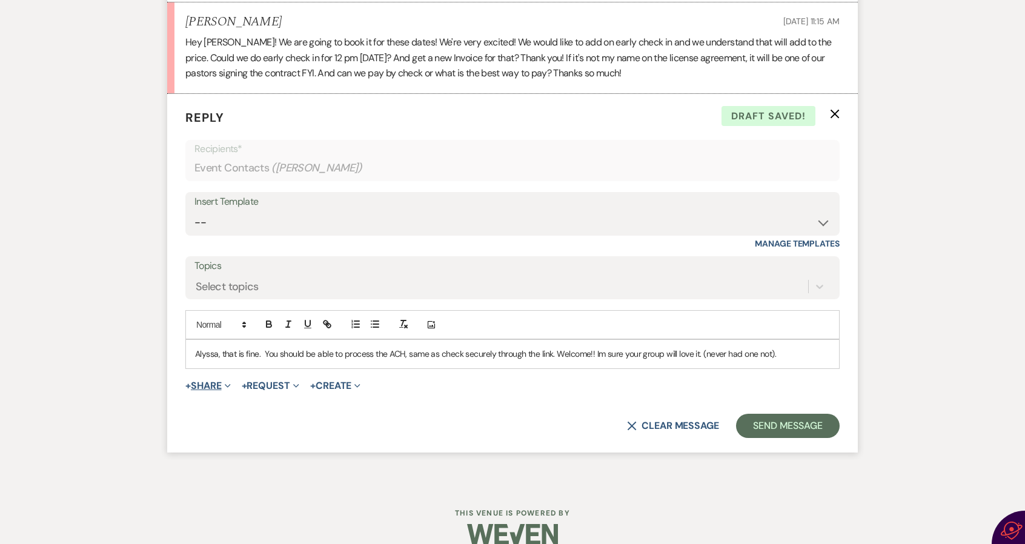
click at [208, 383] on button "+ Share Expand" at bounding box center [207, 386] width 45 height 10
click at [261, 387] on button "+ Request Expand" at bounding box center [271, 386] width 58 height 10
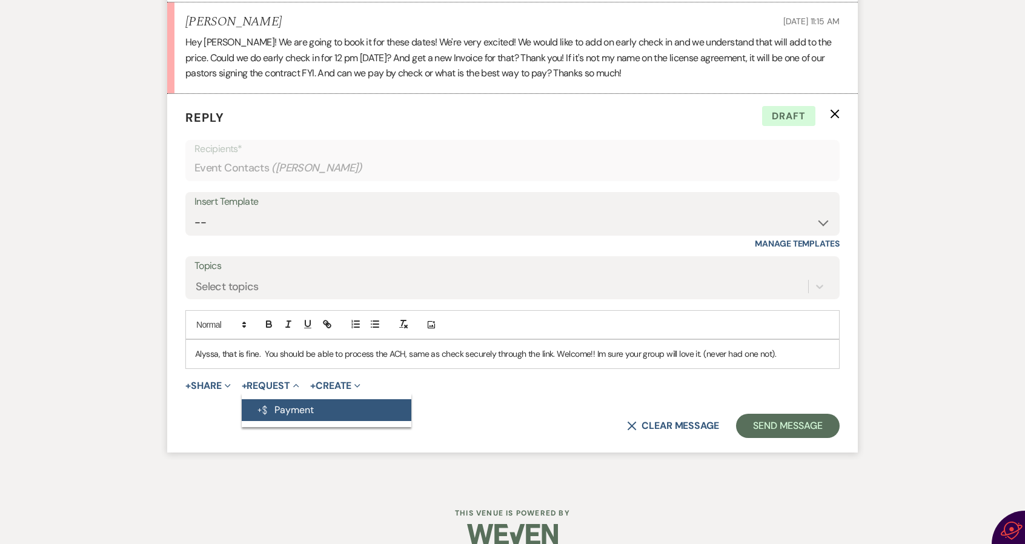
click at [286, 404] on button "Generate Payment Payment" at bounding box center [327, 410] width 170 height 22
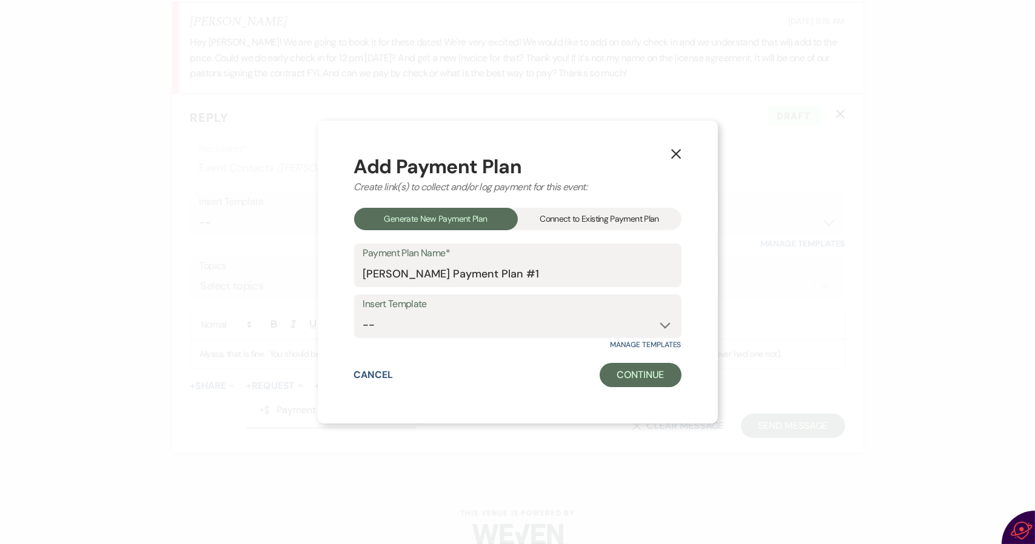
click at [559, 219] on div "Connect to Existing Payment Plan" at bounding box center [600, 219] width 164 height 22
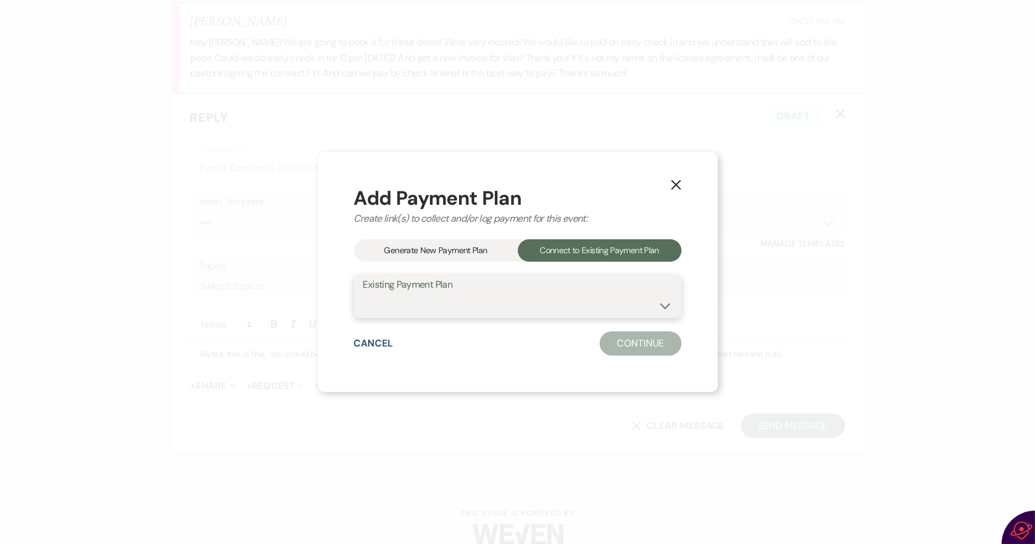
click at [524, 311] on select at bounding box center [517, 305] width 309 height 24
click at [524, 307] on select at bounding box center [517, 305] width 309 height 24
click at [476, 315] on select at bounding box center [517, 305] width 309 height 24
click at [462, 242] on div "Generate New Payment Plan" at bounding box center [436, 250] width 164 height 22
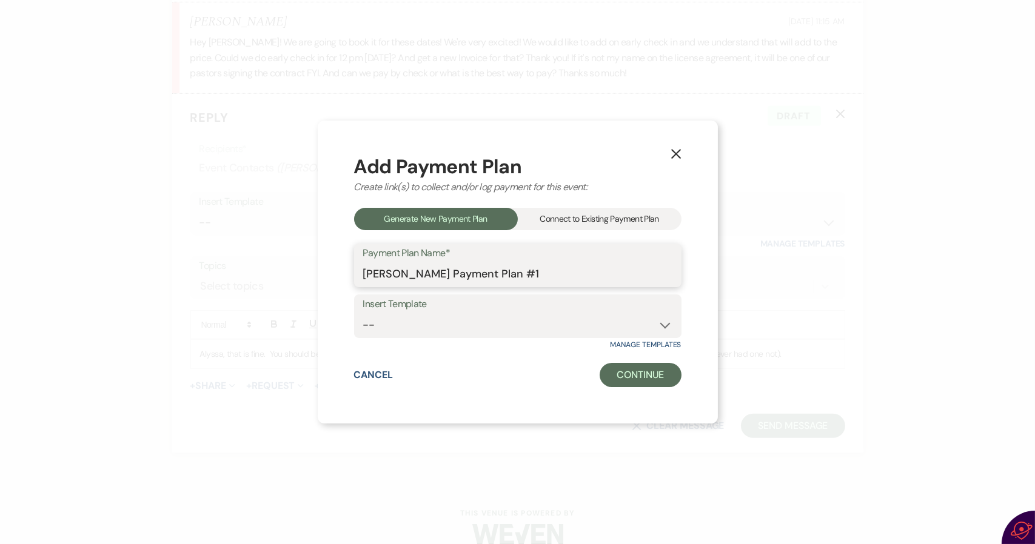
click at [552, 272] on input "Alyssa Renteria's Payment Plan #1" at bounding box center [517, 274] width 309 height 24
click at [623, 216] on div "Connect to Existing Payment Plan" at bounding box center [600, 219] width 164 height 22
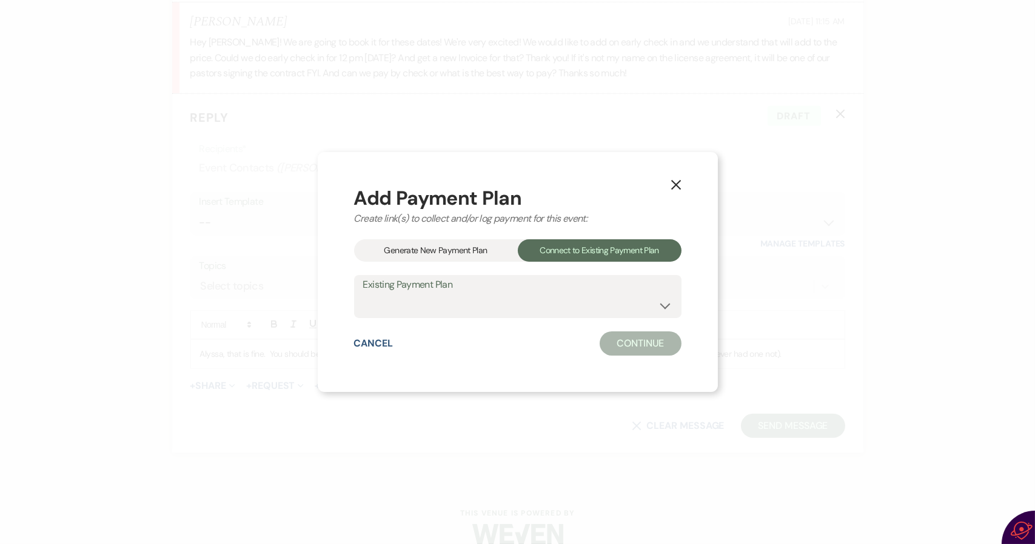
click at [605, 248] on div "Connect to Existing Payment Plan" at bounding box center [600, 250] width 164 height 22
click at [592, 310] on select at bounding box center [517, 305] width 309 height 24
click at [363, 293] on select at bounding box center [517, 305] width 309 height 24
click at [468, 247] on div "Generate New Payment Plan" at bounding box center [436, 250] width 164 height 22
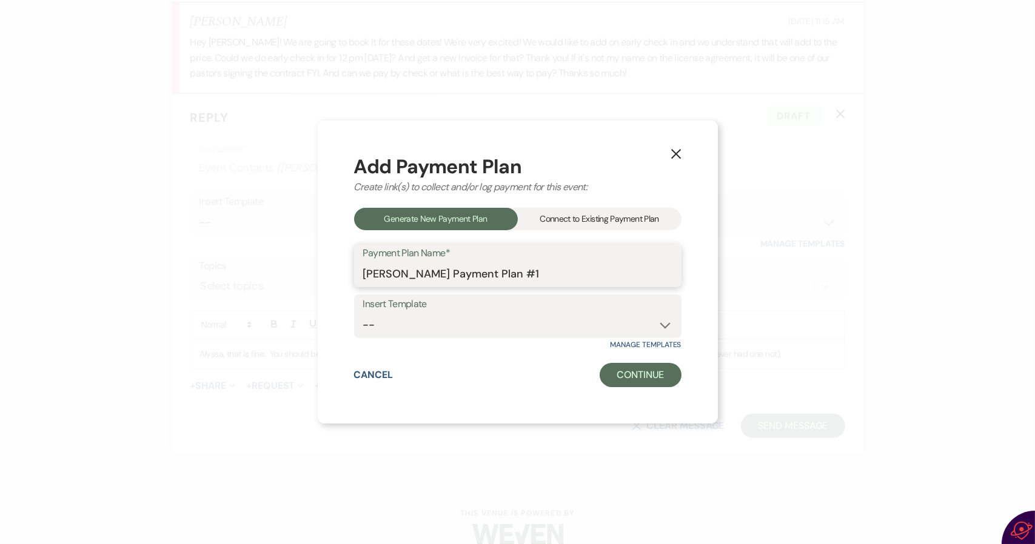
click at [551, 276] on input "Alyssa Renteria's Payment Plan #1" at bounding box center [517, 274] width 309 height 24
click at [644, 382] on button "Continue" at bounding box center [639, 375] width 81 height 24
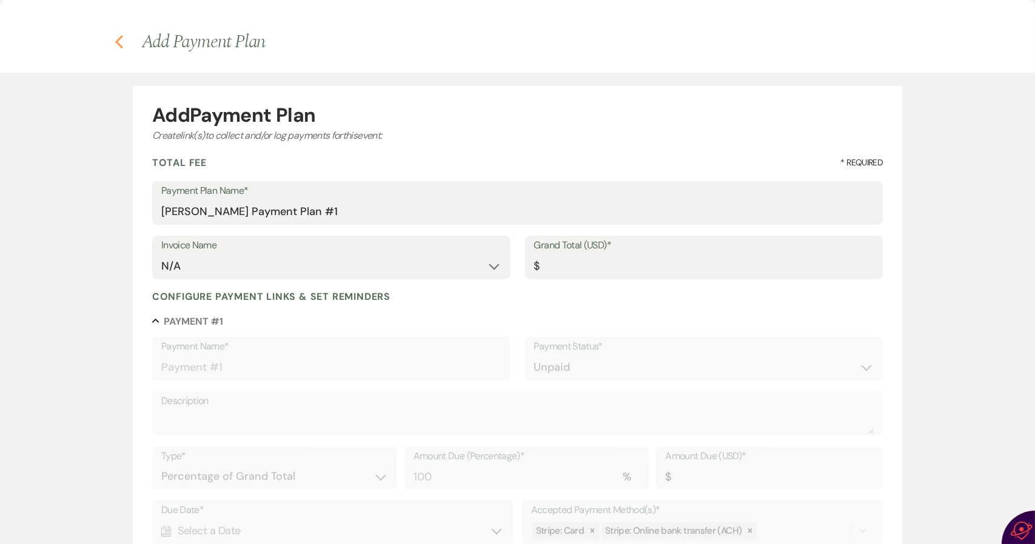
click at [116, 37] on icon "Previous" at bounding box center [119, 42] width 9 height 15
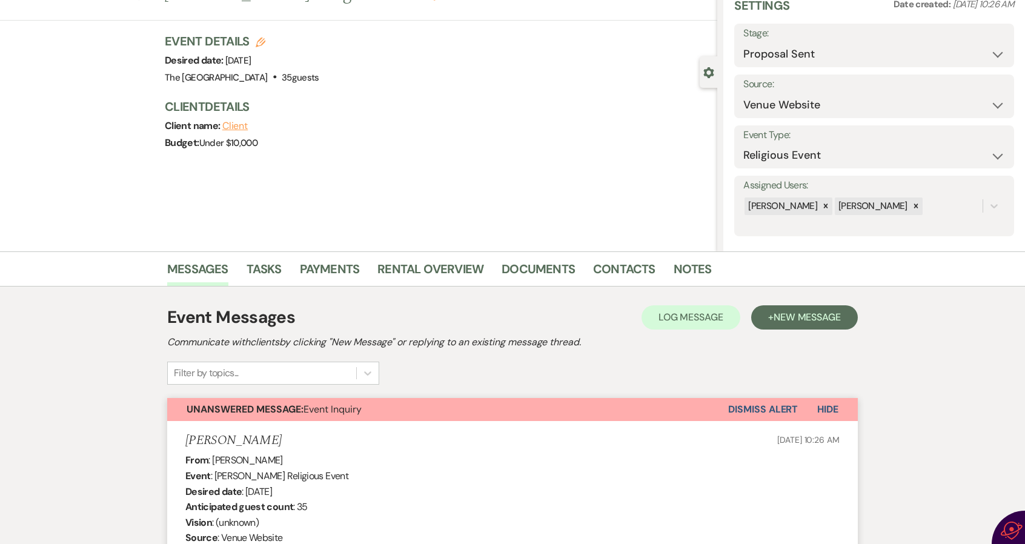
scroll to position [0, 0]
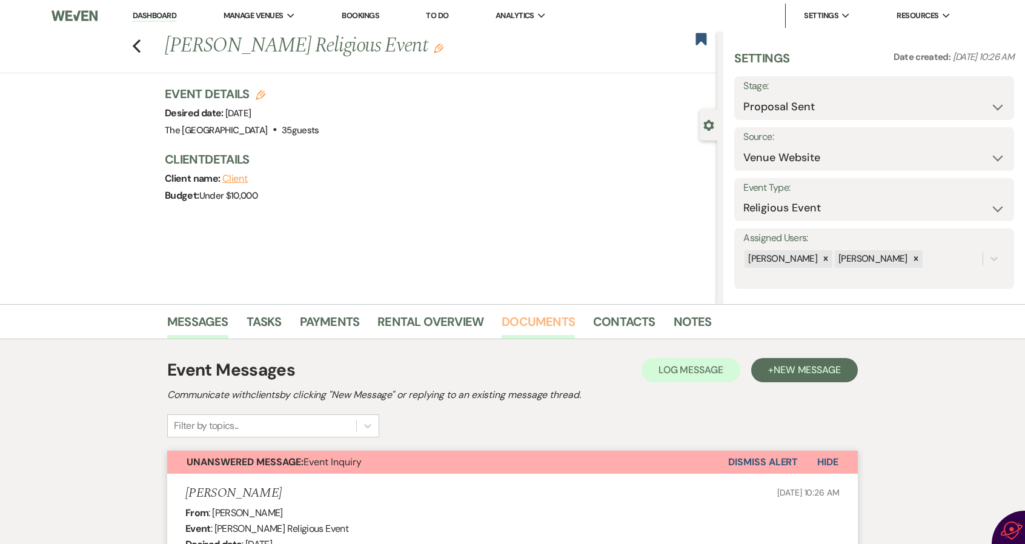
click at [525, 320] on link "Documents" at bounding box center [538, 325] width 73 height 27
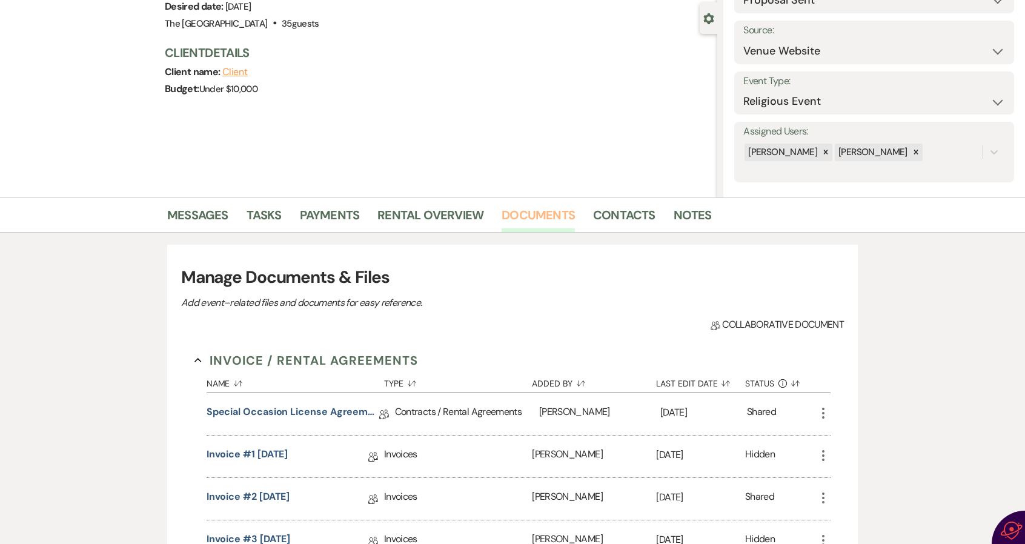
scroll to position [182, 0]
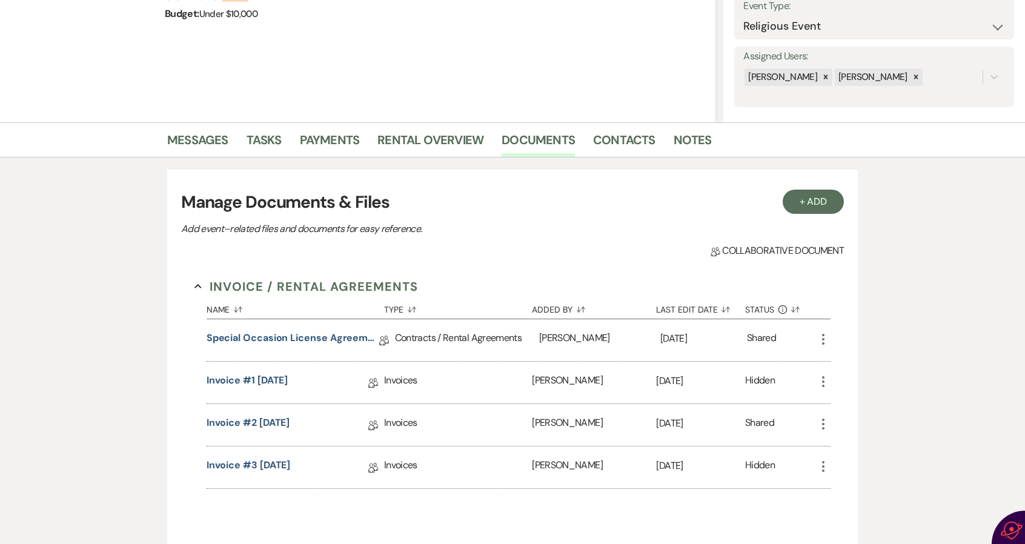
click at [822, 465] on use "button" at bounding box center [823, 466] width 2 height 11
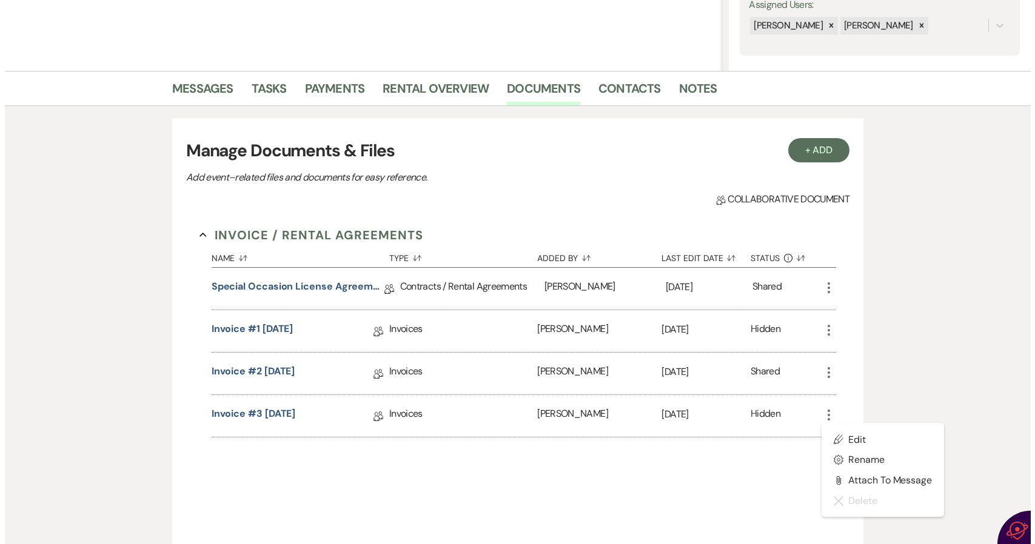
scroll to position [242, 0]
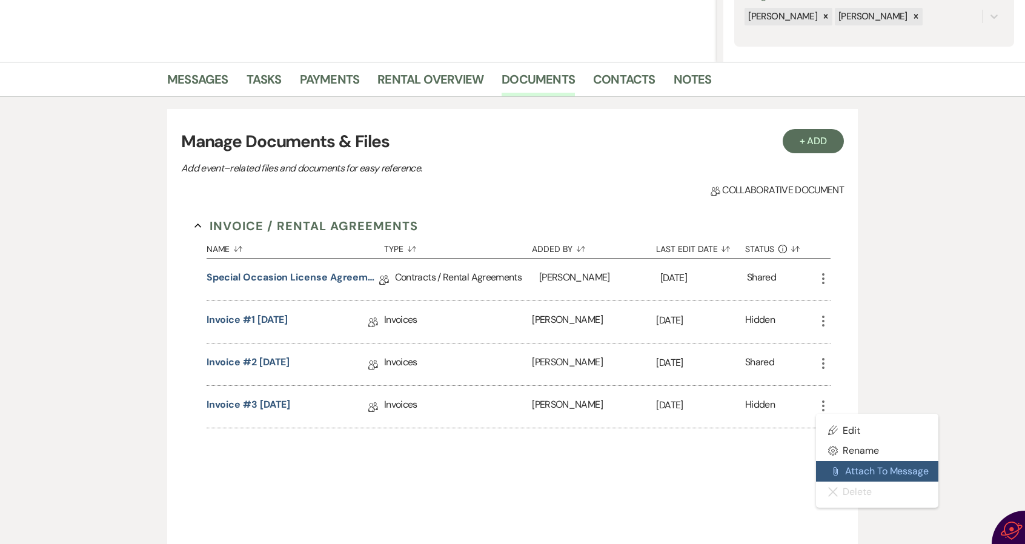
click at [842, 465] on button "Attach File Attach to Message" at bounding box center [877, 471] width 122 height 21
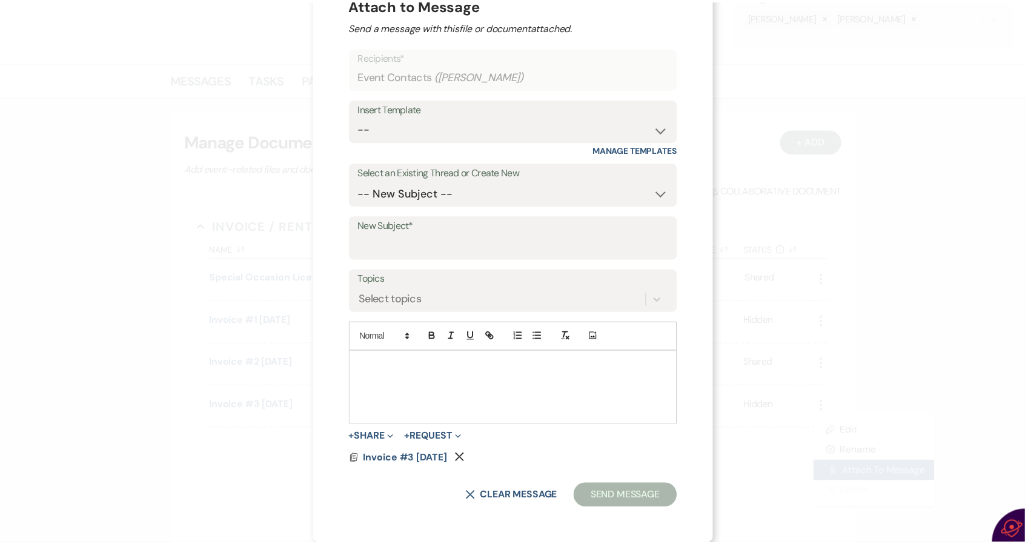
scroll to position [0, 0]
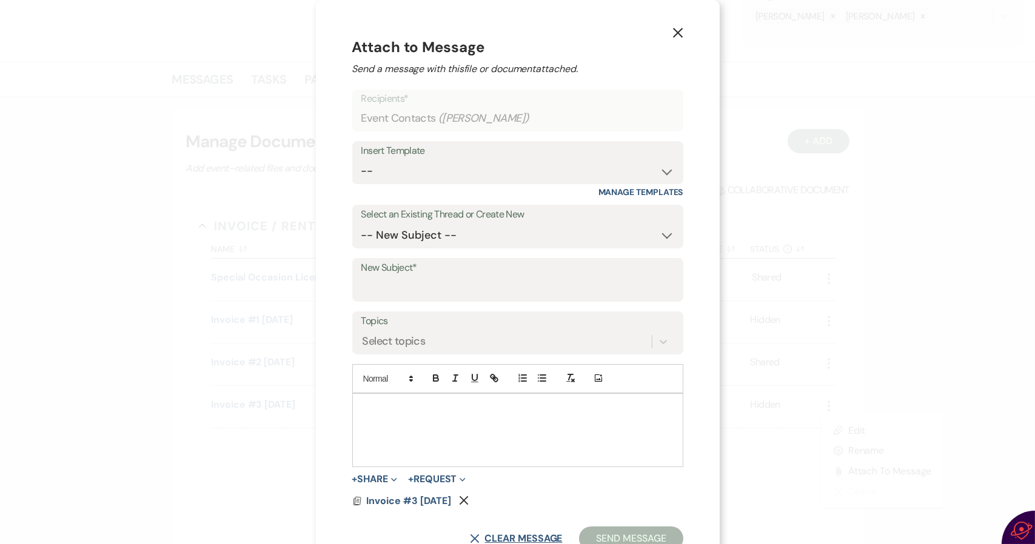
click at [533, 535] on button "X Clear message" at bounding box center [516, 539] width 92 height 10
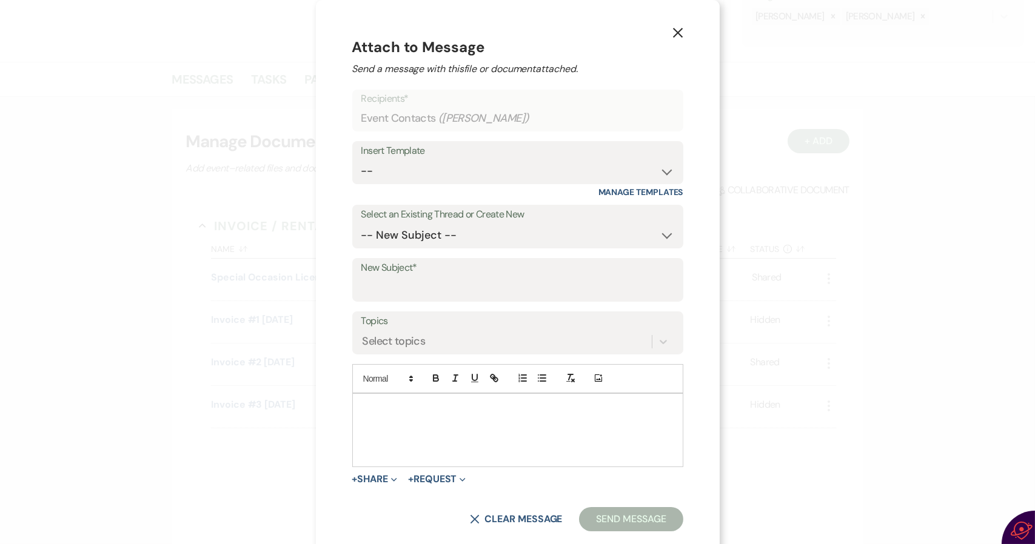
click at [674, 31] on icon "X" at bounding box center [677, 32] width 11 height 11
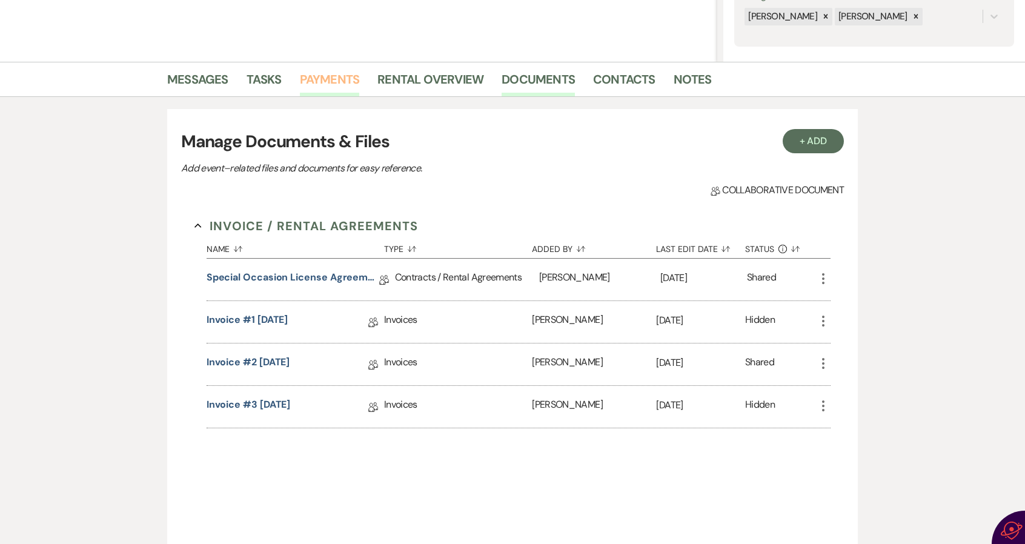
click at [312, 78] on link "Payments" at bounding box center [330, 83] width 60 height 27
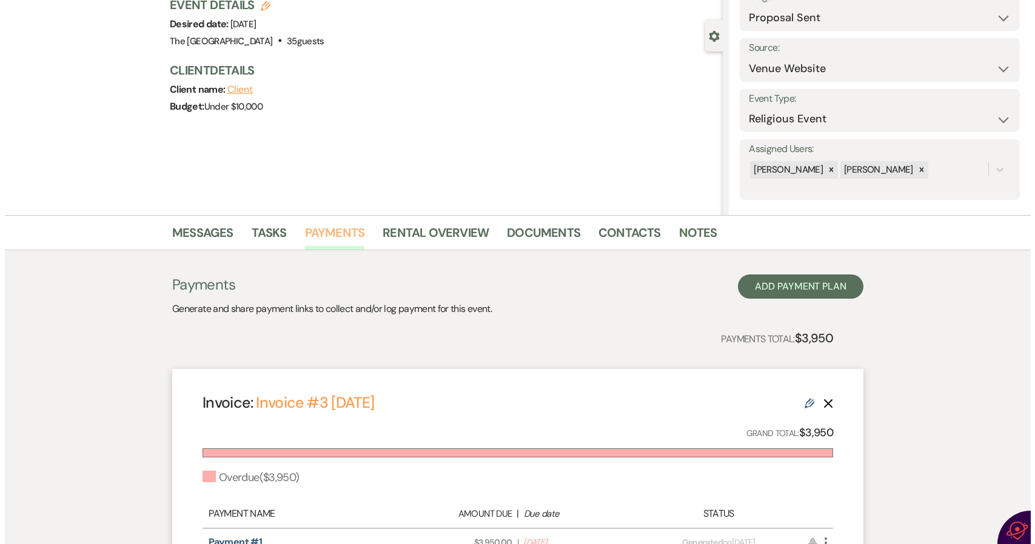
scroll to position [182, 0]
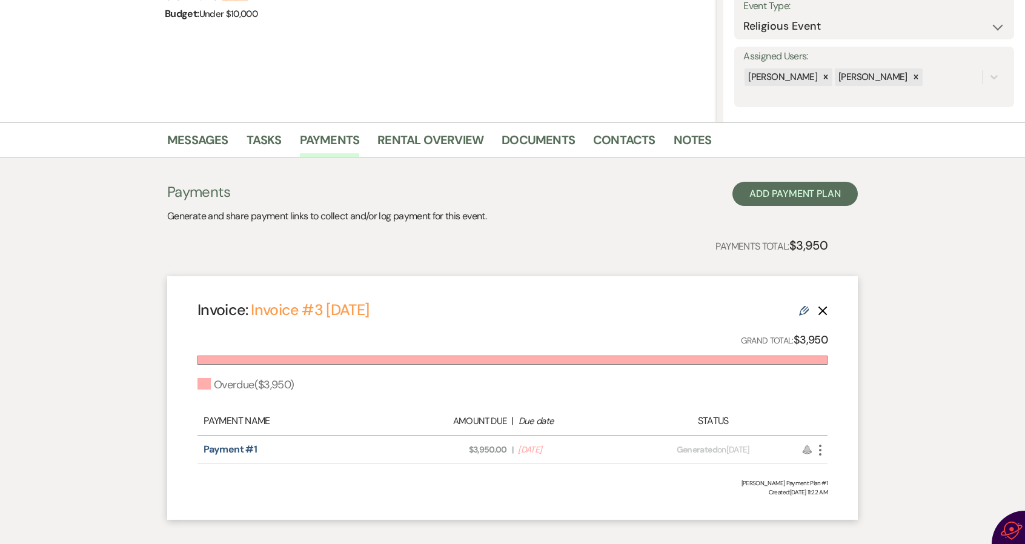
click at [821, 447] on icon "More" at bounding box center [820, 450] width 15 height 15
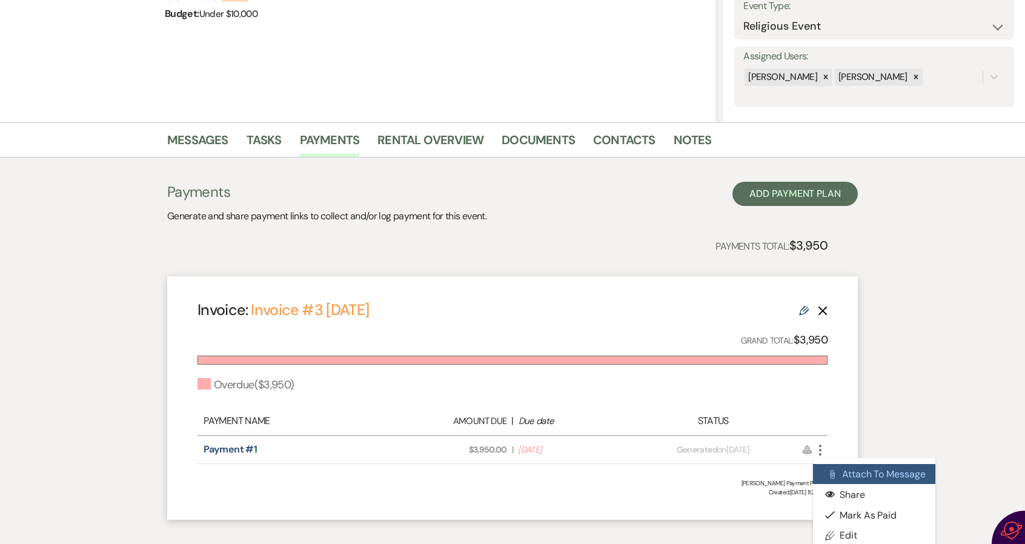
click at [841, 468] on button "Attach File Attach to Message" at bounding box center [874, 474] width 122 height 21
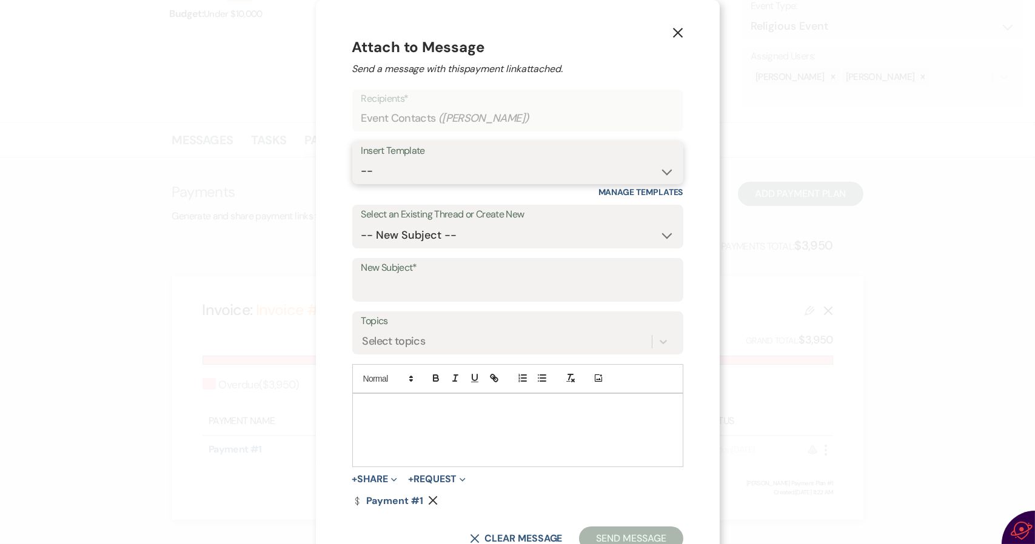
click at [561, 166] on select "-- Weven Planning Portal Introduction (Booked Events) Initial Inquiry Response …" at bounding box center [517, 171] width 313 height 24
click at [361, 159] on select "-- Weven Planning Portal Introduction (Booked Events) Initial Inquiry Response …" at bounding box center [517, 171] width 313 height 24
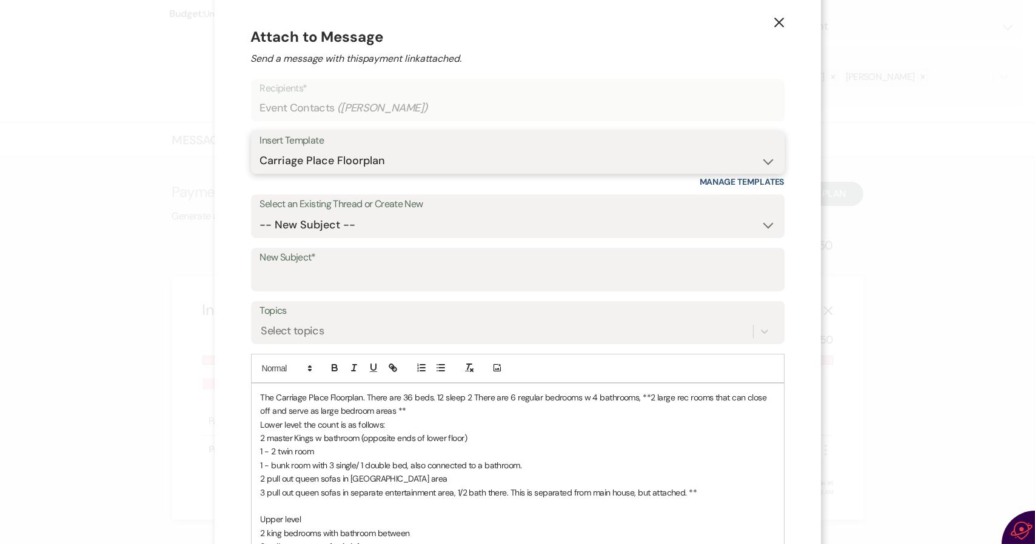
scroll to position [0, 0]
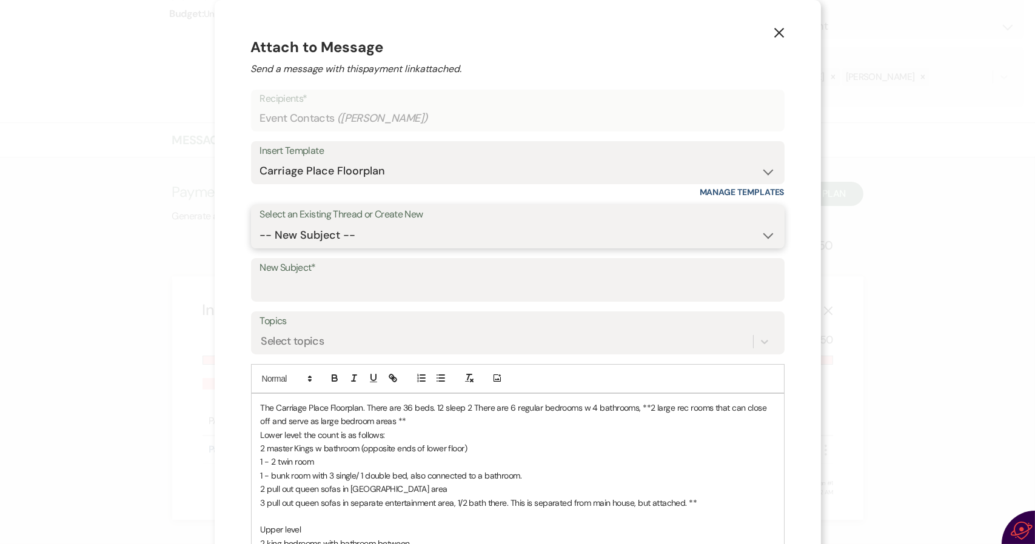
click at [622, 232] on select "-- New Subject -- Event Inquiry" at bounding box center [517, 236] width 515 height 24
click at [616, 235] on select "-- New Subject -- Event Inquiry" at bounding box center [517, 236] width 515 height 24
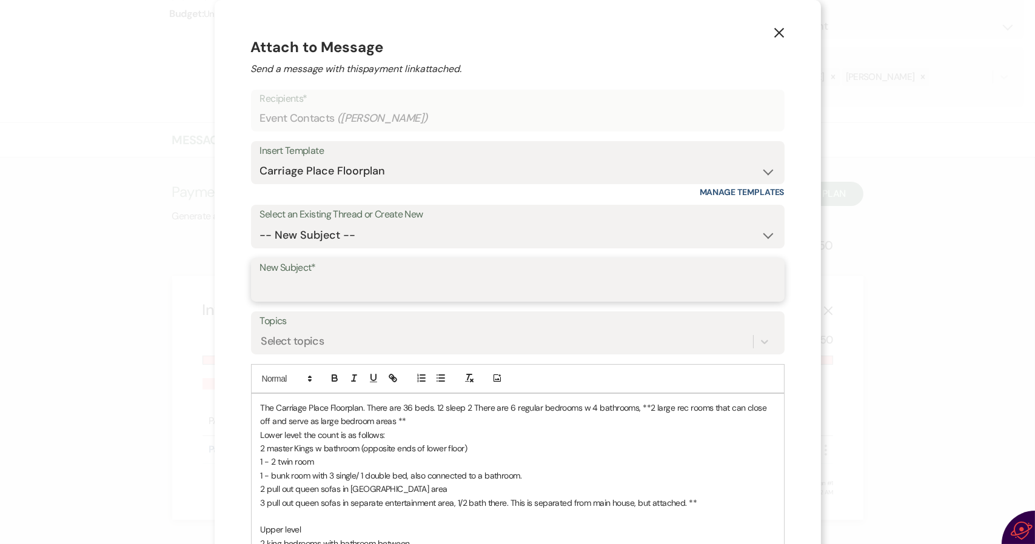
click at [586, 278] on input "New Subject*" at bounding box center [517, 289] width 515 height 24
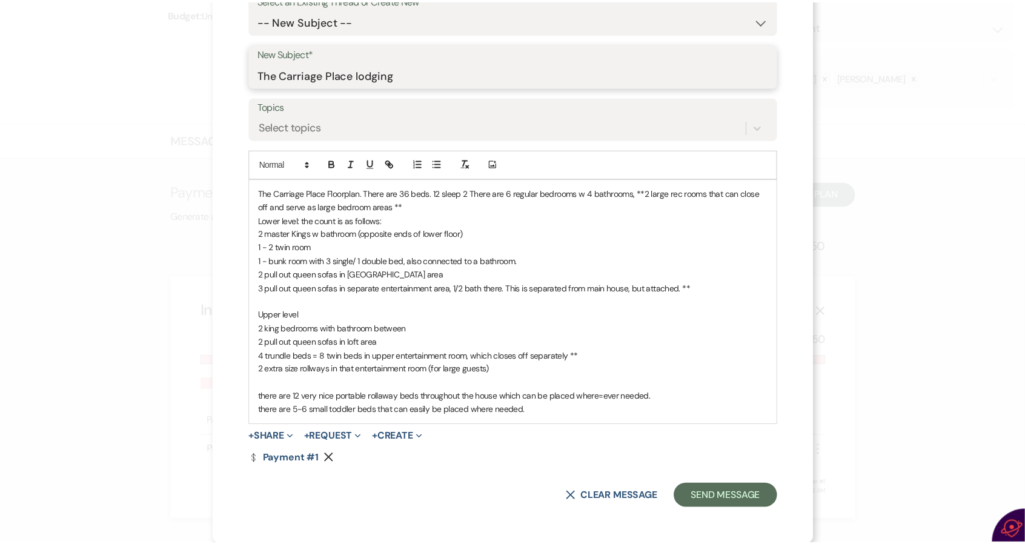
scroll to position [215, 0]
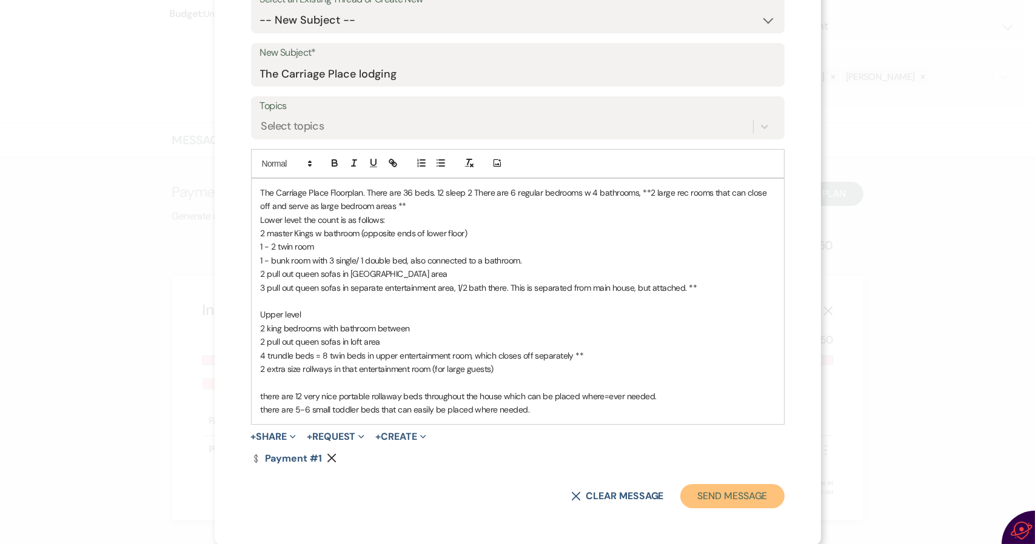
click at [708, 492] on button "Send Message" at bounding box center [732, 496] width 104 height 24
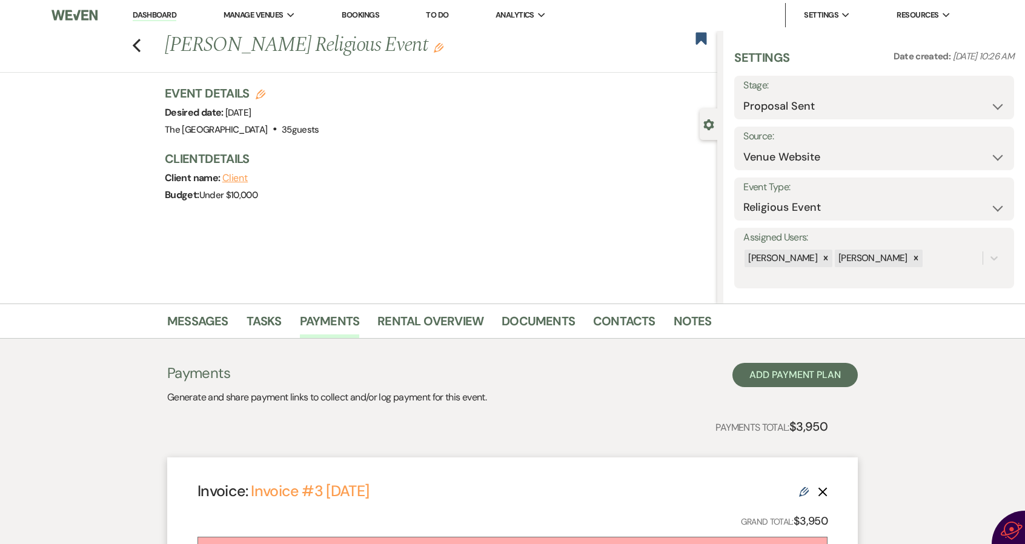
scroll to position [0, 0]
click at [768, 107] on select "Inquiry Follow Up Tour Requested Tour Confirmed Toured Proposal Sent Booked Lost" at bounding box center [875, 107] width 262 height 24
click at [744, 95] on select "Inquiry Follow Up Tour Requested Tour Confirmed Toured Proposal Sent Booked Lost" at bounding box center [875, 107] width 262 height 24
click at [814, 110] on select "Inquiry Follow Up Tour Requested Tour Confirmed Toured Proposal Sent Booked Lost" at bounding box center [842, 107] width 196 height 24
click at [744, 95] on select "Inquiry Follow Up Tour Requested Tour Confirmed Toured Proposal Sent Booked Lost" at bounding box center [842, 107] width 196 height 24
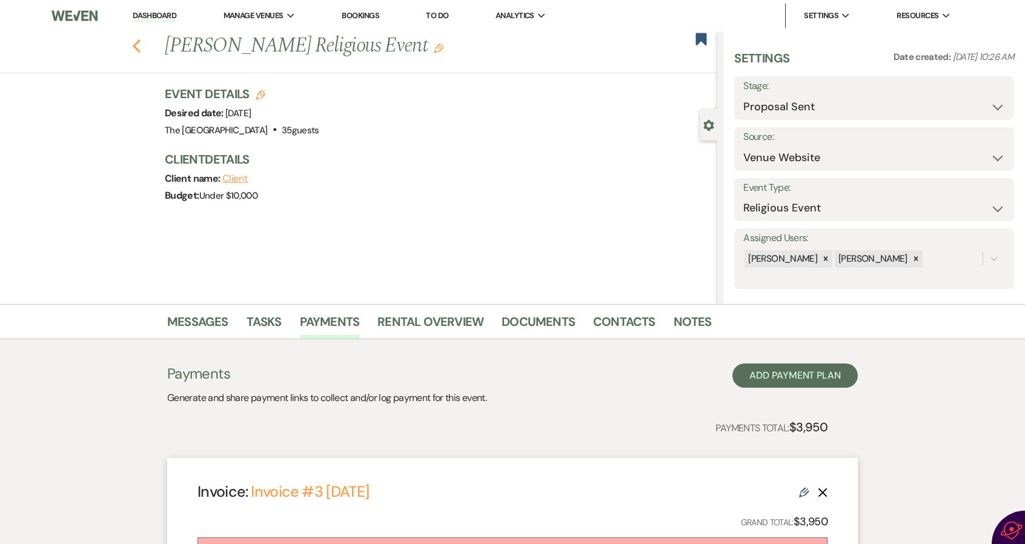
click at [139, 45] on use "button" at bounding box center [137, 45] width 8 height 13
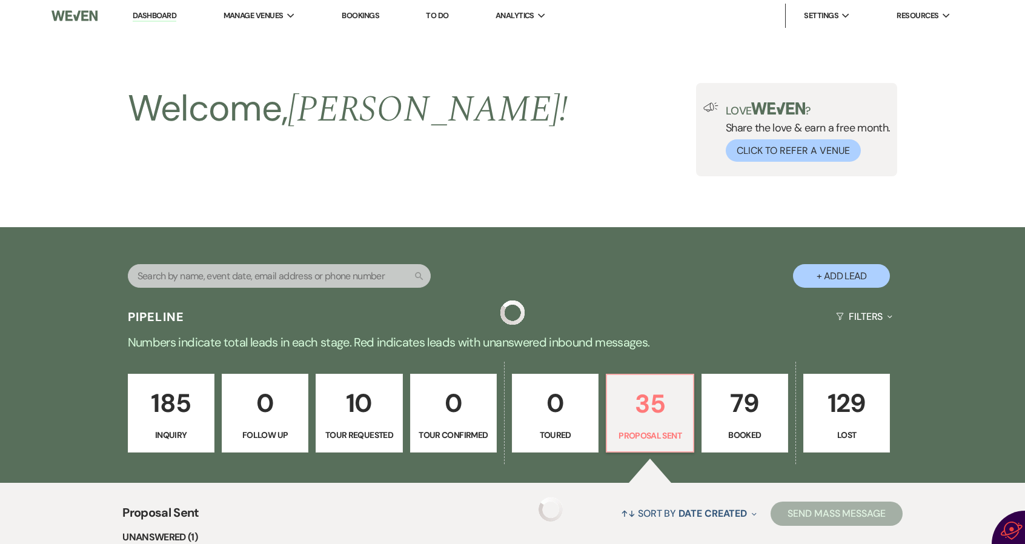
scroll to position [303, 0]
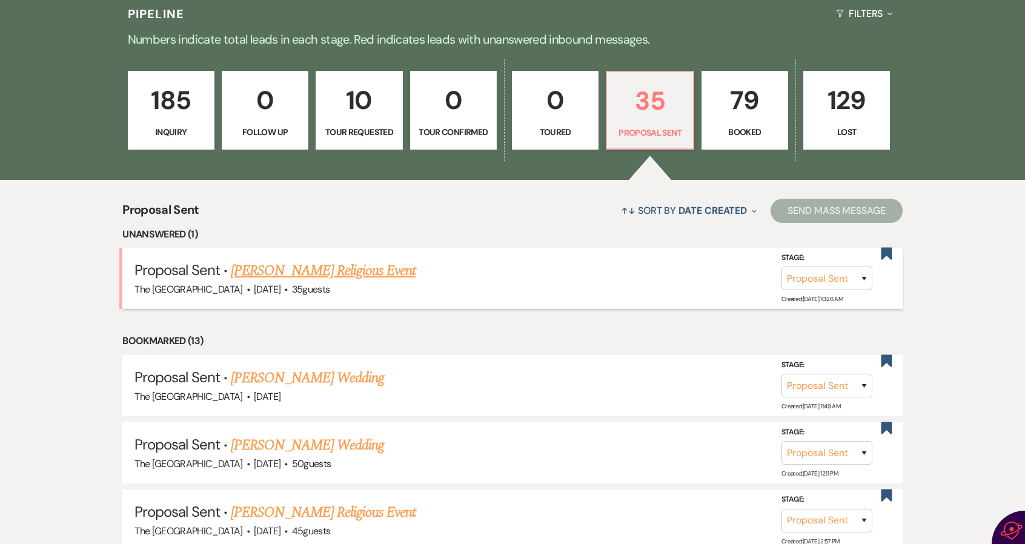
click at [318, 268] on link "Alyssa Renteria's Religious Event" at bounding box center [323, 271] width 185 height 22
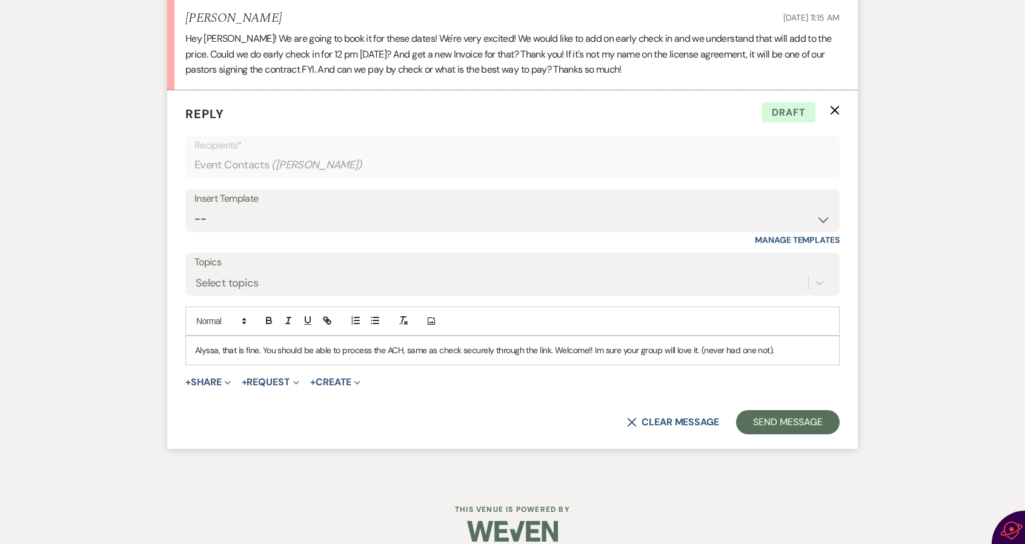
scroll to position [1501, 0]
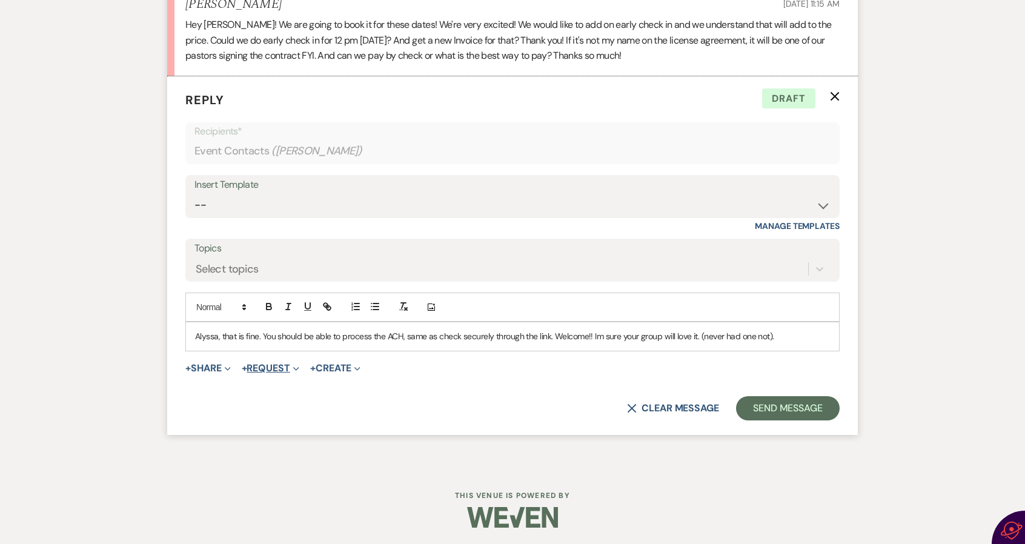
click at [261, 366] on button "+ Request Expand" at bounding box center [271, 369] width 58 height 10
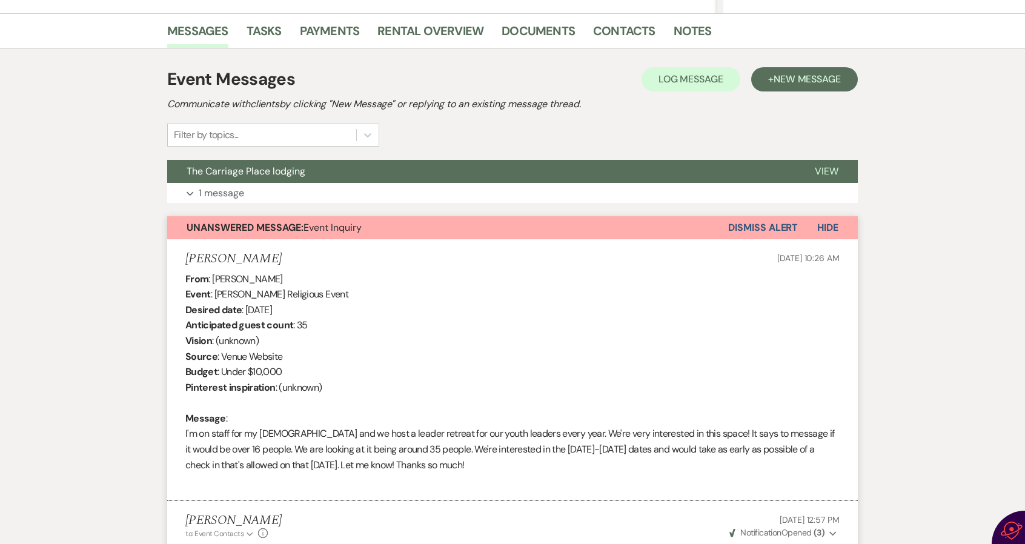
scroll to position [288, 0]
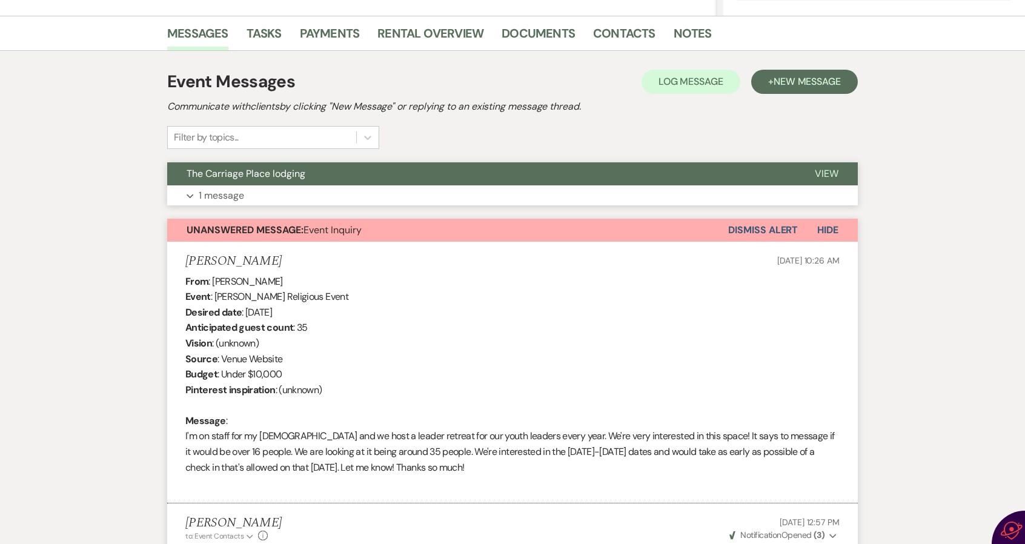
click at [232, 191] on p "1 message" at bounding box center [221, 196] width 45 height 16
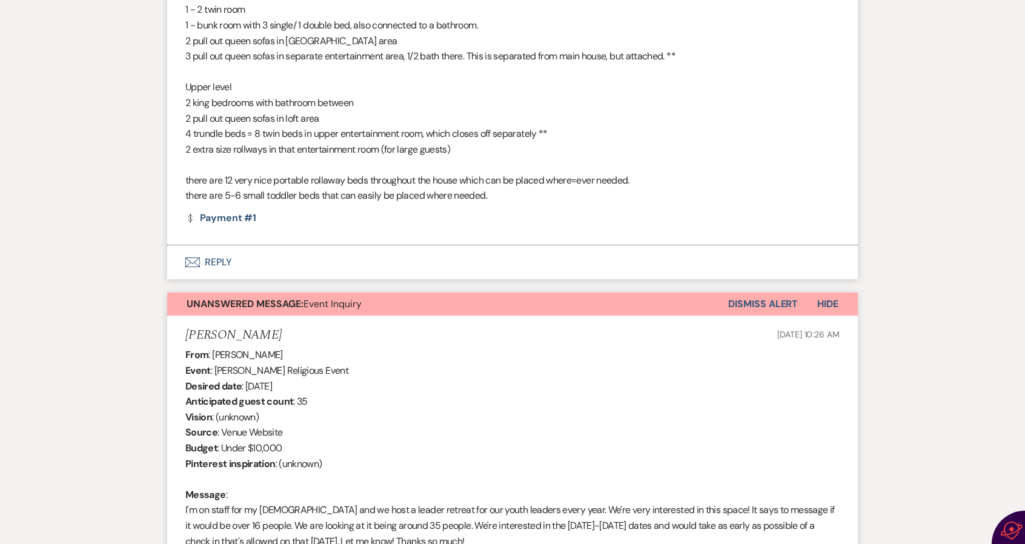
scroll to position [592, 0]
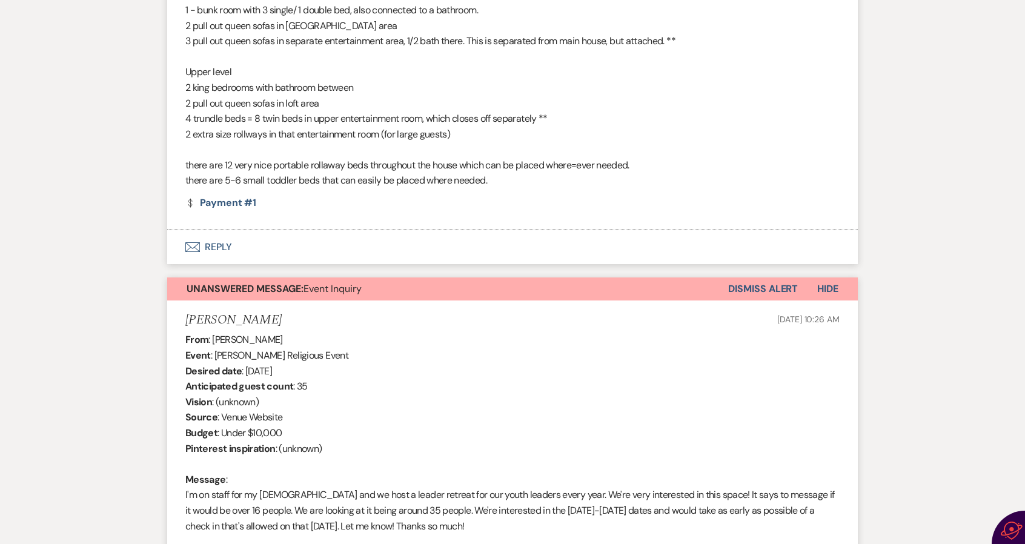
click at [752, 285] on button "Dismiss Alert" at bounding box center [763, 289] width 70 height 23
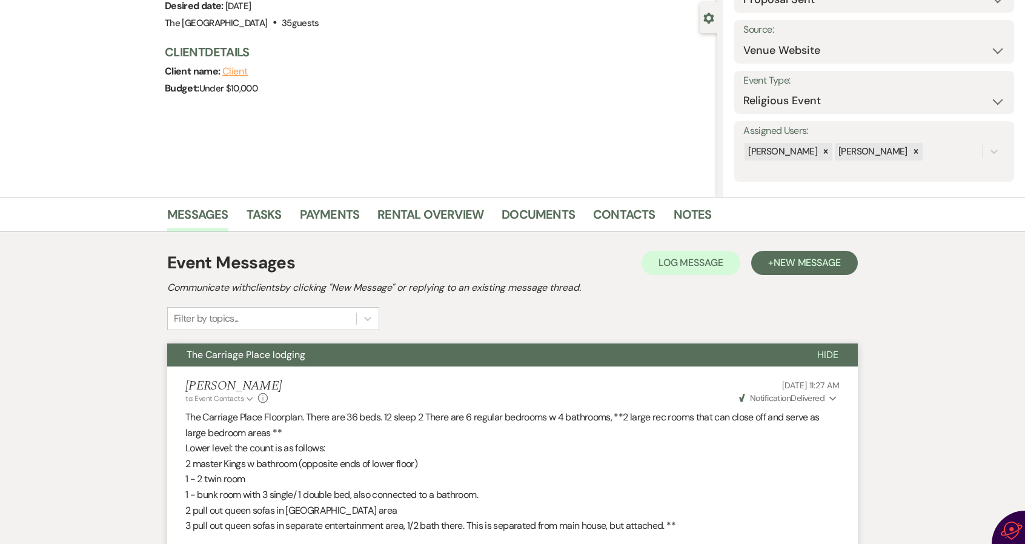
scroll to position [0, 0]
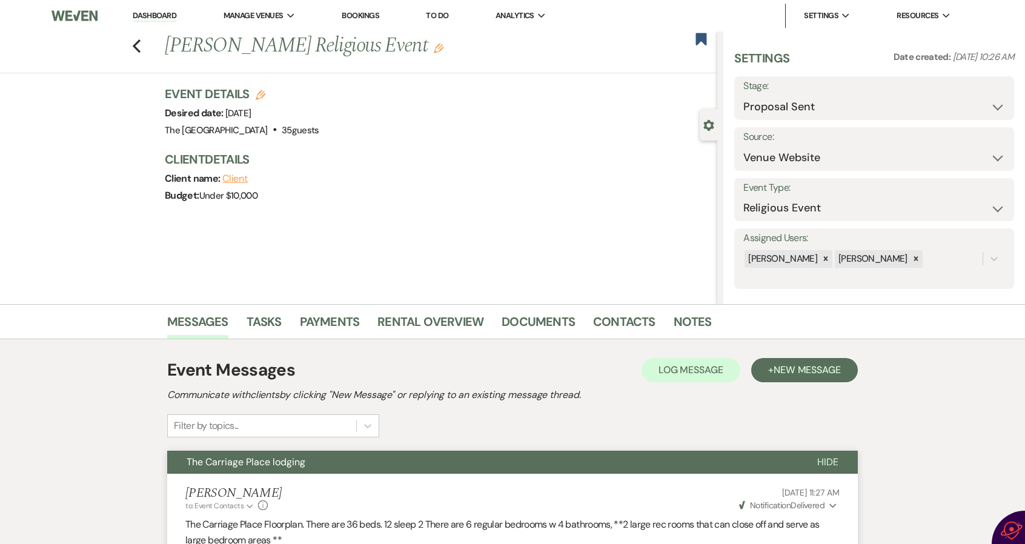
click at [434, 44] on icon "Edit" at bounding box center [439, 49] width 10 height 10
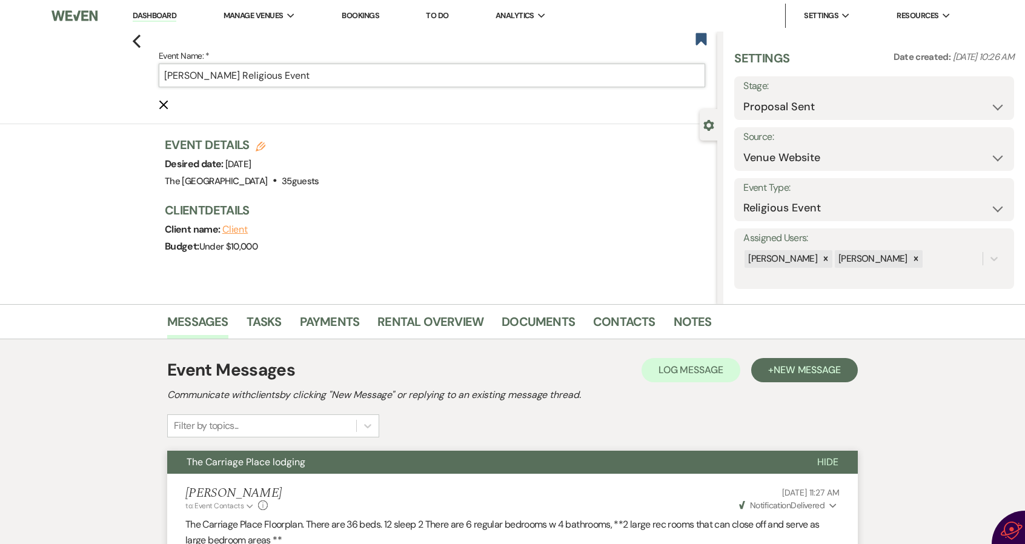
click at [415, 75] on input "Alyssa Renteria's Religious Event" at bounding box center [432, 76] width 547 height 24
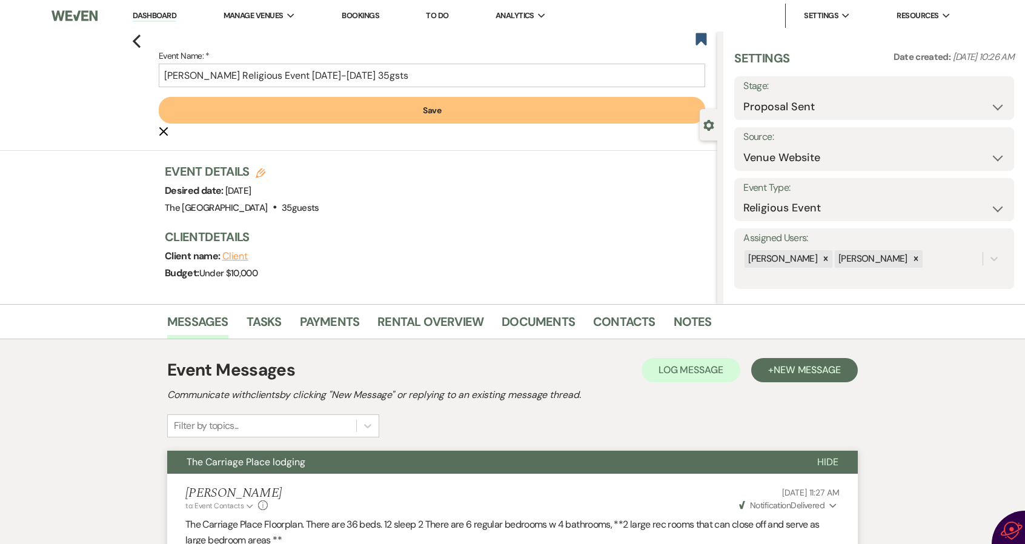
click at [420, 115] on button "Save" at bounding box center [432, 110] width 547 height 27
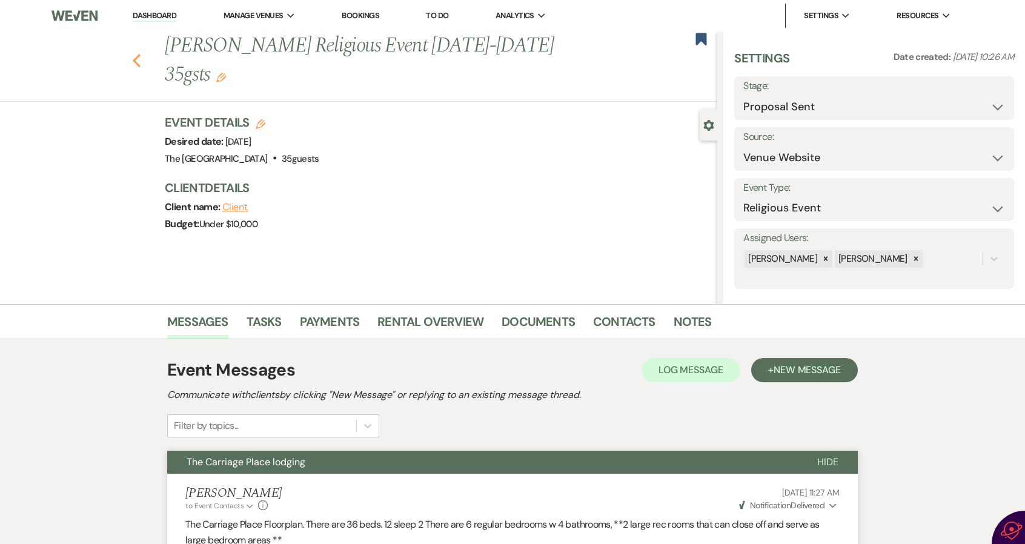
click at [139, 59] on use "button" at bounding box center [137, 60] width 8 height 13
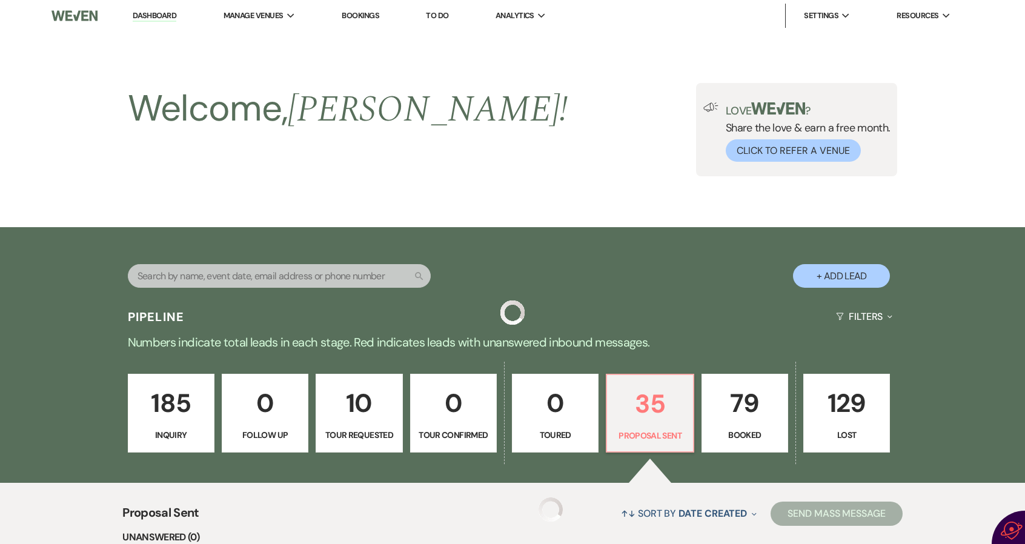
scroll to position [303, 0]
